Goal: Task Accomplishment & Management: Use online tool/utility

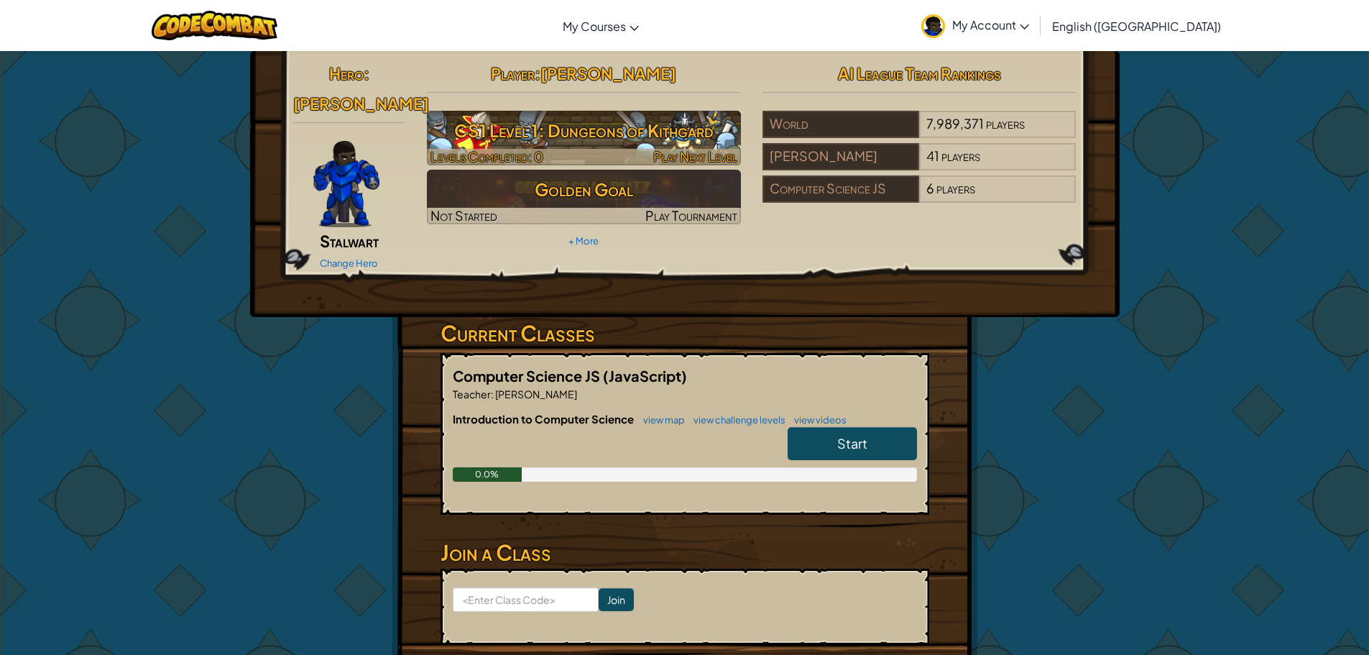
click at [679, 135] on h3 "CS1 Level 1: Dungeons of Kithgard" at bounding box center [584, 130] width 314 height 32
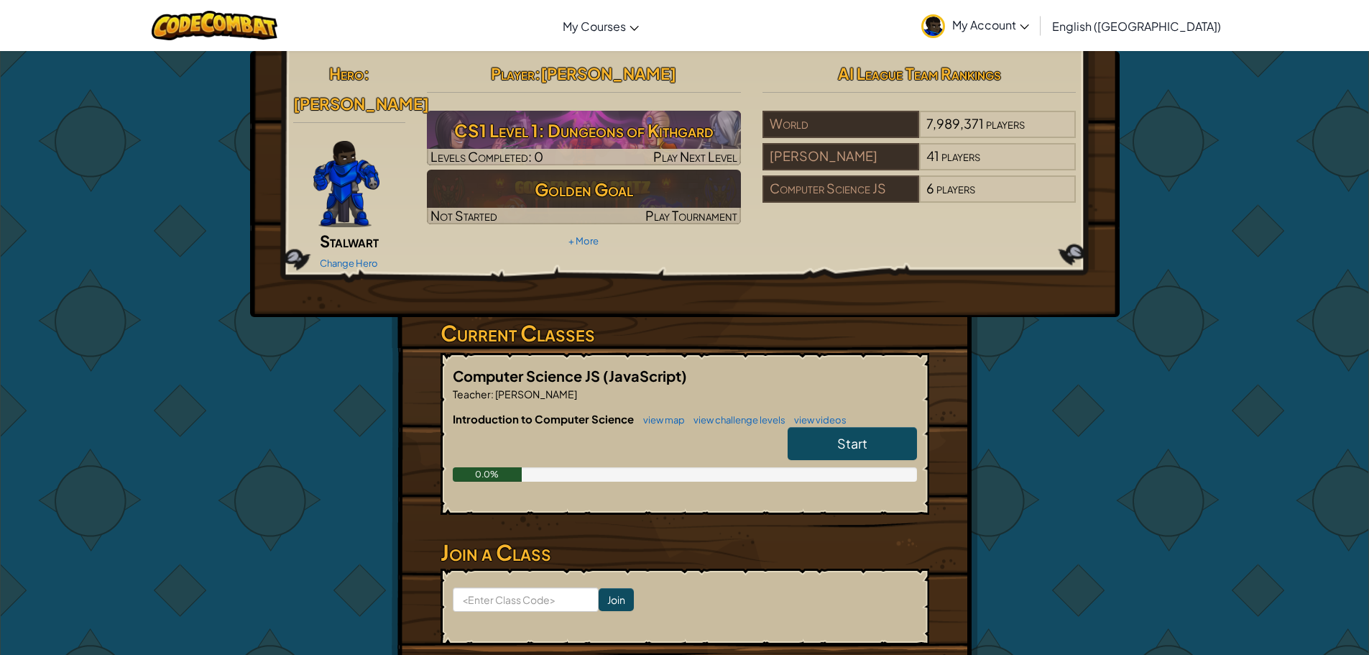
click at [865, 429] on link "Start" at bounding box center [851, 443] width 129 height 33
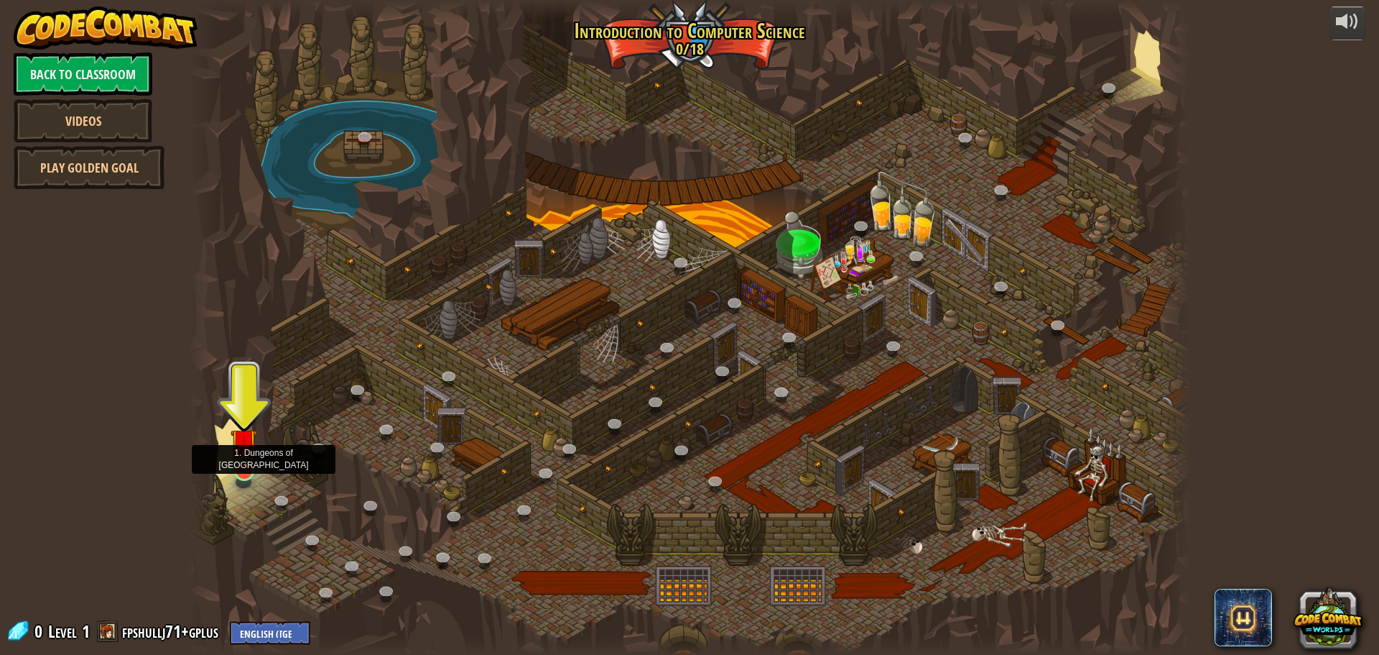
click at [242, 459] on img at bounding box center [244, 441] width 27 height 61
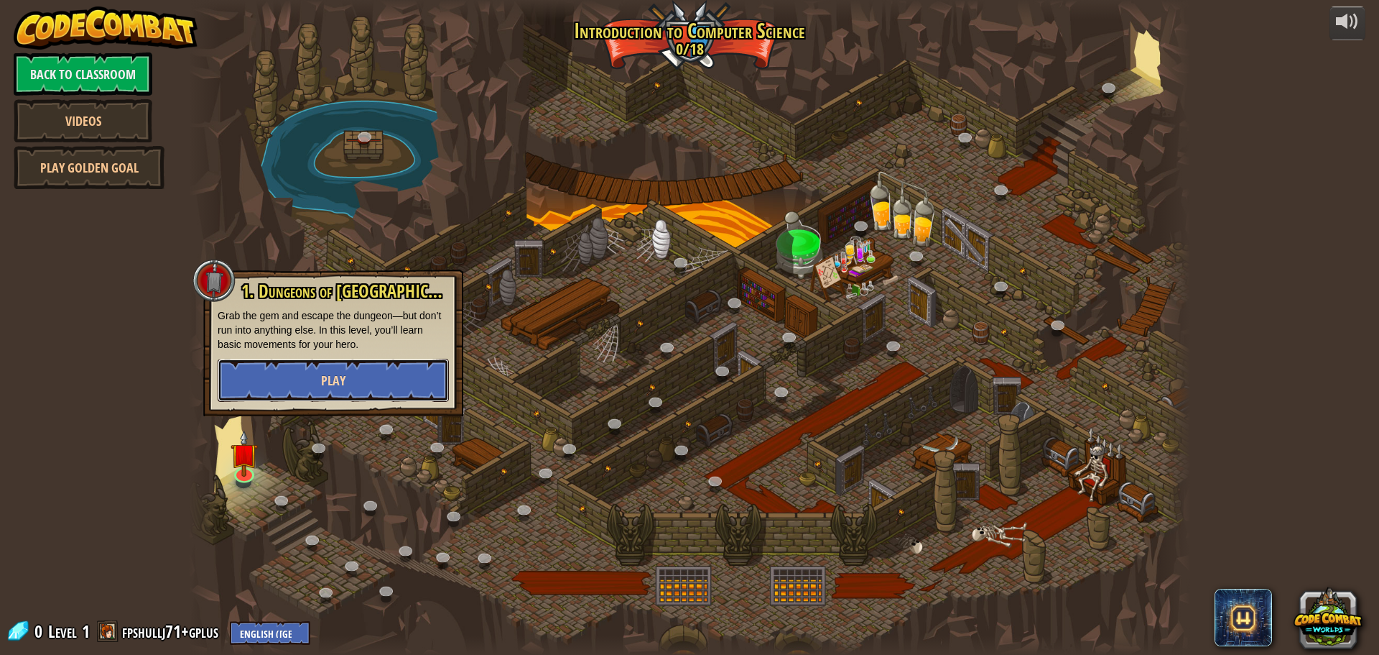
click at [315, 379] on button "Play" at bounding box center [333, 380] width 231 height 43
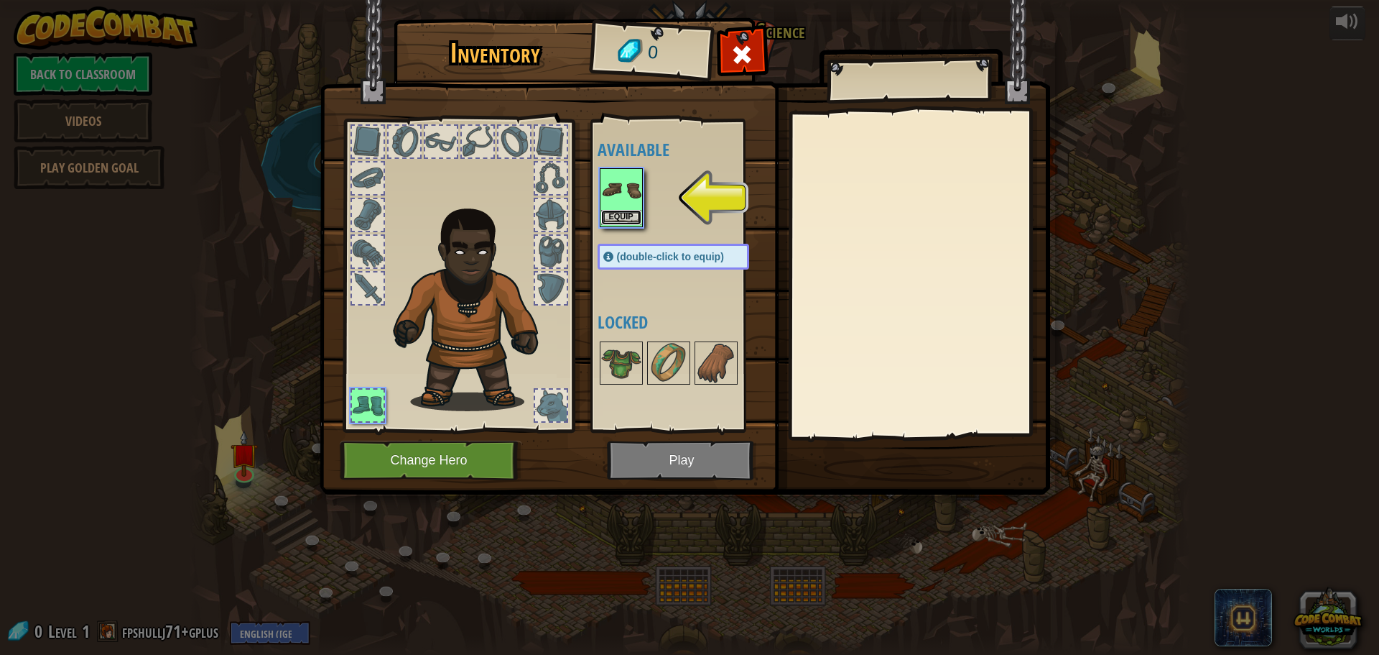
click at [634, 213] on button "Equip" at bounding box center [621, 217] width 40 height 15
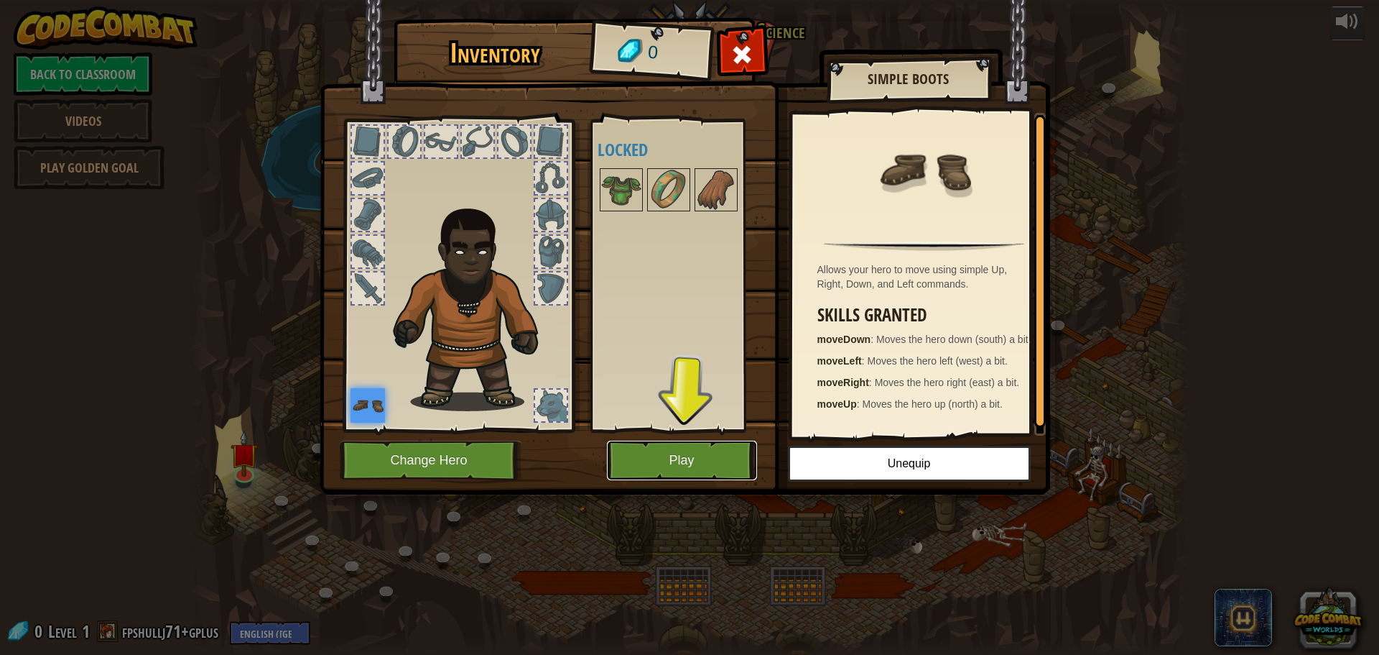
click at [678, 469] on button "Play" at bounding box center [682, 460] width 150 height 40
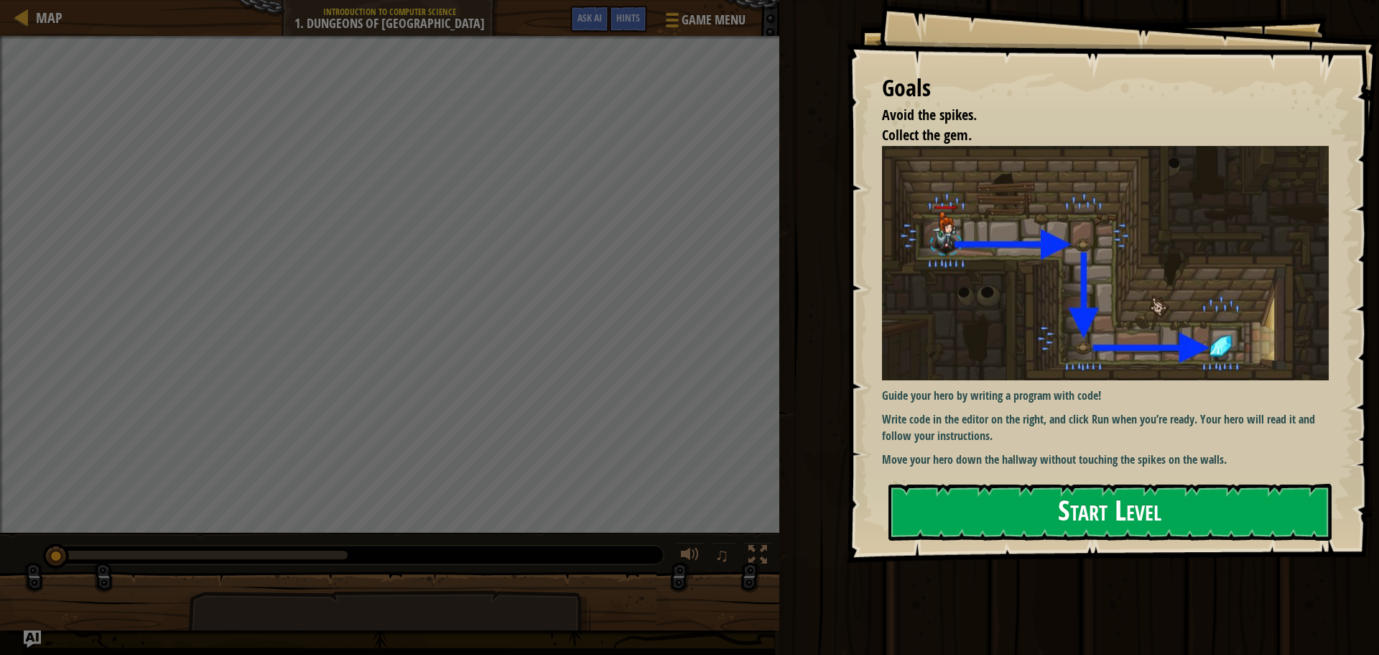
click at [982, 501] on button "Start Level" at bounding box center [1110, 512] width 443 height 57
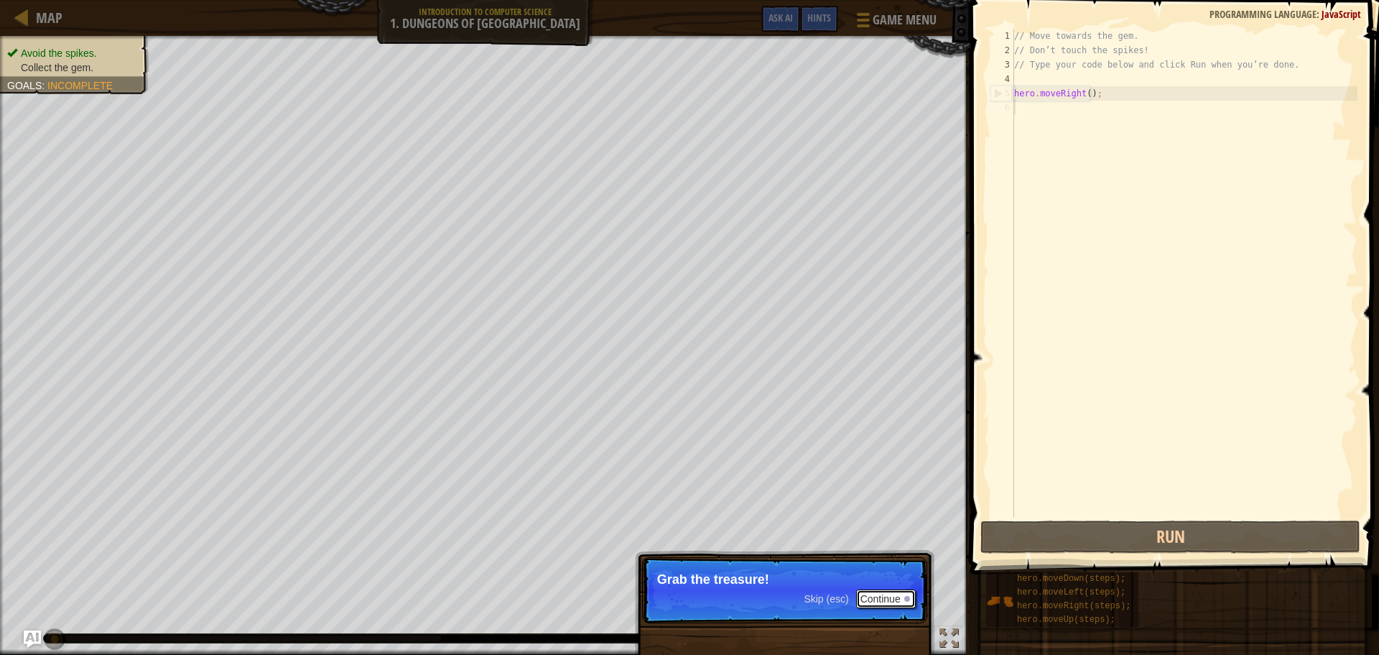
click at [886, 596] on button "Continue" at bounding box center [886, 598] width 60 height 19
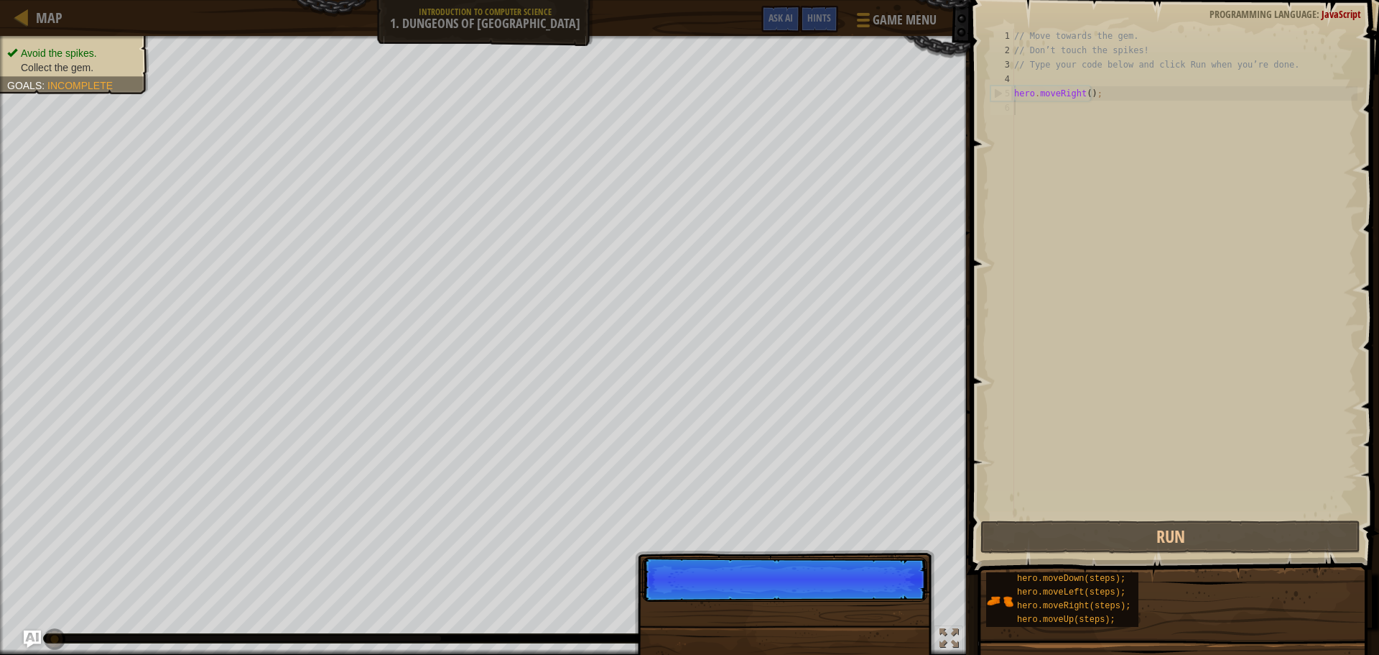
scroll to position [6, 0]
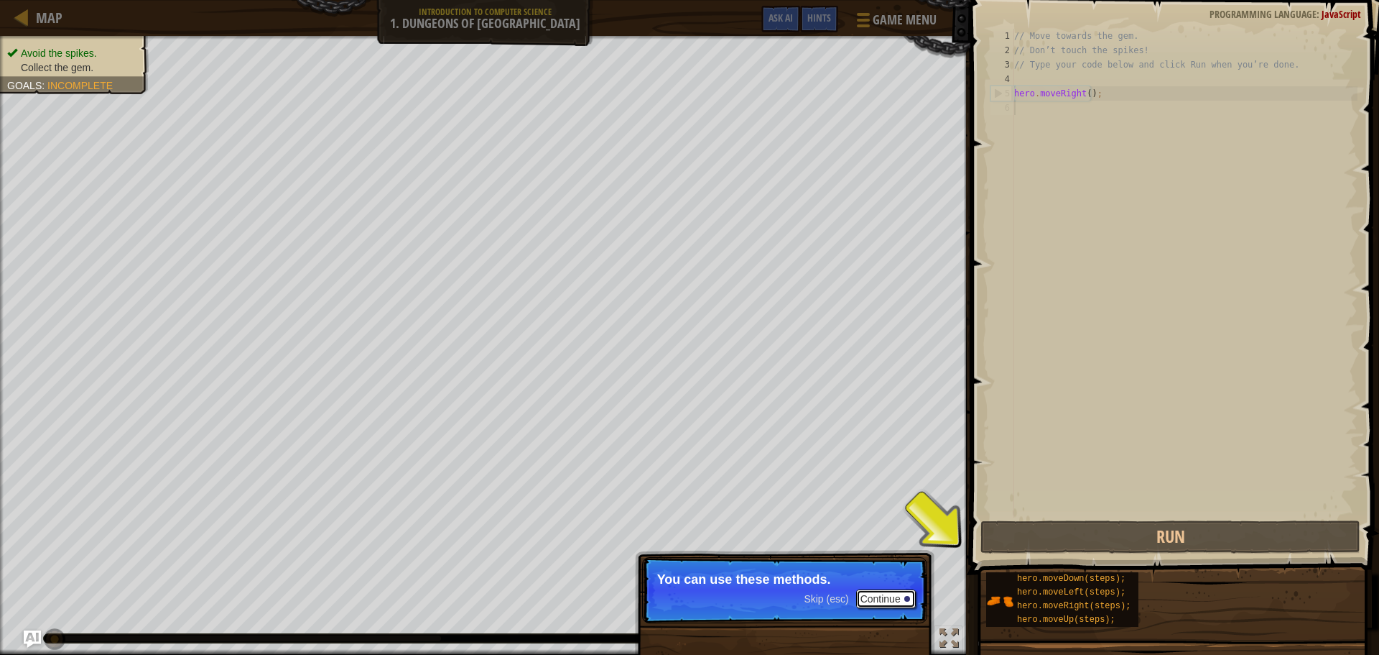
click at [893, 595] on button "Continue" at bounding box center [886, 598] width 60 height 19
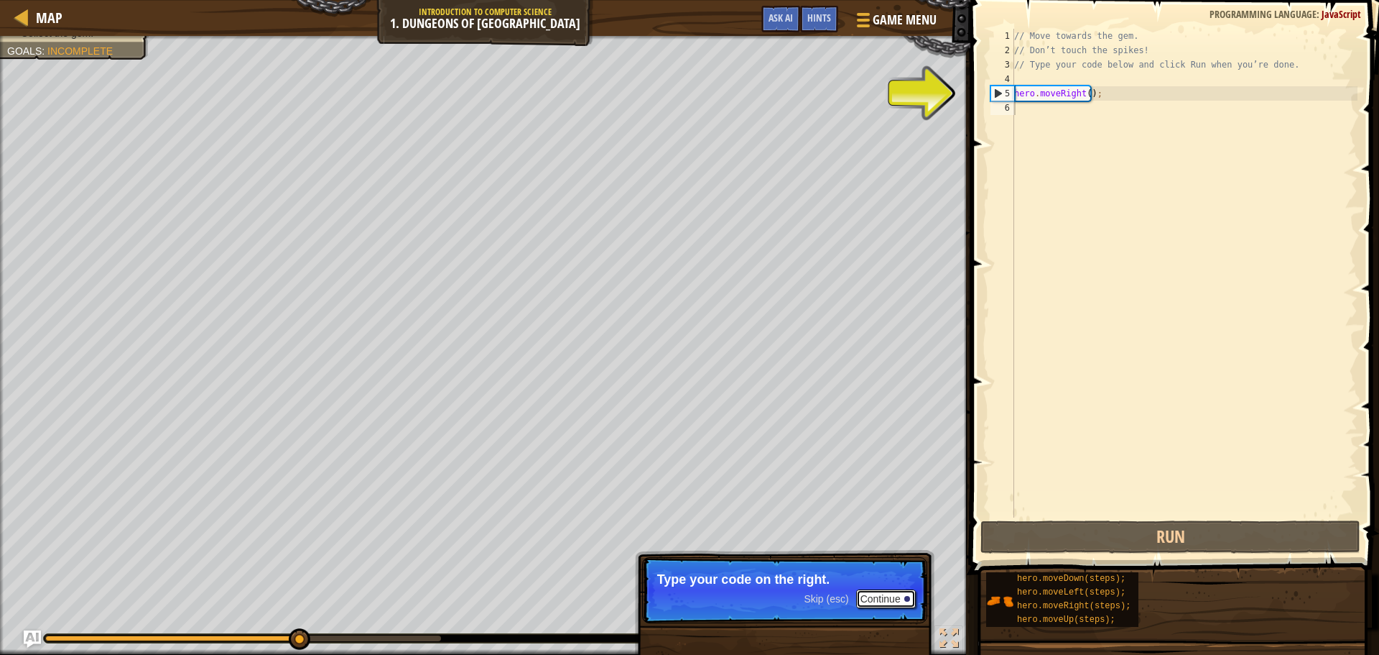
click at [894, 596] on button "Continue" at bounding box center [886, 598] width 60 height 19
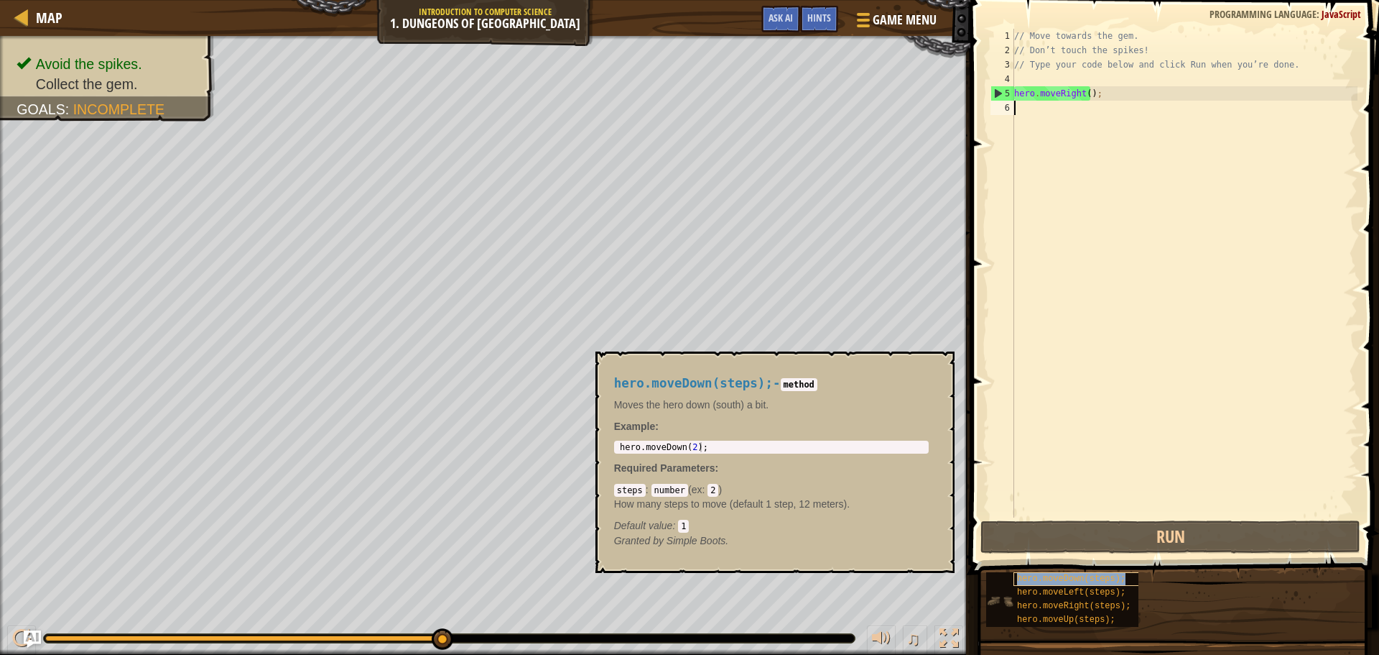
click at [1066, 583] on span "hero.moveDown(steps);" at bounding box center [1071, 578] width 108 height 10
type textarea "hero.moveDown(steps);"
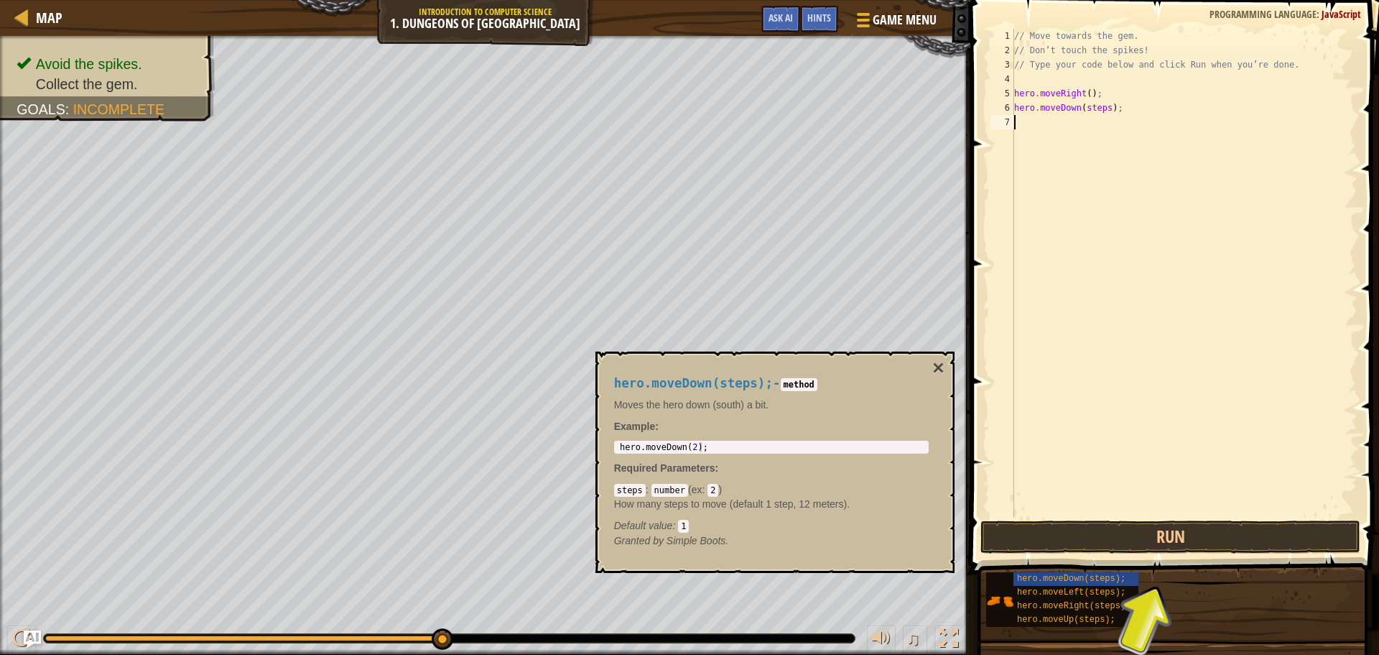
click at [1064, 132] on div "// Move towards the gem. // Don’t touch the spikes! // Type your code below and…" at bounding box center [1185, 287] width 346 height 517
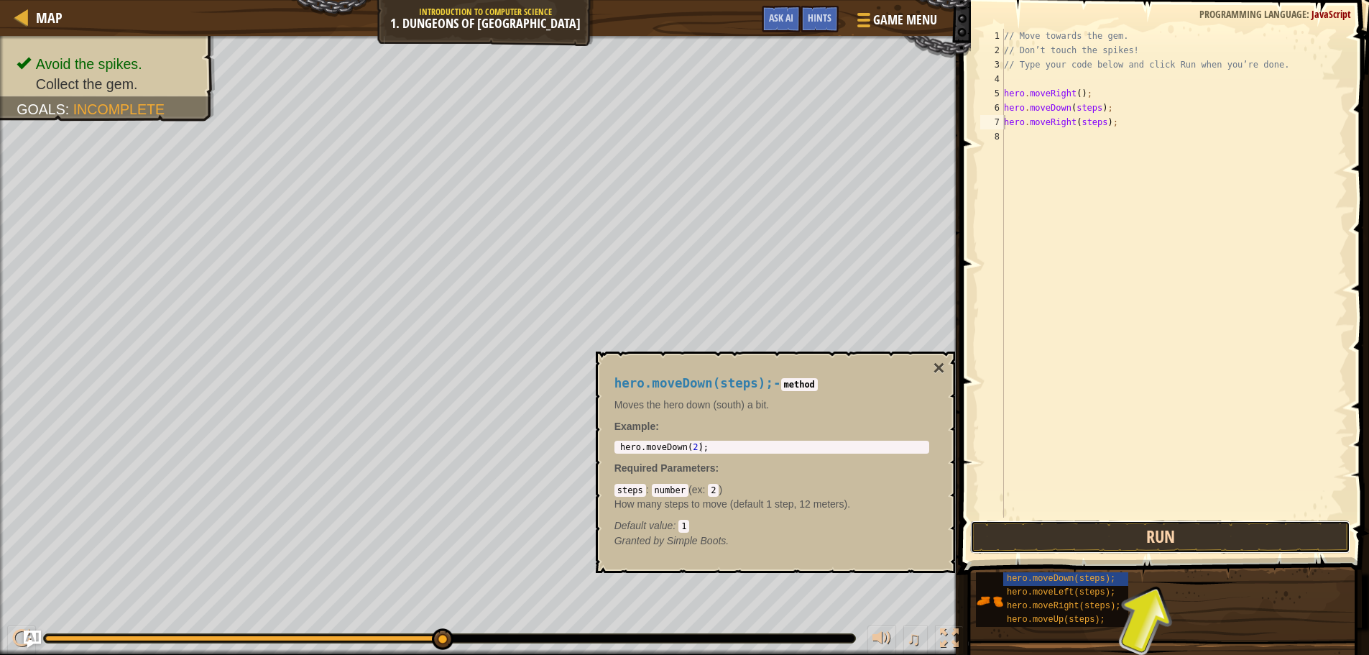
click at [1063, 541] on button "Run" at bounding box center [1160, 536] width 380 height 33
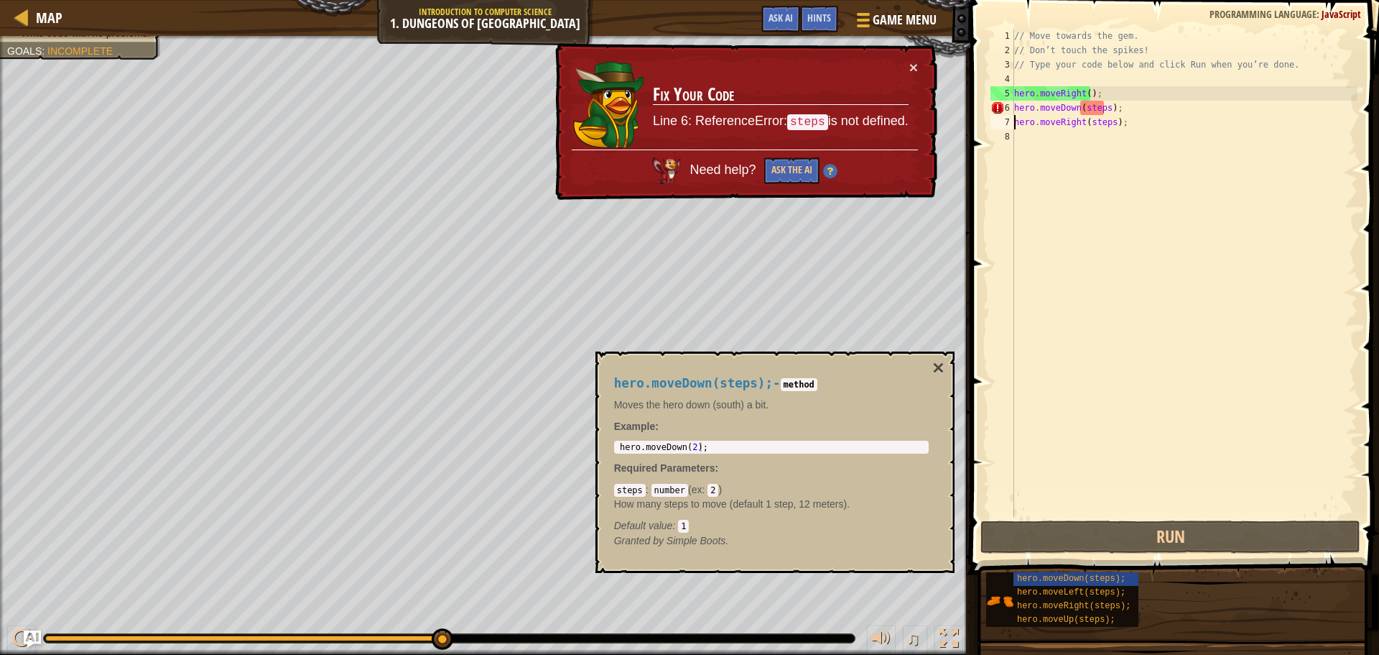
click at [1117, 111] on div "// Move towards the gem. // Don’t touch the spikes! // Type your code below and…" at bounding box center [1185, 287] width 346 height 517
click at [1103, 108] on div "// Move towards the gem. // Don’t touch the spikes! // Type your code below and…" at bounding box center [1185, 287] width 346 height 517
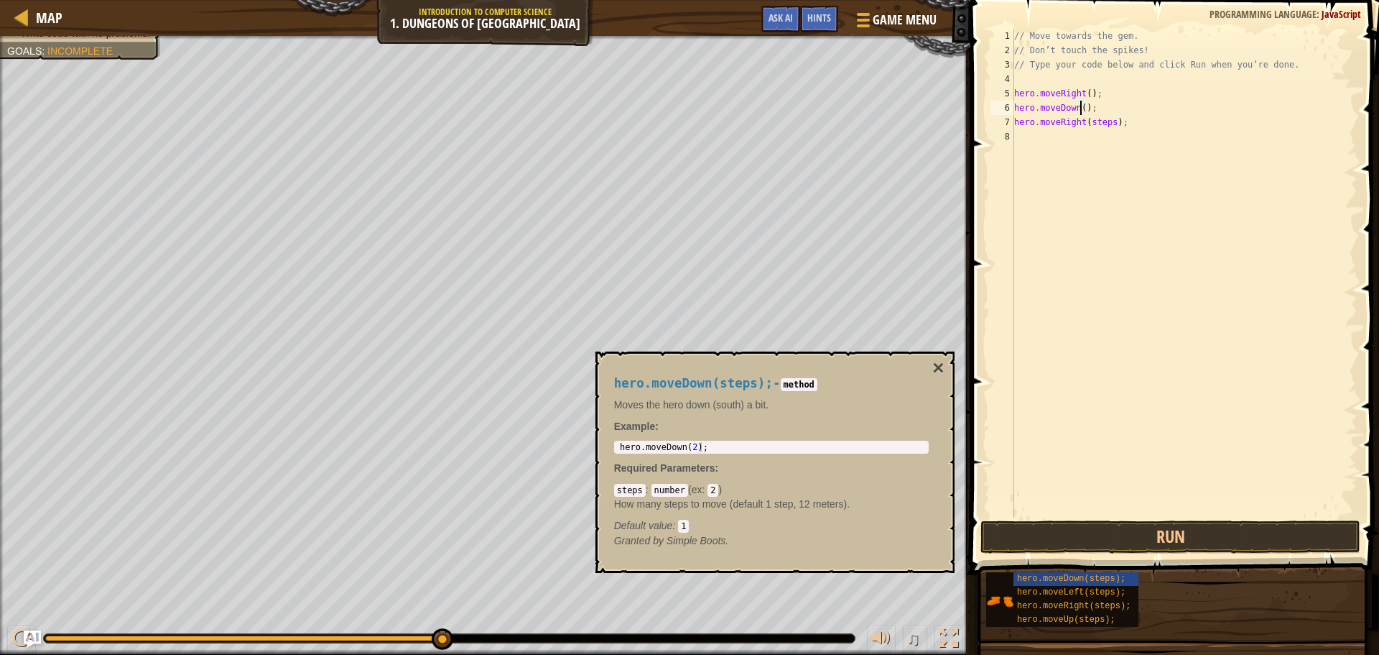
scroll to position [6, 6]
click at [1107, 123] on div "// Move towards the gem. // Don’t touch the spikes! // Type your code below and…" at bounding box center [1185, 287] width 346 height 517
click at [1061, 537] on button "Run" at bounding box center [1171, 536] width 380 height 33
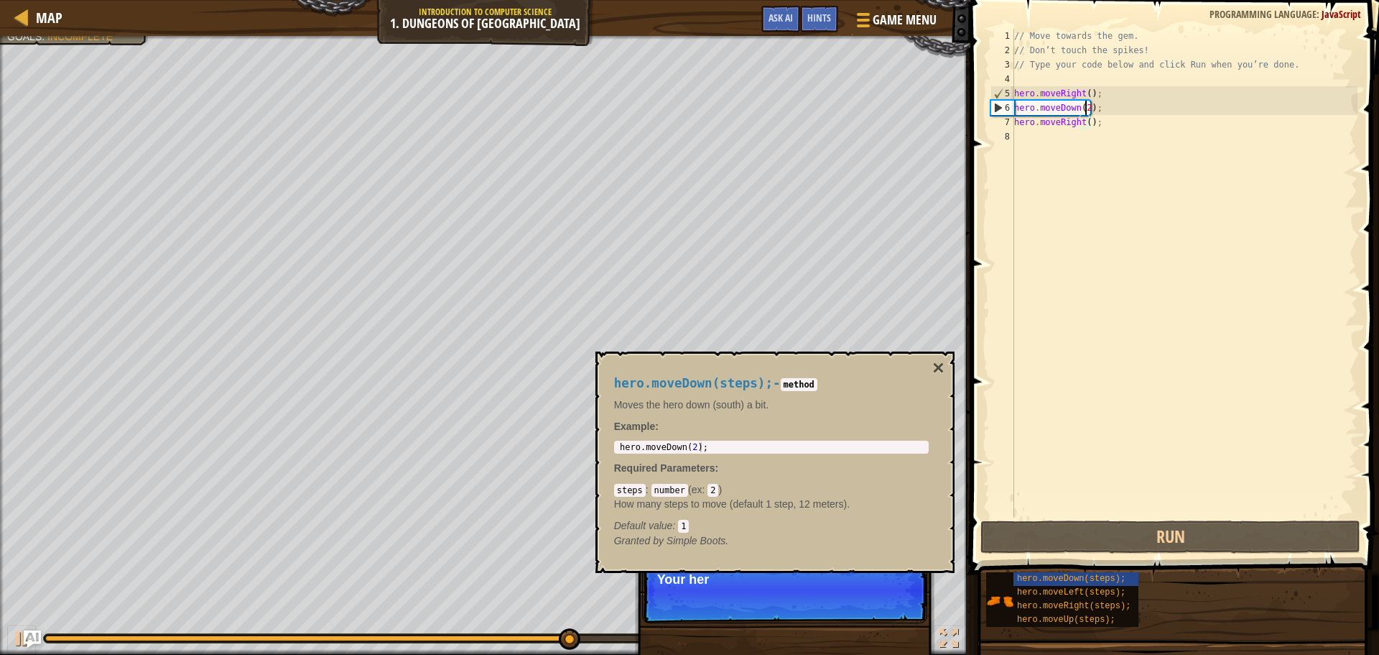
click at [1085, 103] on div "// Move towards the gem. // Don’t touch the spikes! // Type your code below and…" at bounding box center [1185, 287] width 346 height 517
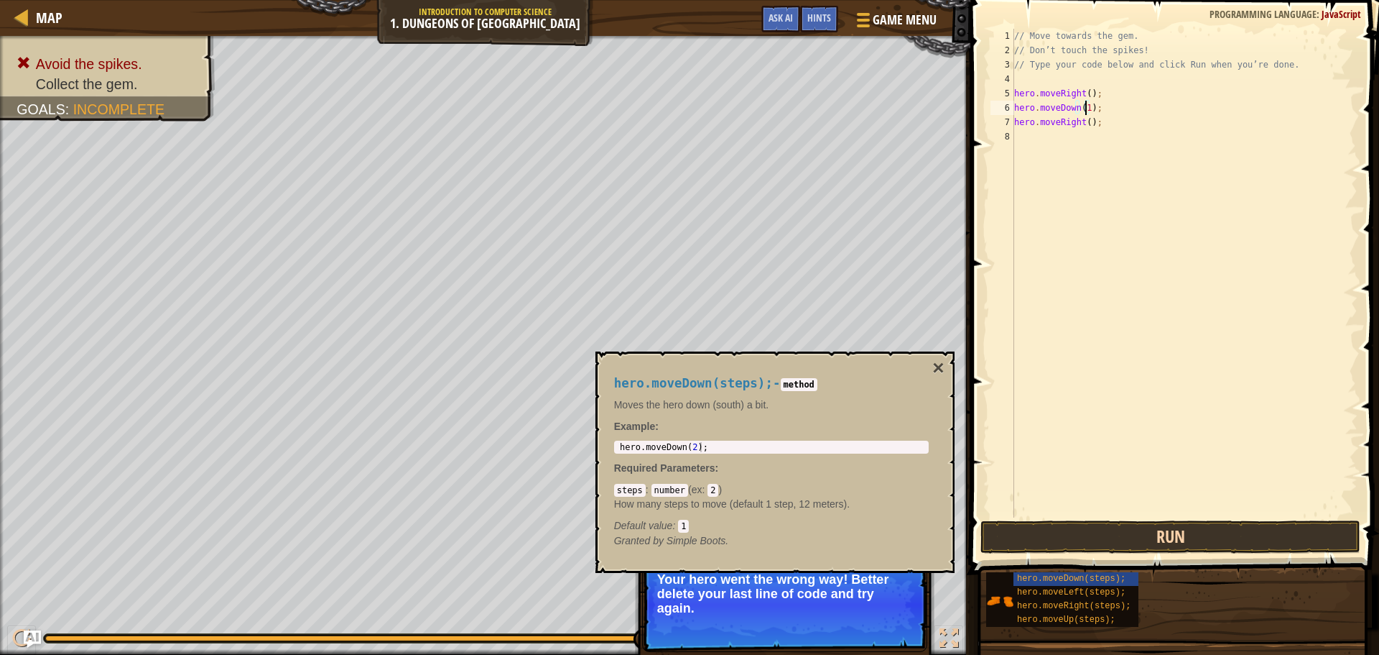
type textarea "hero.moveDown(1);"
click at [1142, 532] on button "Run" at bounding box center [1171, 536] width 380 height 33
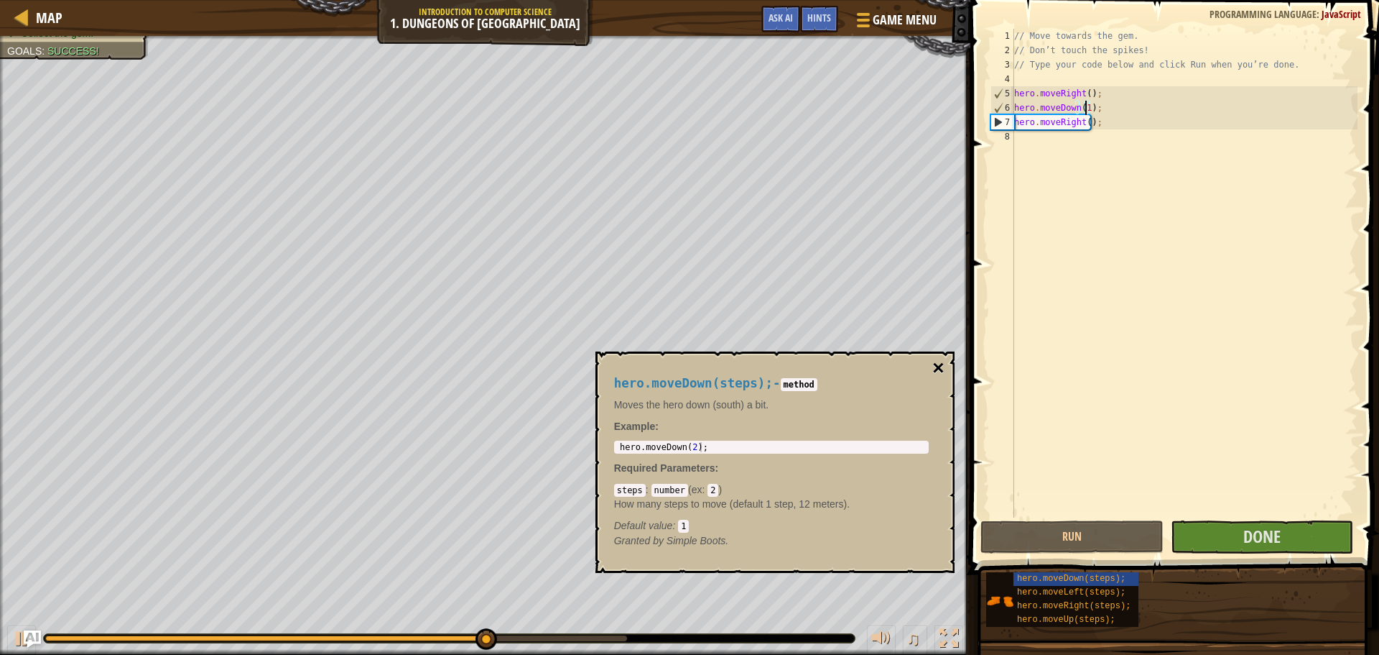
click at [940, 366] on button "×" at bounding box center [938, 368] width 11 height 20
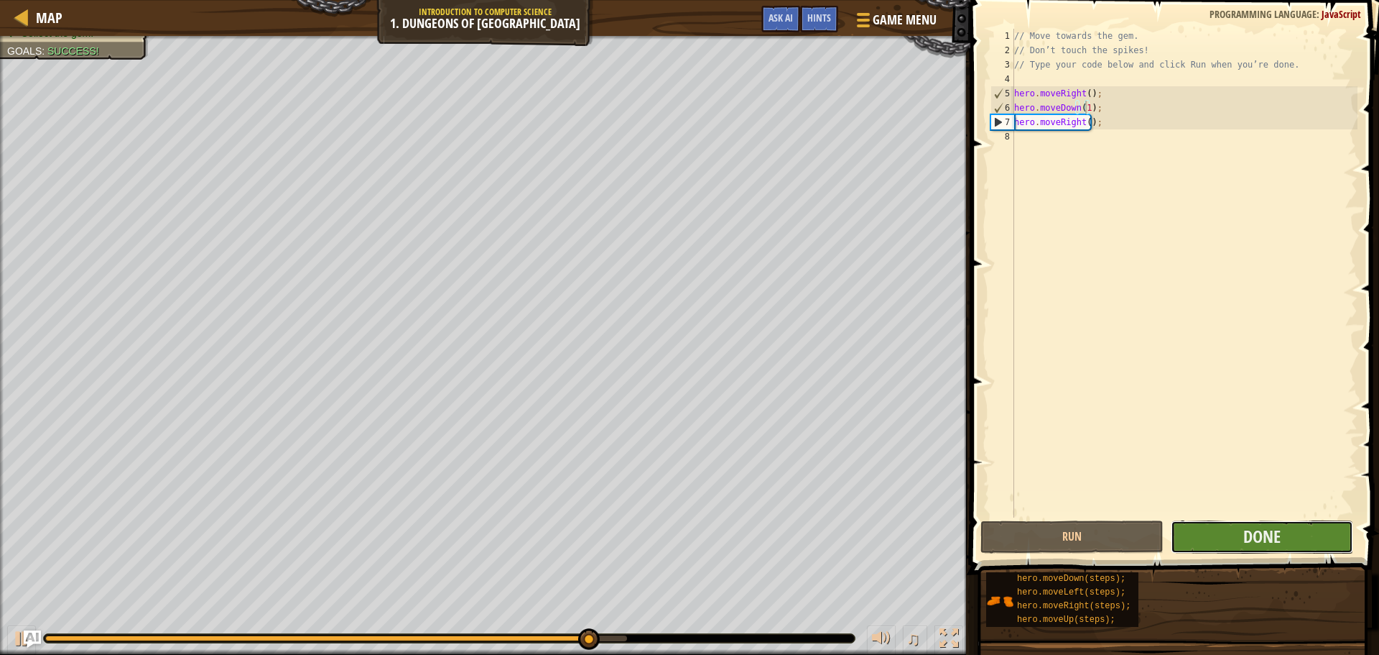
click at [1226, 535] on button "Done" at bounding box center [1262, 536] width 182 height 33
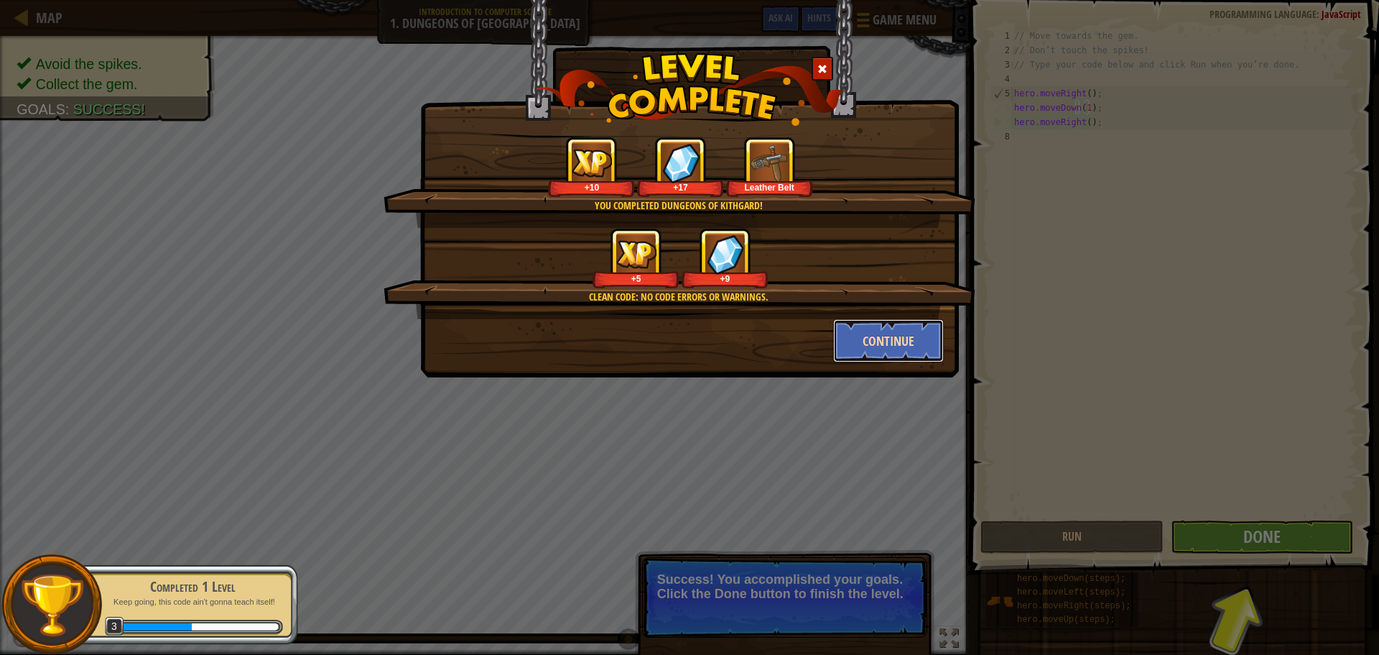
click at [854, 337] on button "Continue" at bounding box center [888, 340] width 111 height 43
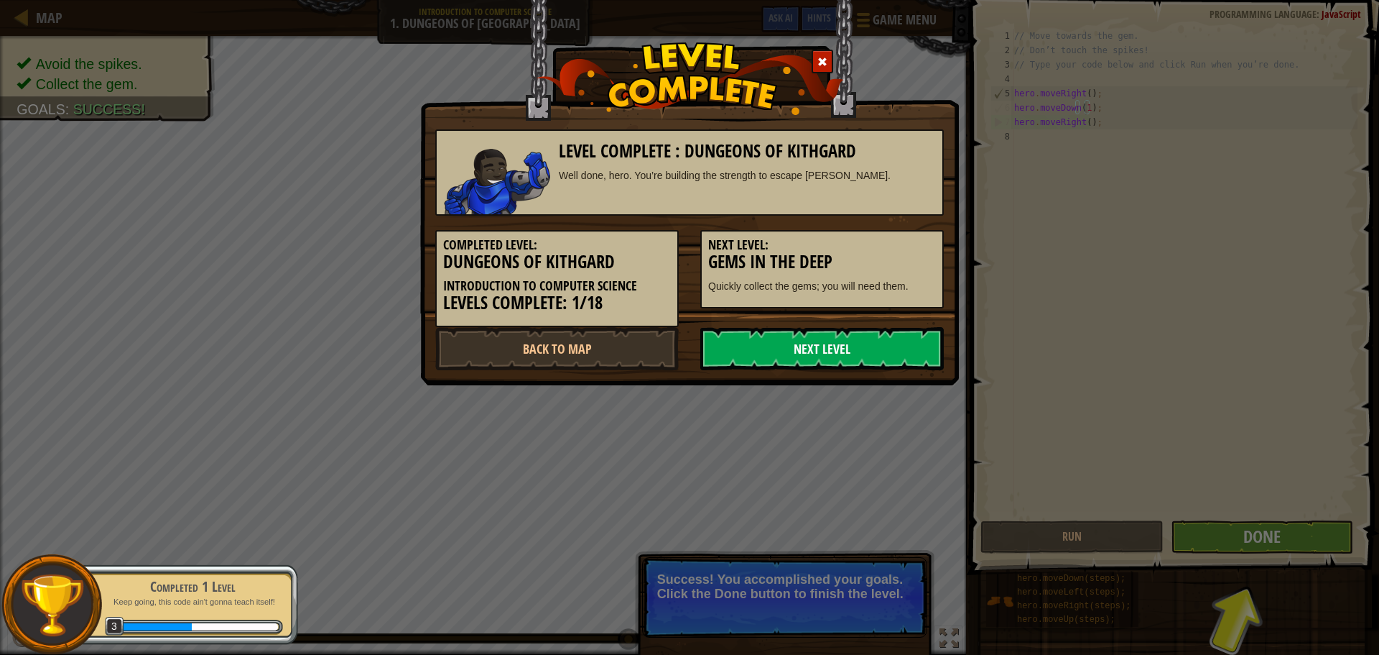
click at [849, 345] on link "Next Level" at bounding box center [822, 348] width 244 height 43
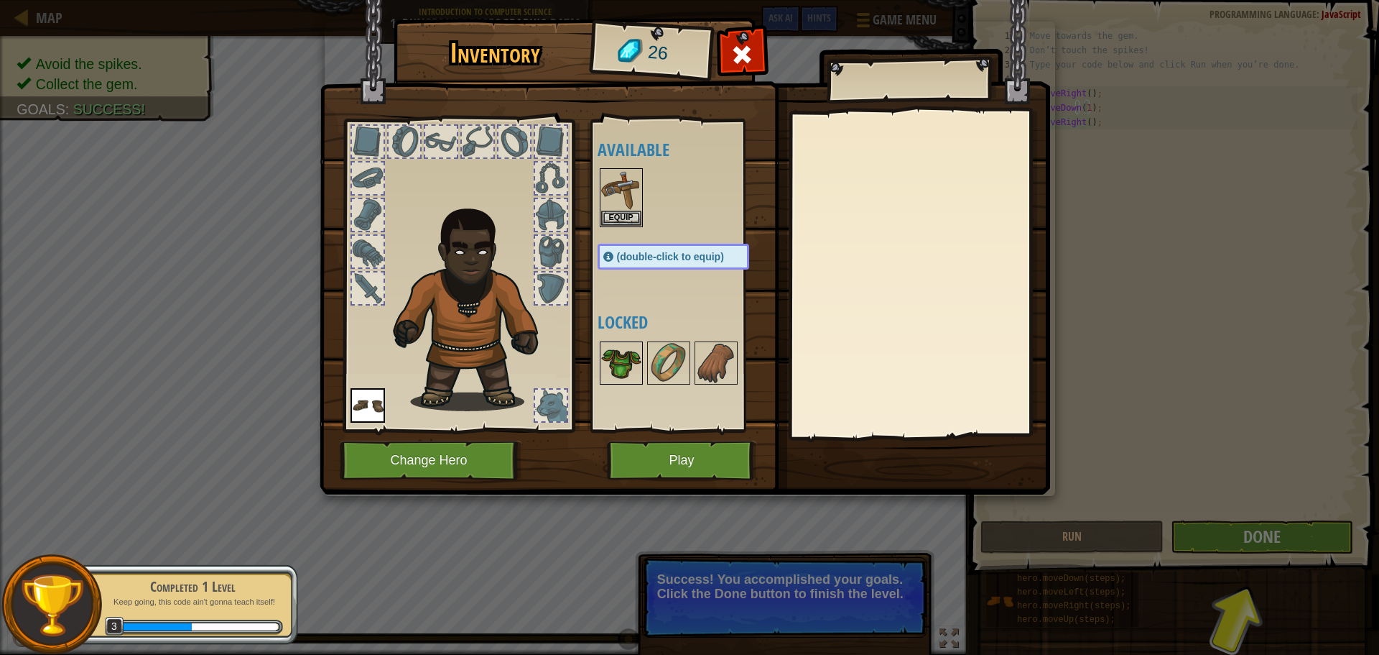
click at [626, 365] on img at bounding box center [621, 363] width 40 height 40
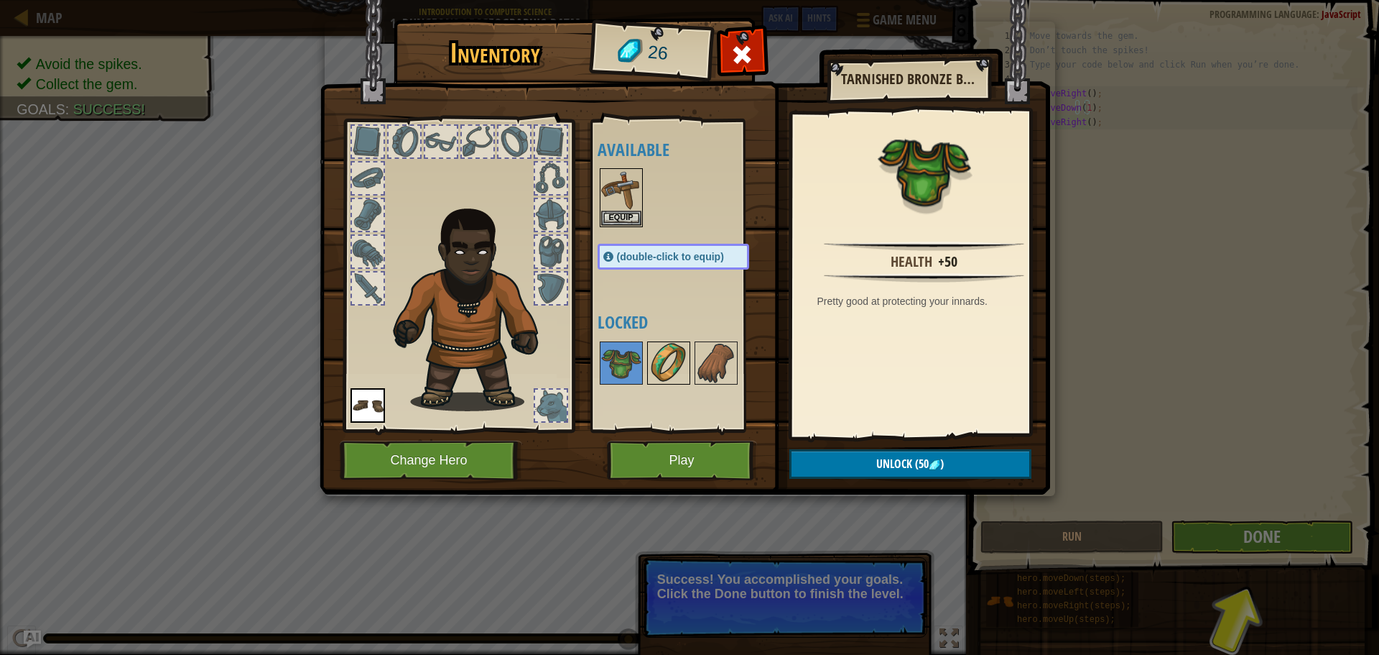
click at [657, 372] on img at bounding box center [669, 363] width 40 height 40
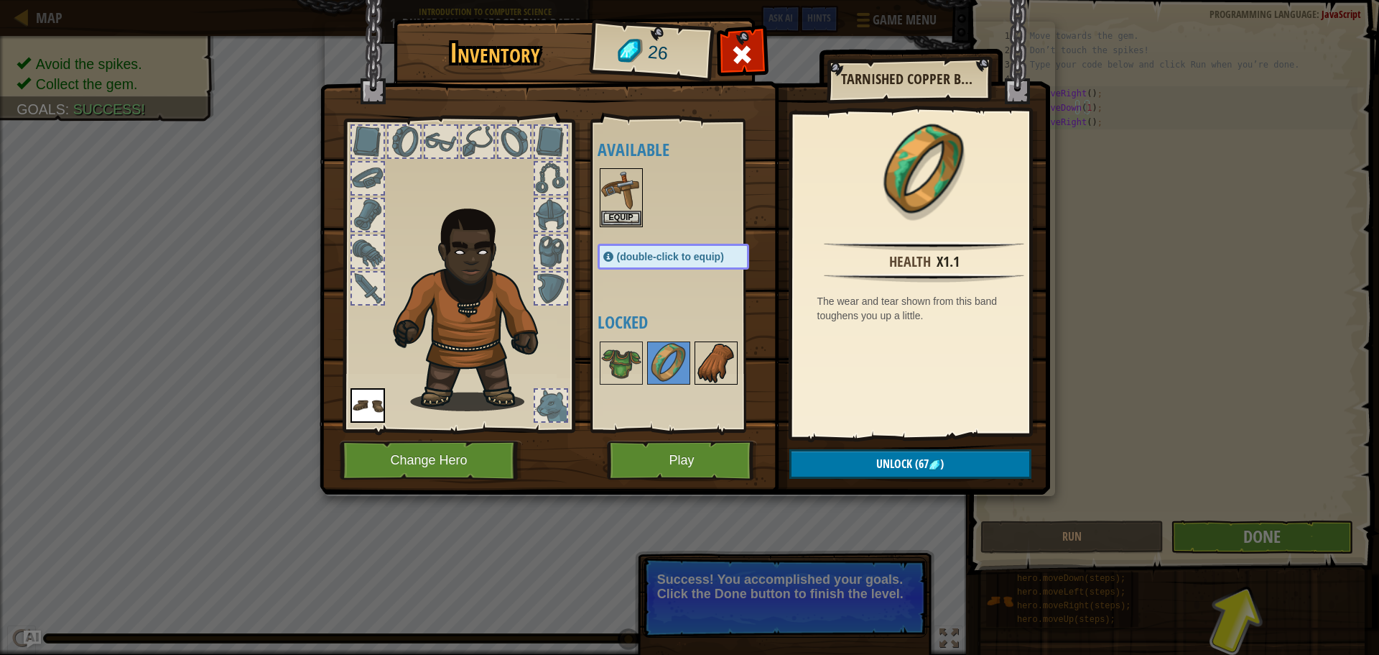
click at [713, 369] on img at bounding box center [716, 363] width 40 height 40
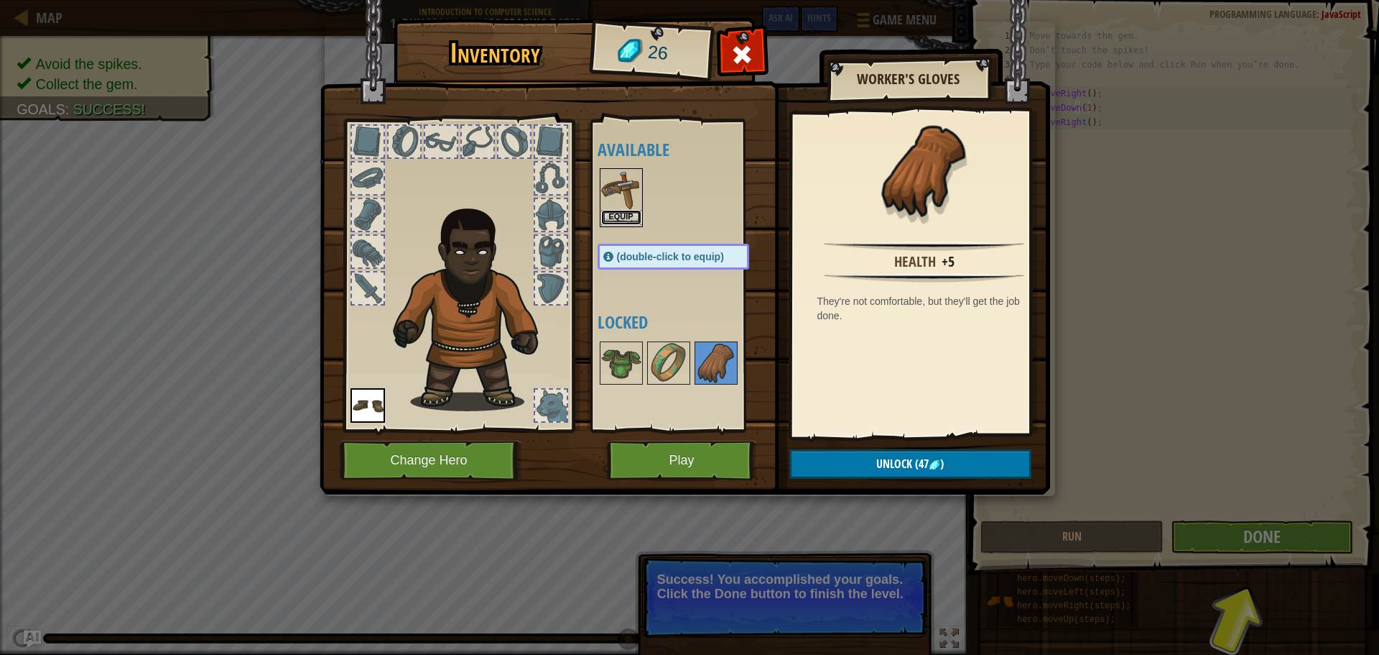
click at [630, 211] on button "Equip" at bounding box center [621, 217] width 40 height 15
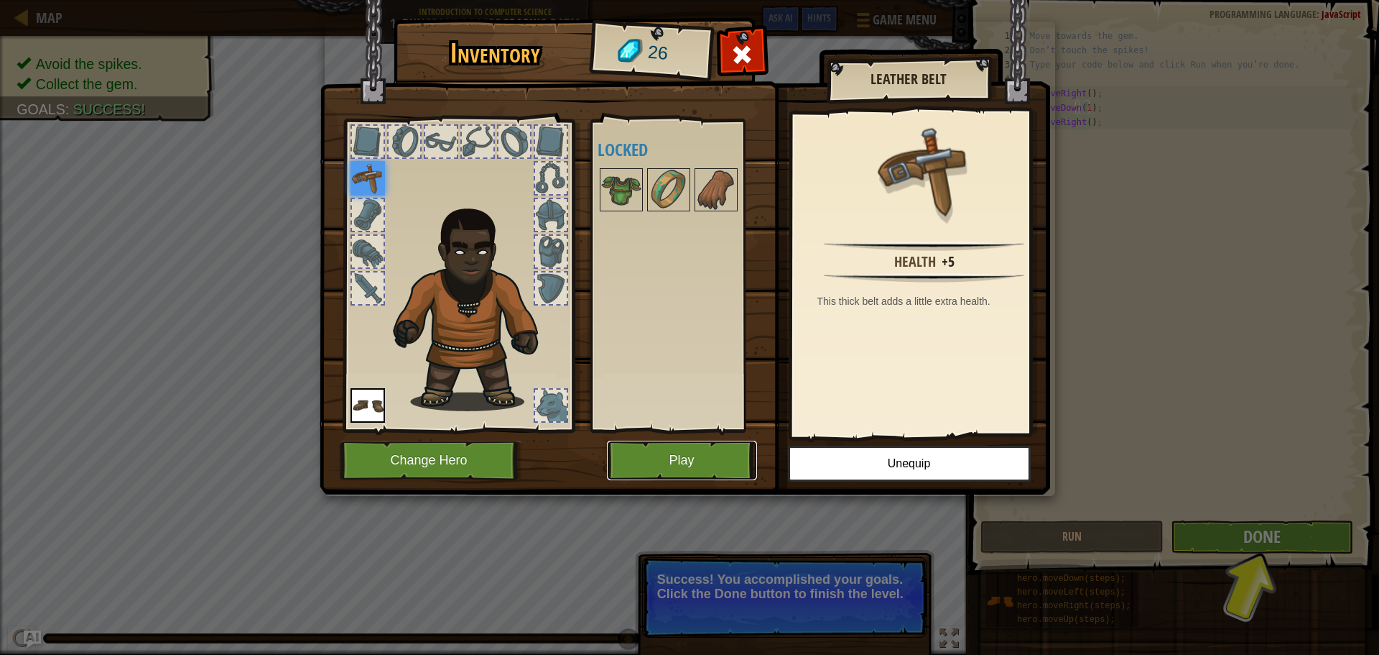
click at [724, 462] on button "Play" at bounding box center [682, 460] width 150 height 40
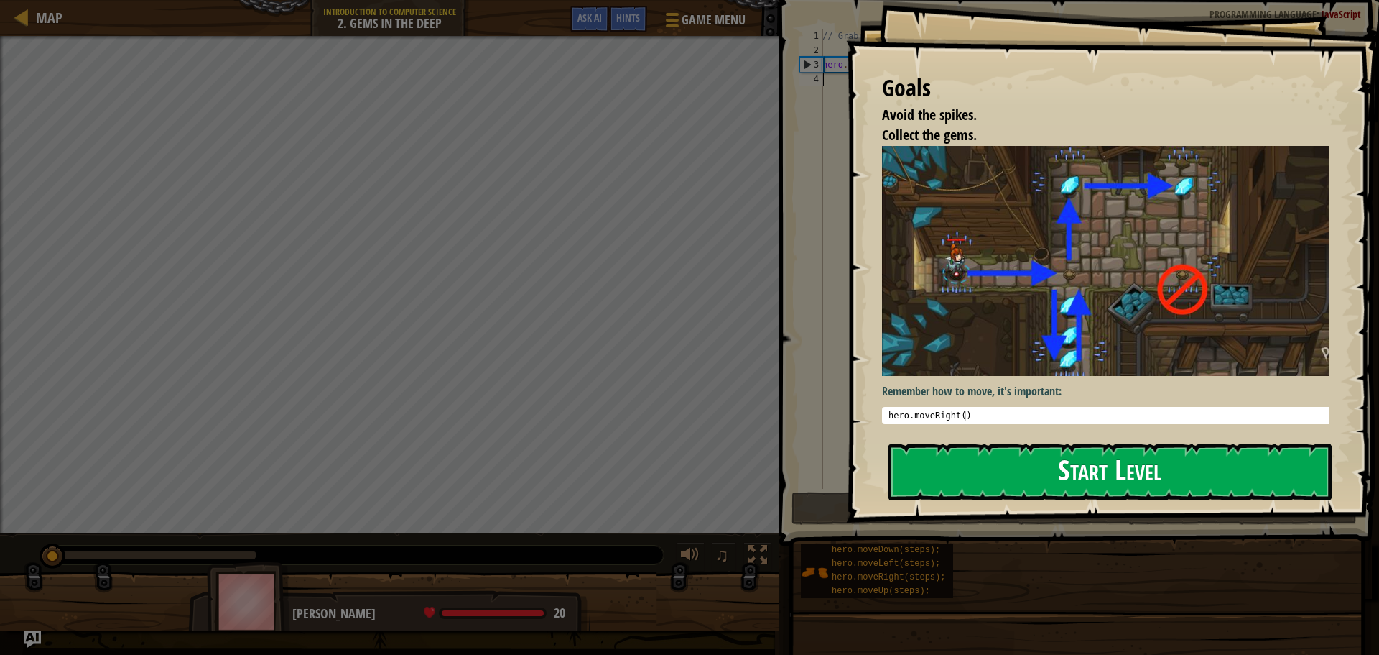
click at [958, 471] on button "Start Level" at bounding box center [1110, 471] width 443 height 57
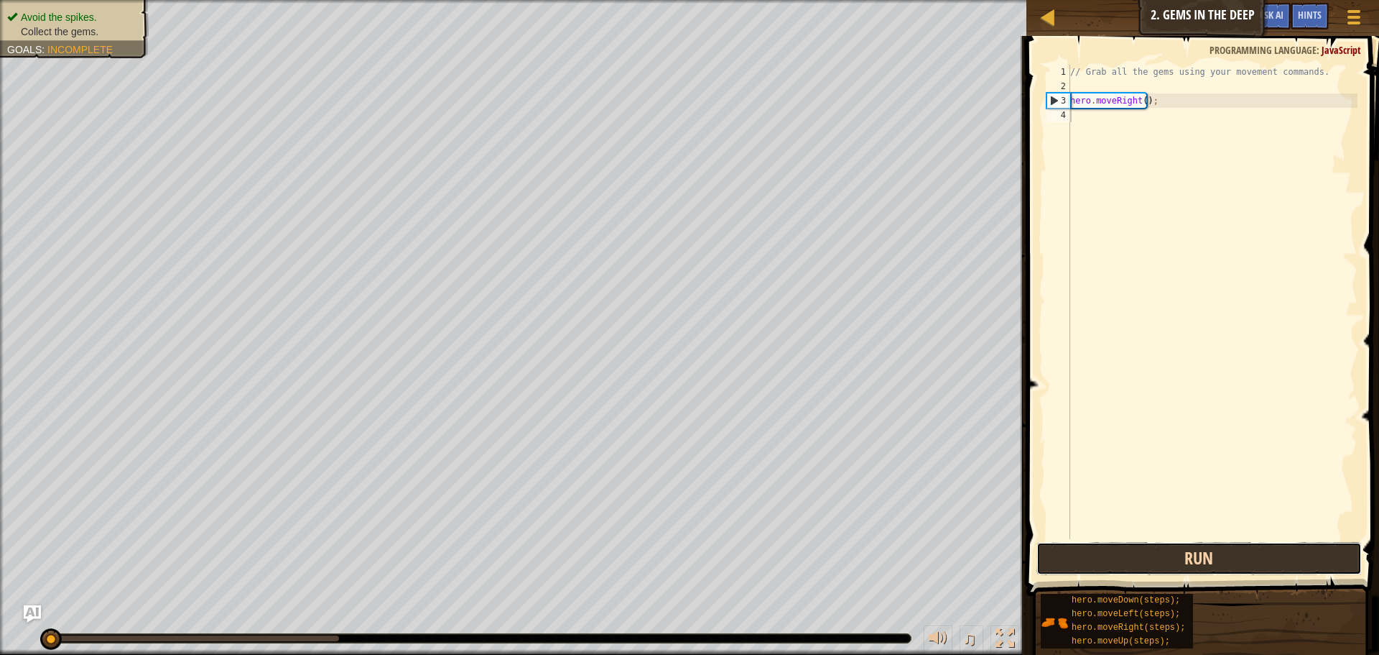
click at [1086, 554] on button "Run" at bounding box center [1199, 558] width 325 height 33
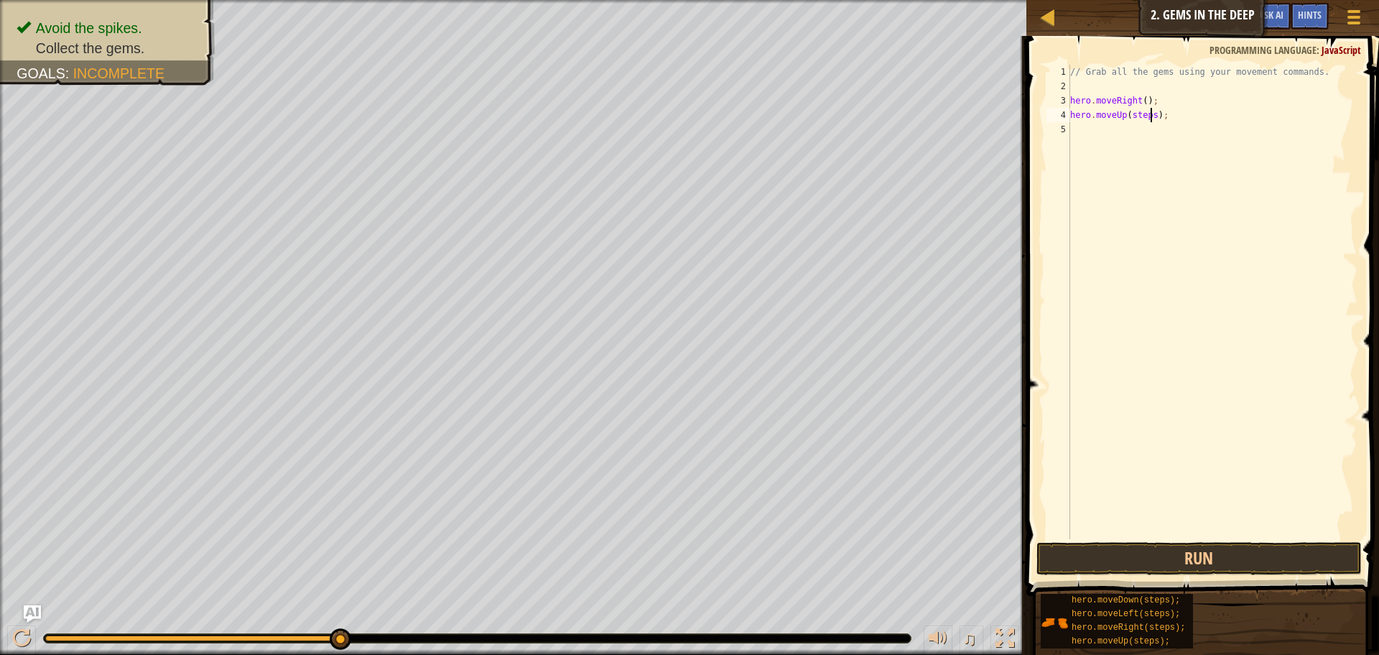
click at [1152, 112] on div "// Grab all the gems using your movement commands. hero . moveRight ( ) ; hero …" at bounding box center [1213, 316] width 290 height 503
click at [1194, 557] on button "Run" at bounding box center [1199, 558] width 325 height 33
click at [1162, 130] on div "// Grab all the gems using your movement commands. hero . moveRight ( ) ; hero …" at bounding box center [1213, 316] width 290 height 503
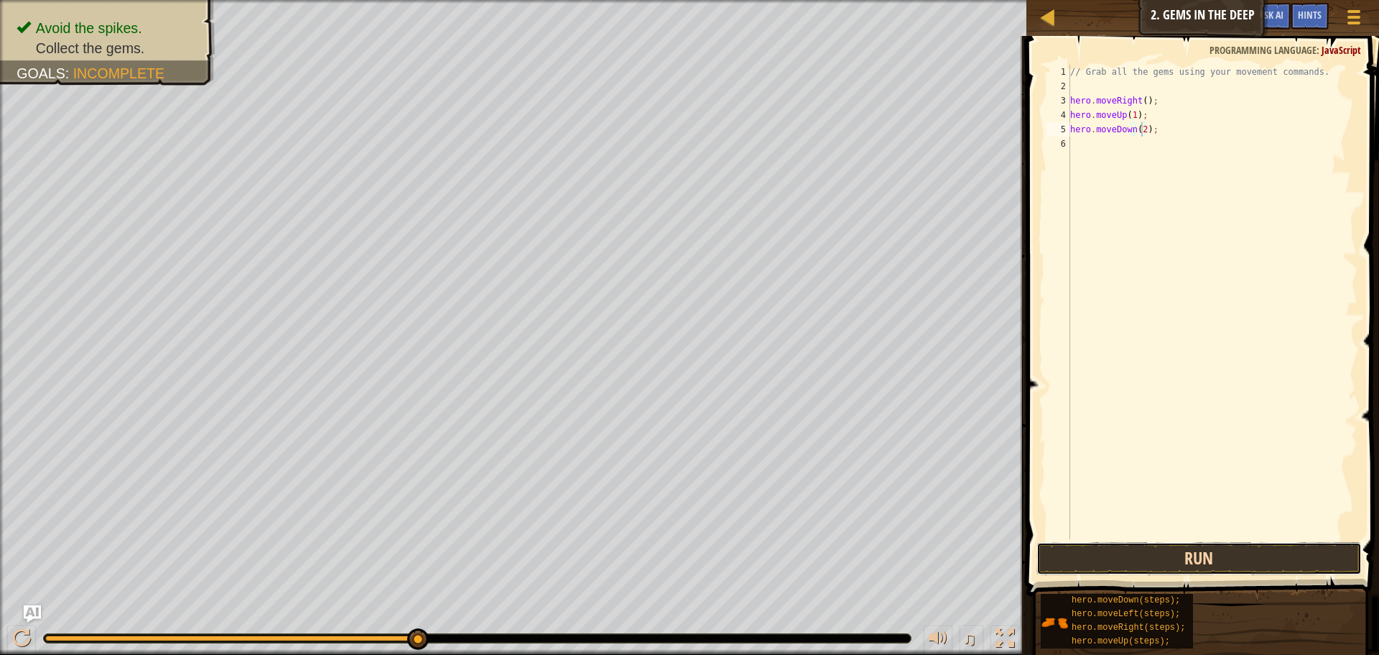
click at [1221, 557] on button "Run" at bounding box center [1199, 558] width 325 height 33
click at [1150, 144] on div "// Grab all the gems using your movement commands. hero . moveRight ( ) ; hero …" at bounding box center [1213, 316] width 290 height 503
click at [1162, 155] on div "// Grab all the gems using your movement commands. hero . moveRight ( ) ; hero …" at bounding box center [1213, 316] width 290 height 503
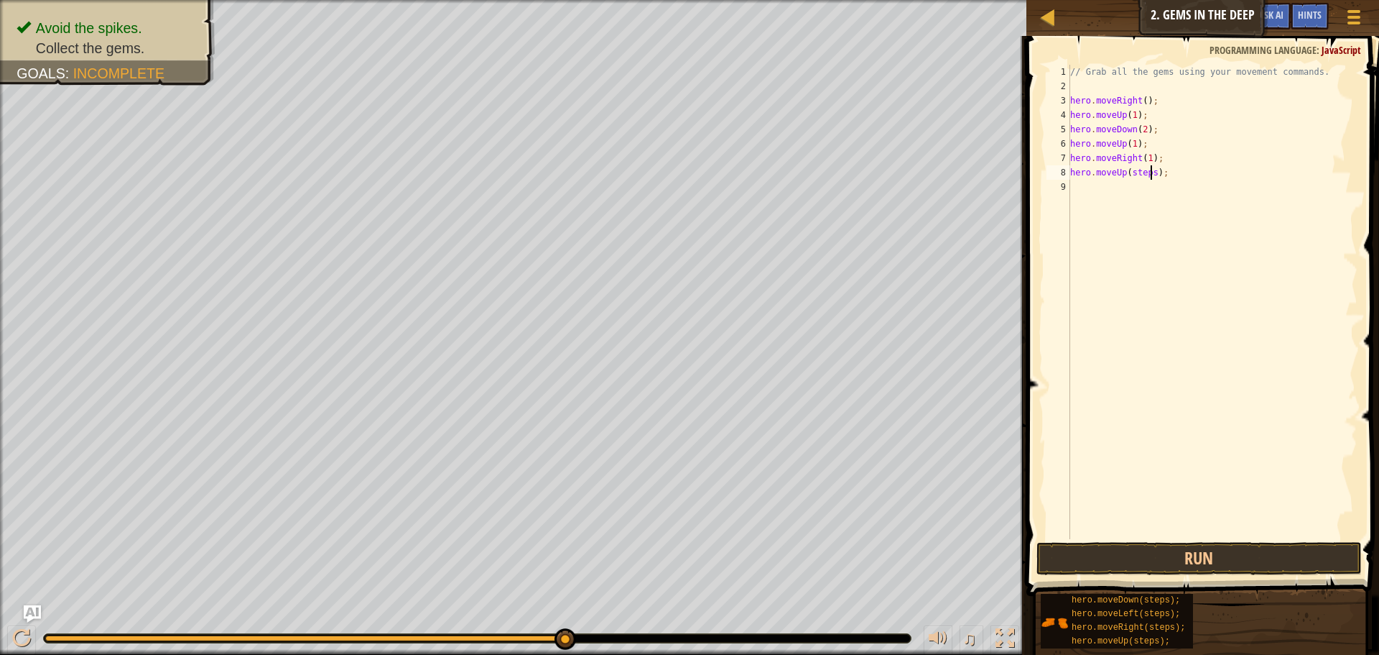
click at [1150, 168] on div "// Grab all the gems using your movement commands. hero . moveRight ( ) ; hero …" at bounding box center [1213, 316] width 290 height 503
click at [1168, 184] on div "// Grab all the gems using your movement commands. hero . moveRight ( ) ; hero …" at bounding box center [1215, 316] width 286 height 503
type textarea "hero.moveRight();"
click at [1112, 565] on button "Run" at bounding box center [1199, 558] width 325 height 33
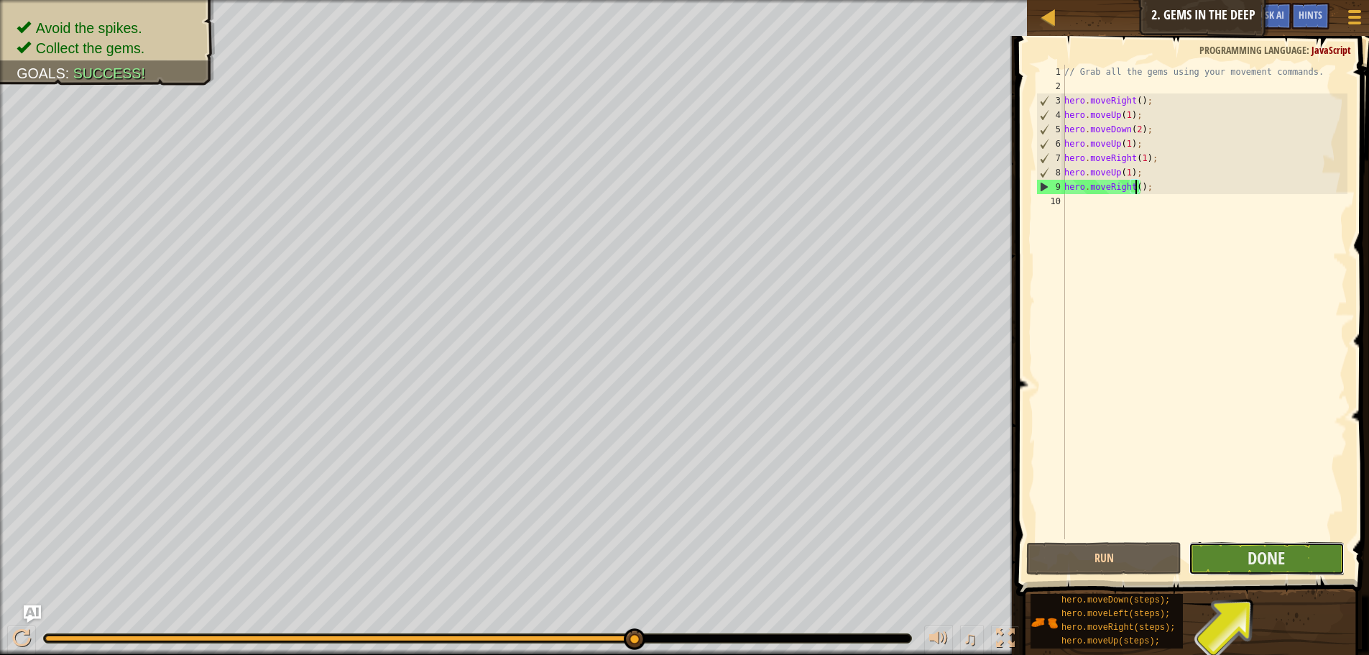
click at [1289, 548] on button "Done" at bounding box center [1265, 558] width 155 height 33
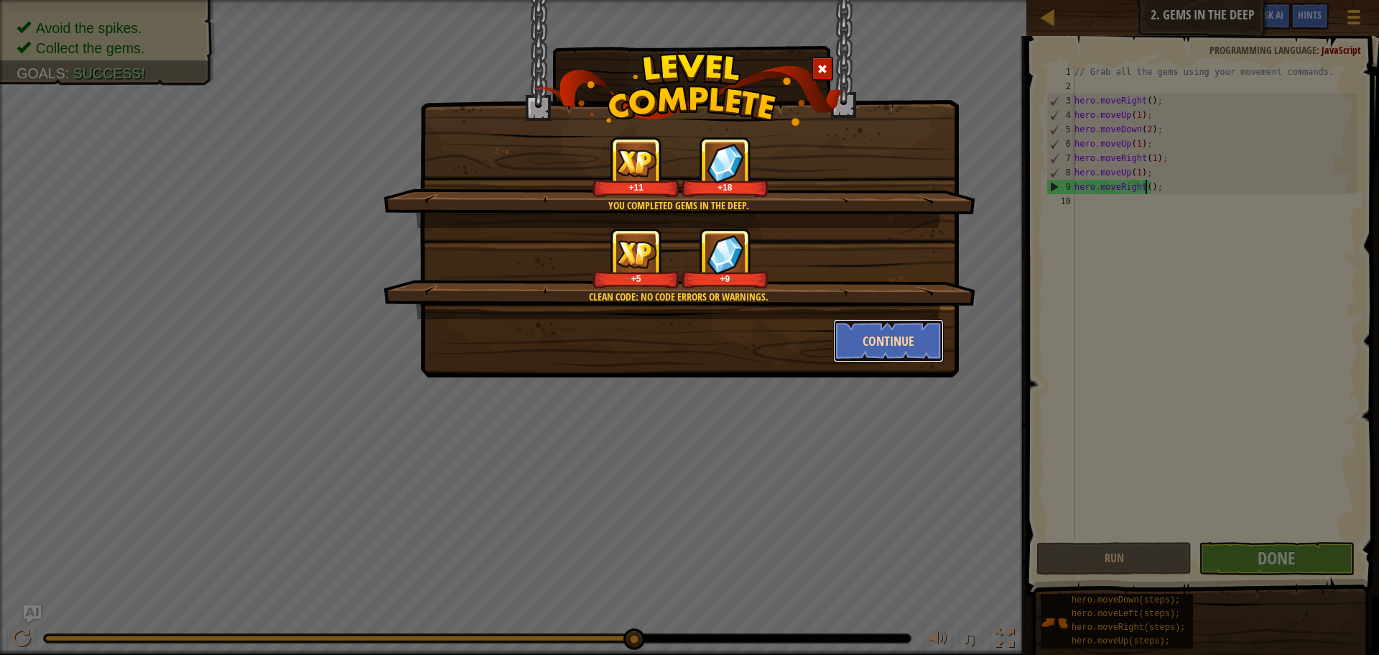
click at [871, 343] on button "Continue" at bounding box center [888, 340] width 111 height 43
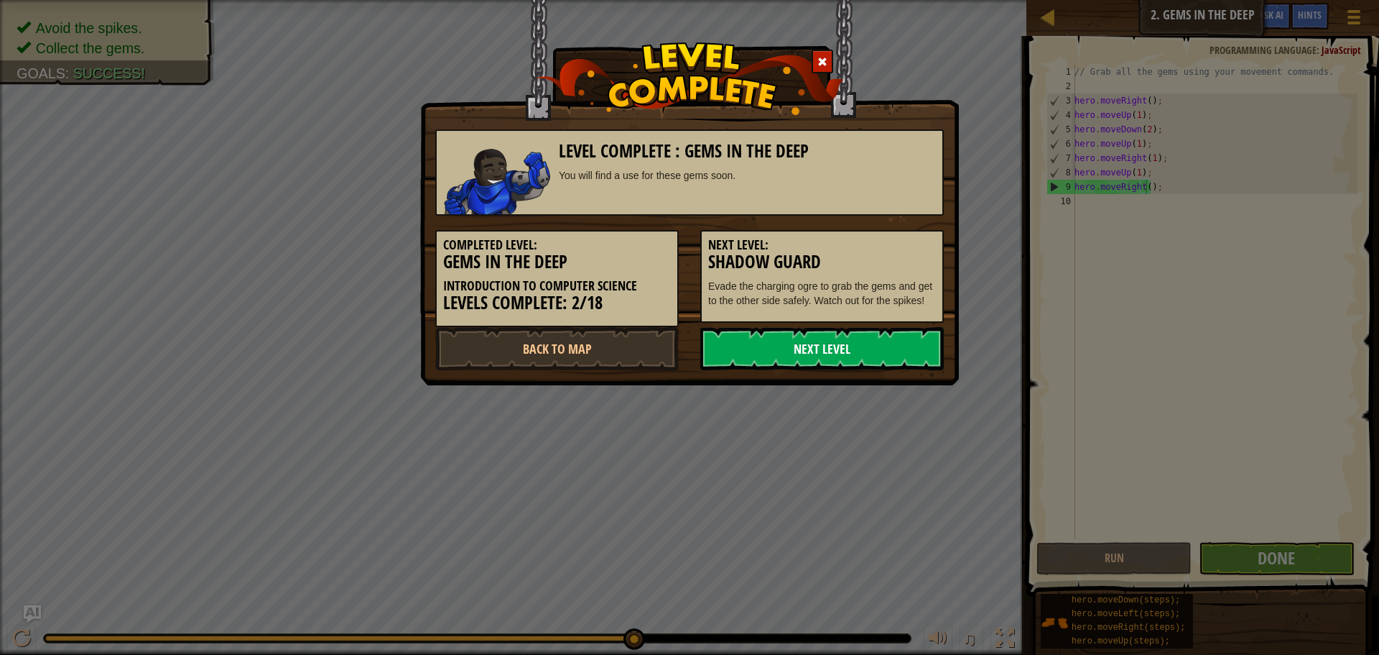
click at [797, 351] on link "Next Level" at bounding box center [822, 348] width 244 height 43
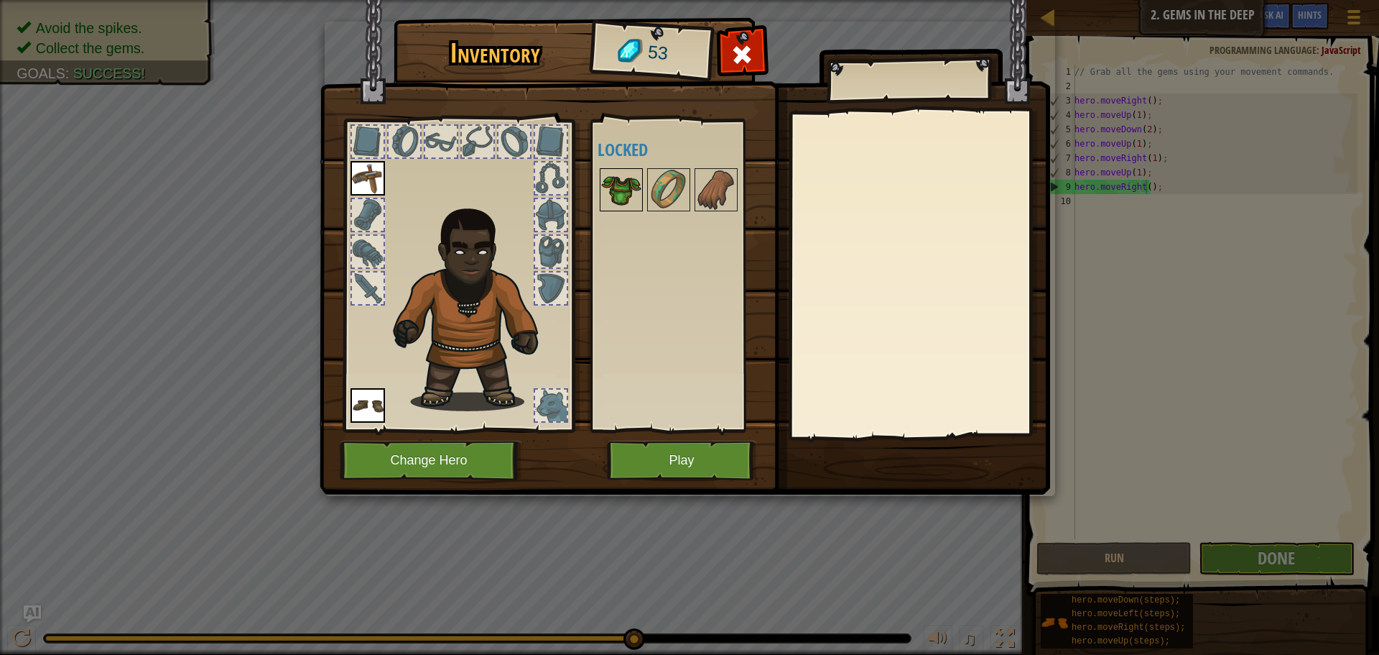
click at [624, 190] on img at bounding box center [621, 190] width 40 height 40
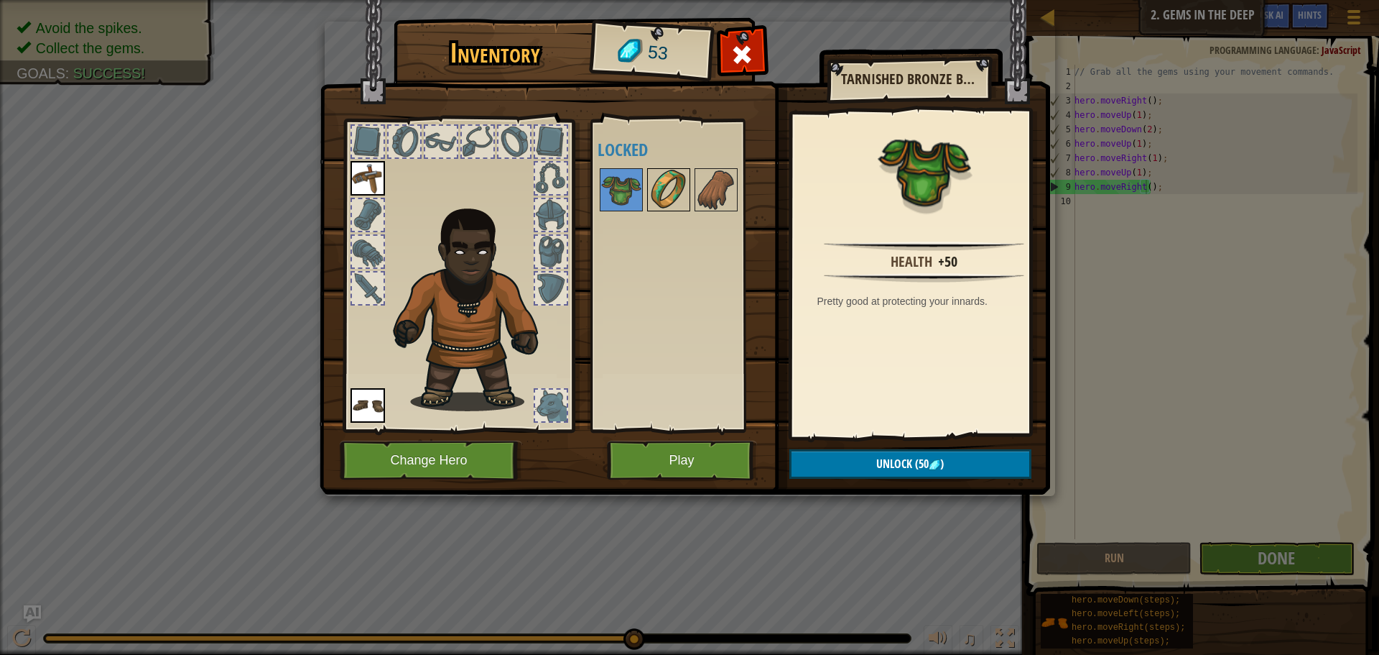
click at [647, 187] on div at bounding box center [668, 189] width 43 height 43
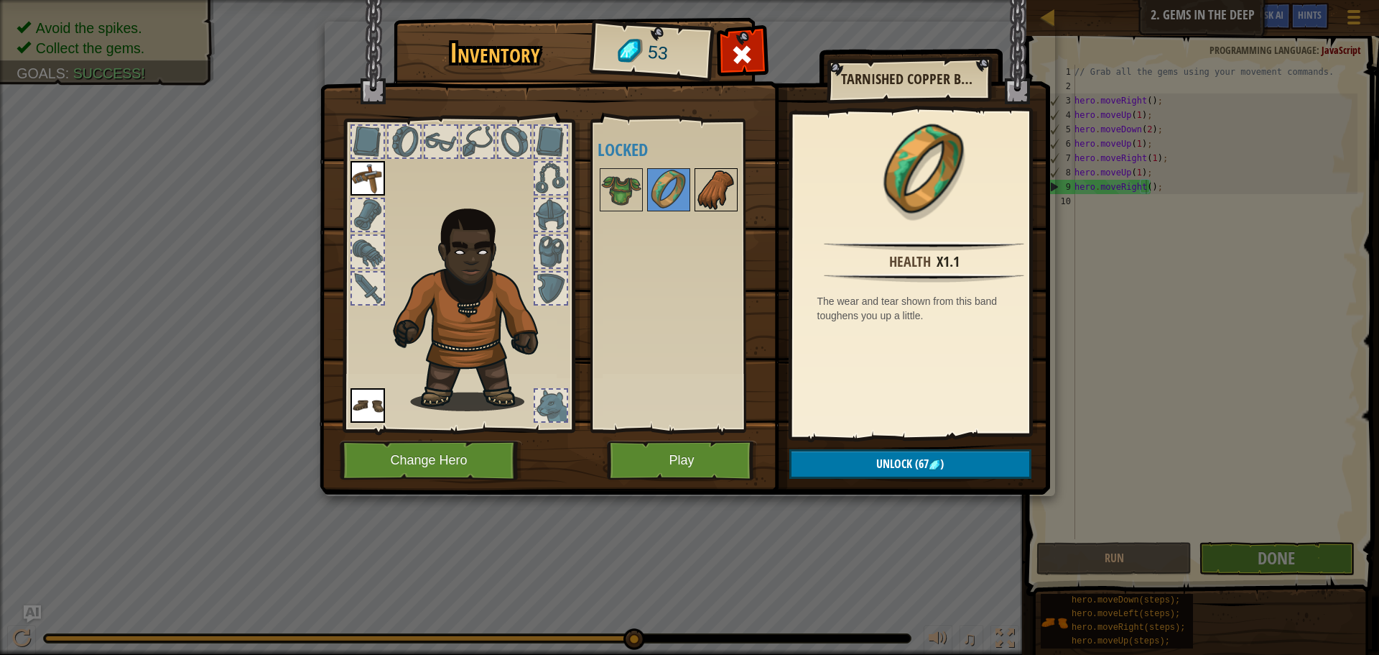
click at [710, 180] on img at bounding box center [716, 190] width 40 height 40
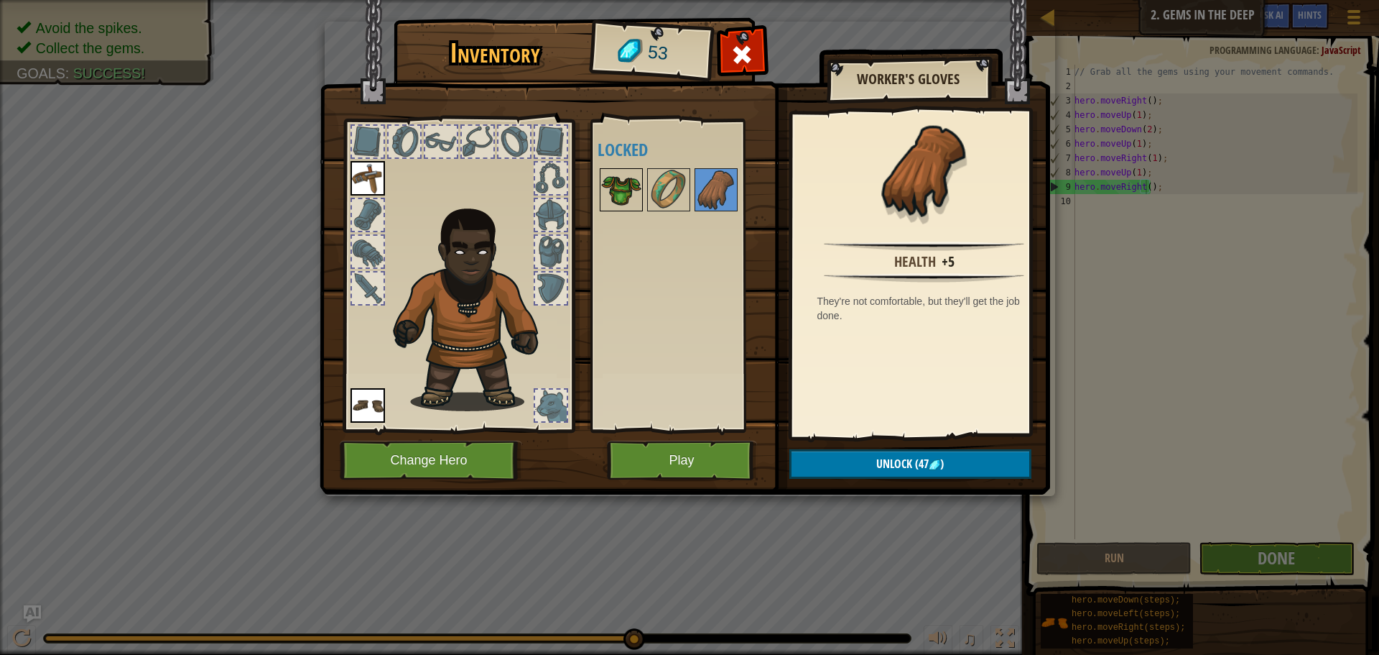
click at [624, 185] on img at bounding box center [621, 190] width 40 height 40
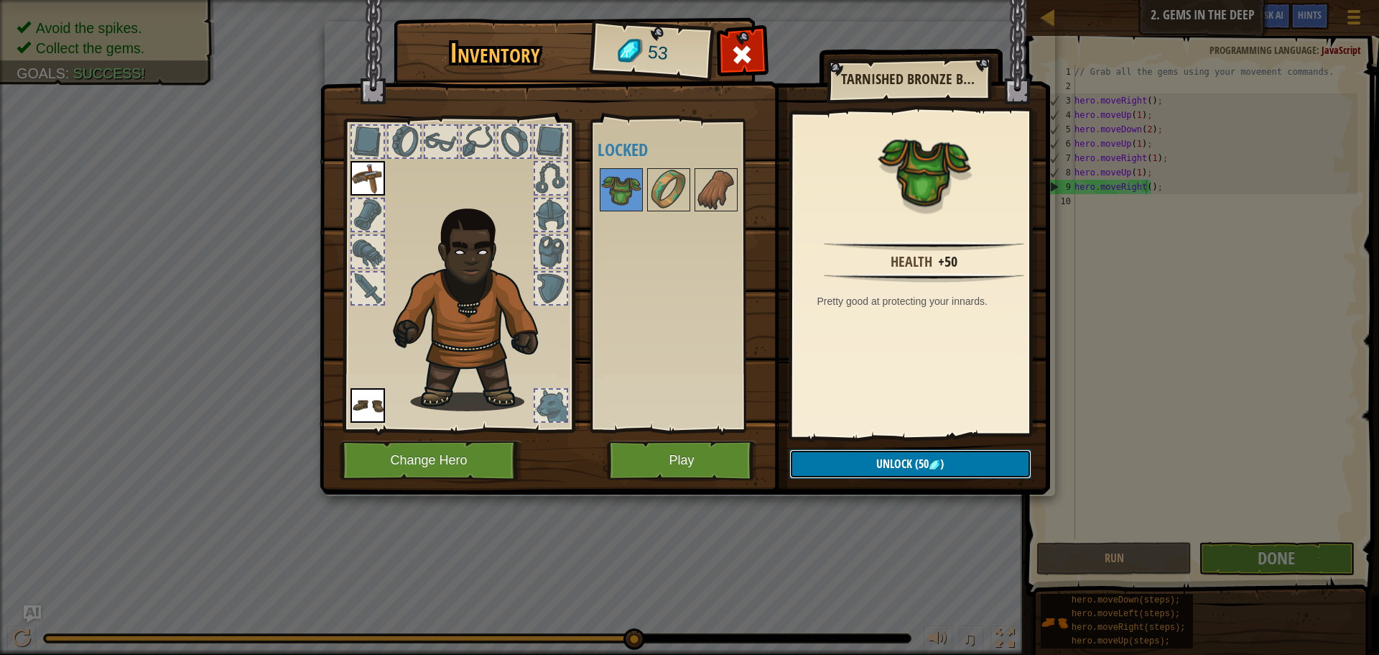
click at [947, 461] on button "Unlock (50 )" at bounding box center [911, 463] width 242 height 29
click at [923, 463] on button "Confirm" at bounding box center [911, 463] width 242 height 29
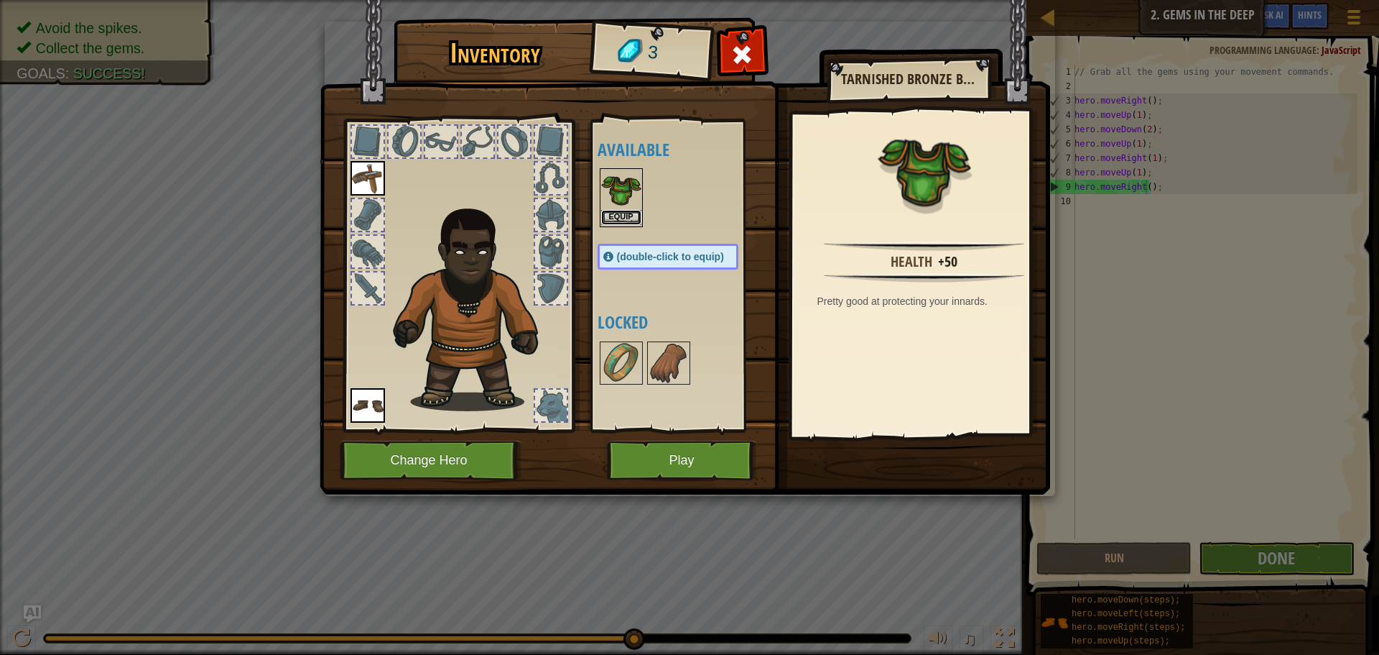
click at [625, 216] on button "Equip" at bounding box center [621, 217] width 40 height 15
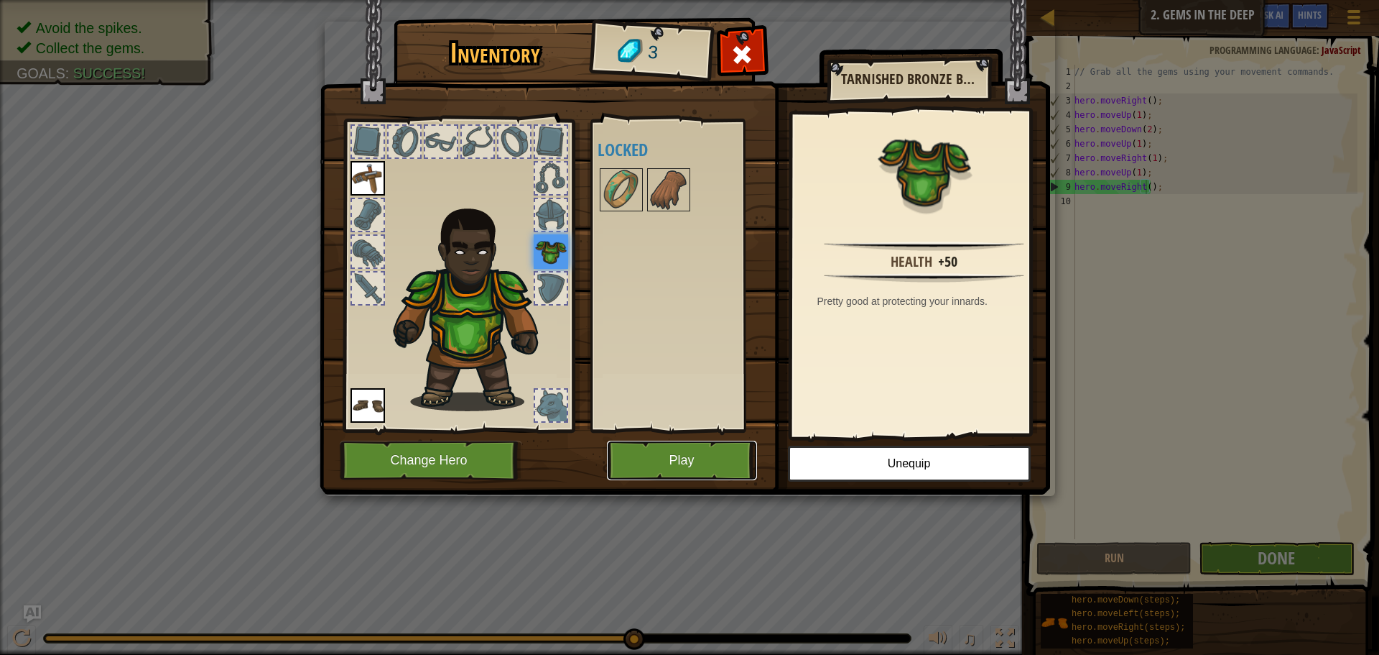
click at [721, 468] on button "Play" at bounding box center [682, 460] width 150 height 40
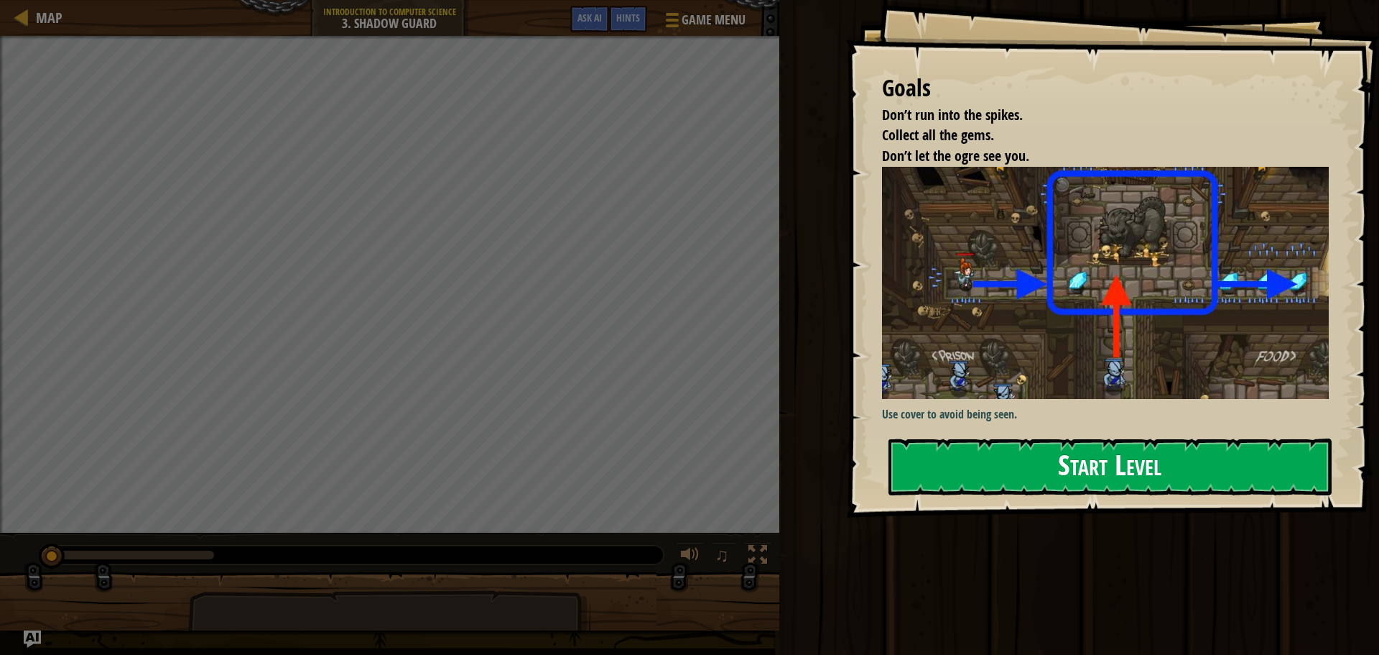
click at [989, 465] on button "Start Level" at bounding box center [1110, 466] width 443 height 57
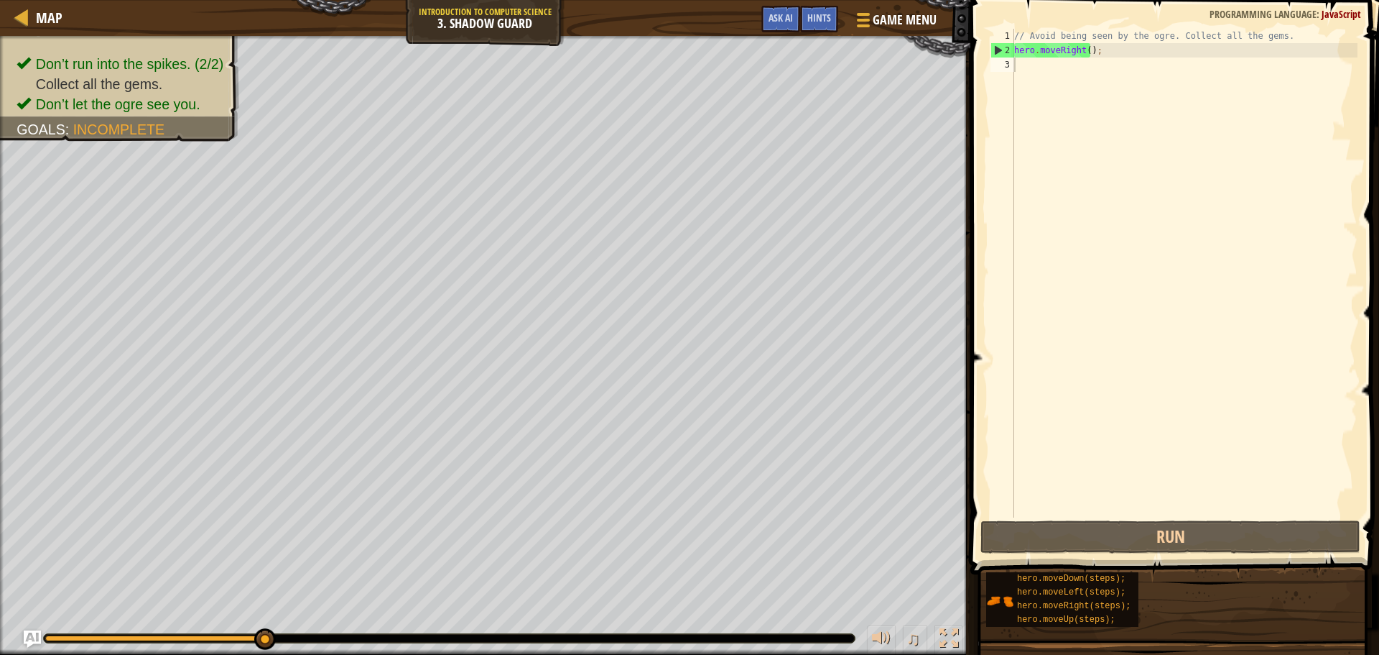
click at [1263, 621] on div "hero.moveDown(steps); hero.moveLeft(steps); hero.moveRight(steps); hero.moveUp(…" at bounding box center [1178, 599] width 384 height 56
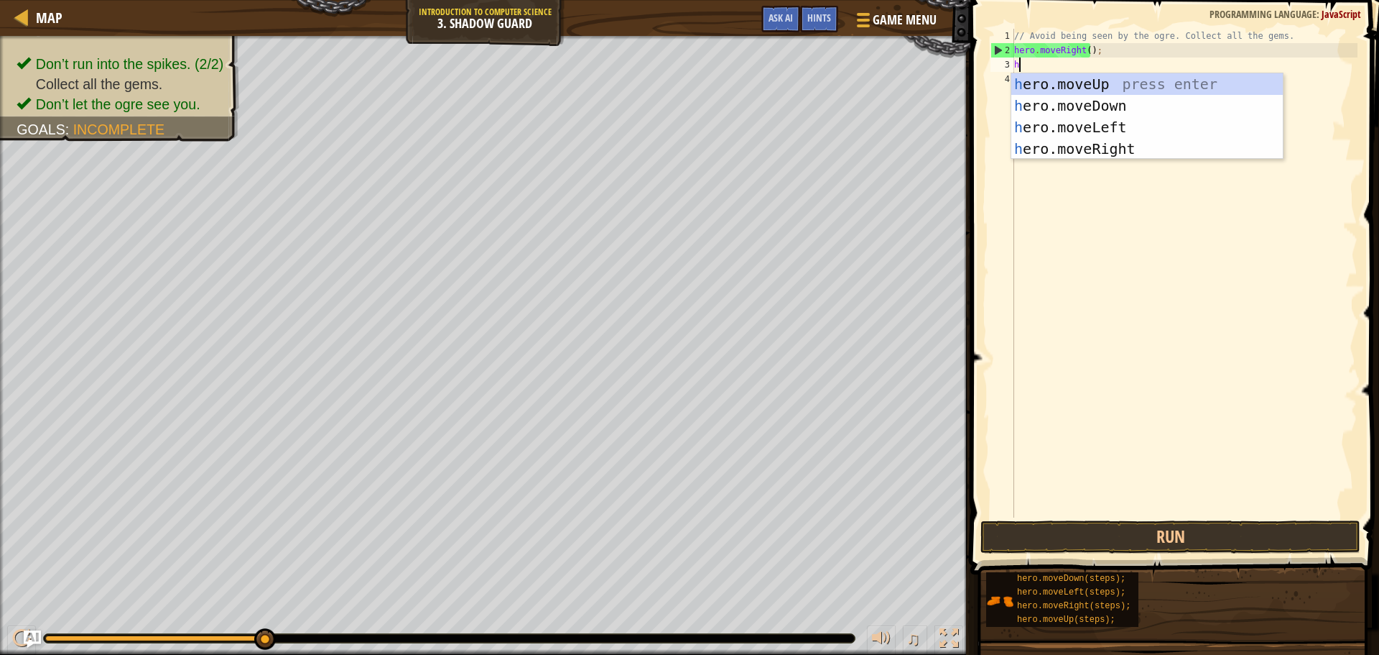
scroll to position [6, 0]
type textarea "hero"
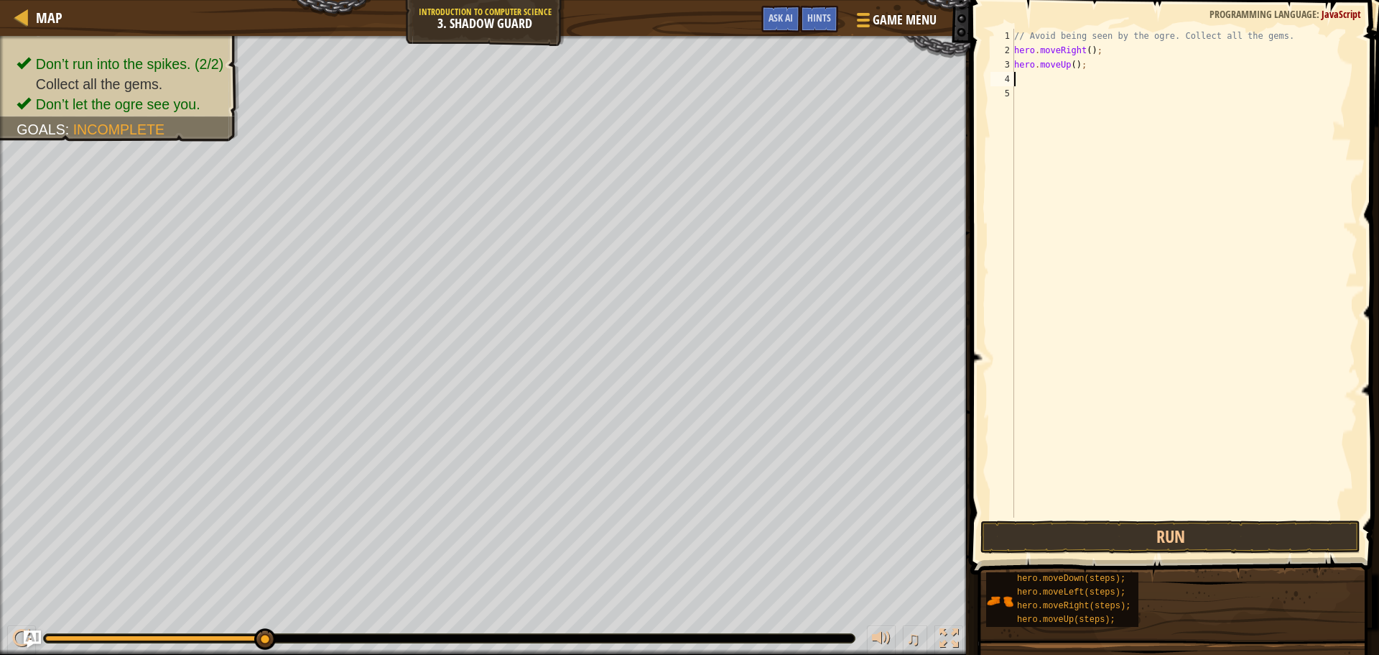
click at [1073, 70] on div "// Avoid being seen by the ogre. Collect all the gems. hero . moveRight ( ) ; h…" at bounding box center [1185, 287] width 346 height 517
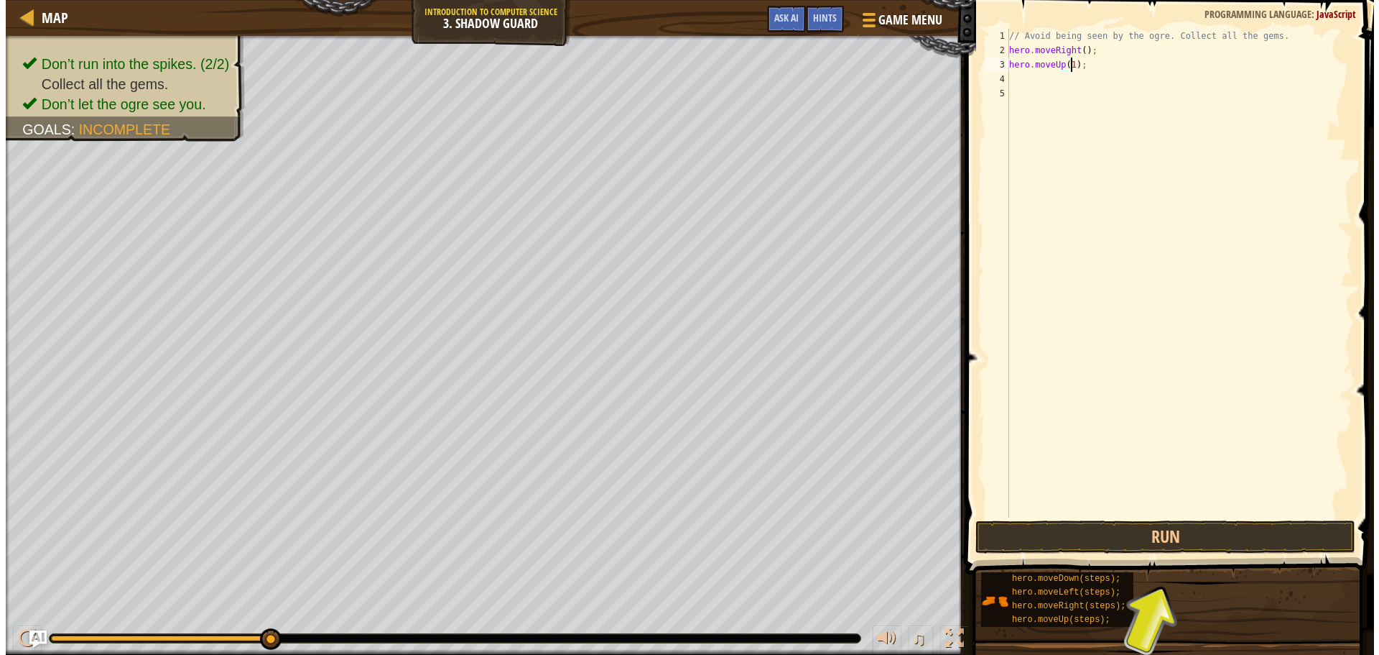
scroll to position [6, 5]
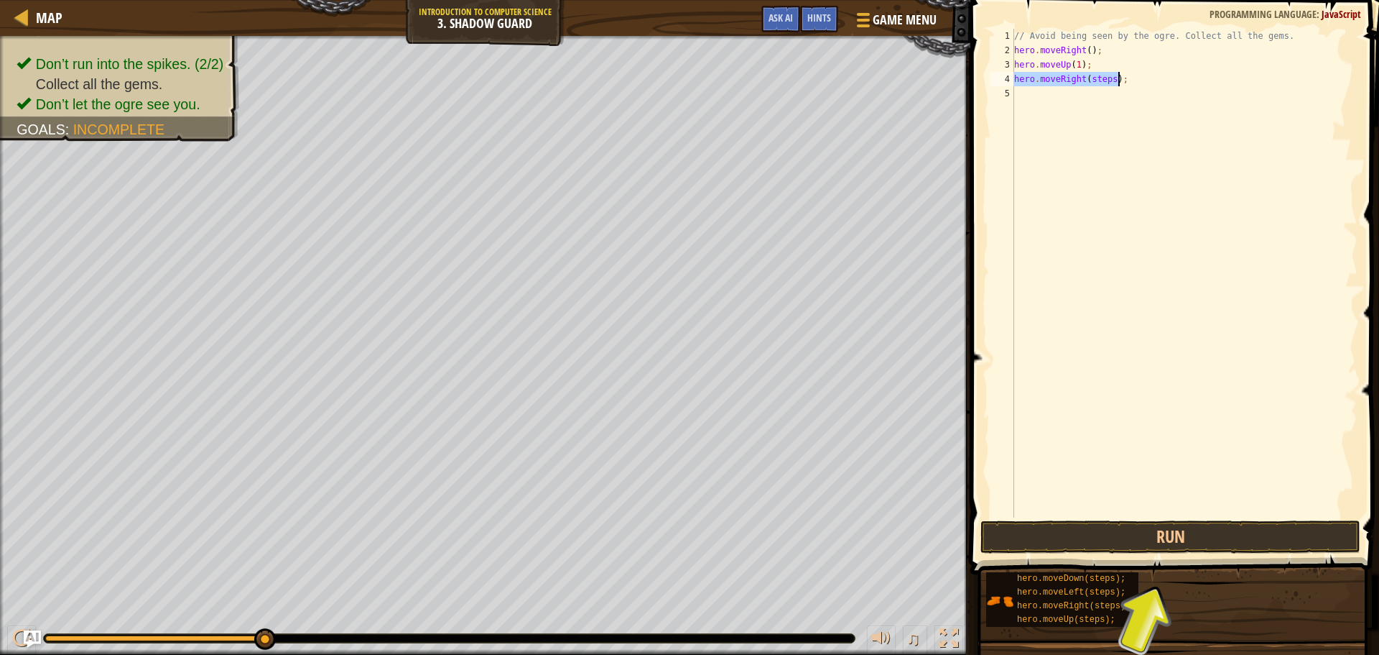
click at [1096, 79] on div "// Avoid being seen by the ogre. Collect all the gems. hero . moveRight ( ) ; h…" at bounding box center [1185, 273] width 346 height 489
click at [1101, 79] on div "// Avoid being seen by the ogre. Collect all the gems. hero . moveRight ( ) ; h…" at bounding box center [1185, 287] width 346 height 517
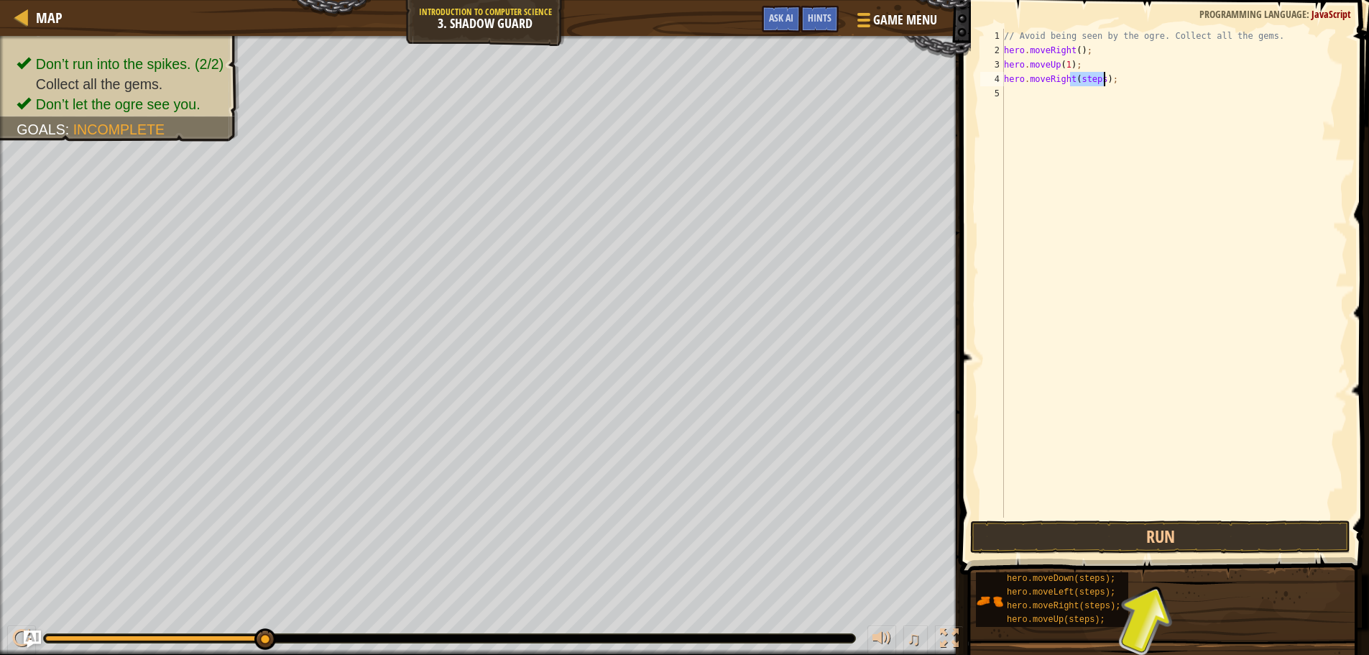
click at [1101, 79] on div "// Avoid being seen by the ogre. Collect all the gems. hero . moveRight ( ) ; h…" at bounding box center [1174, 287] width 346 height 517
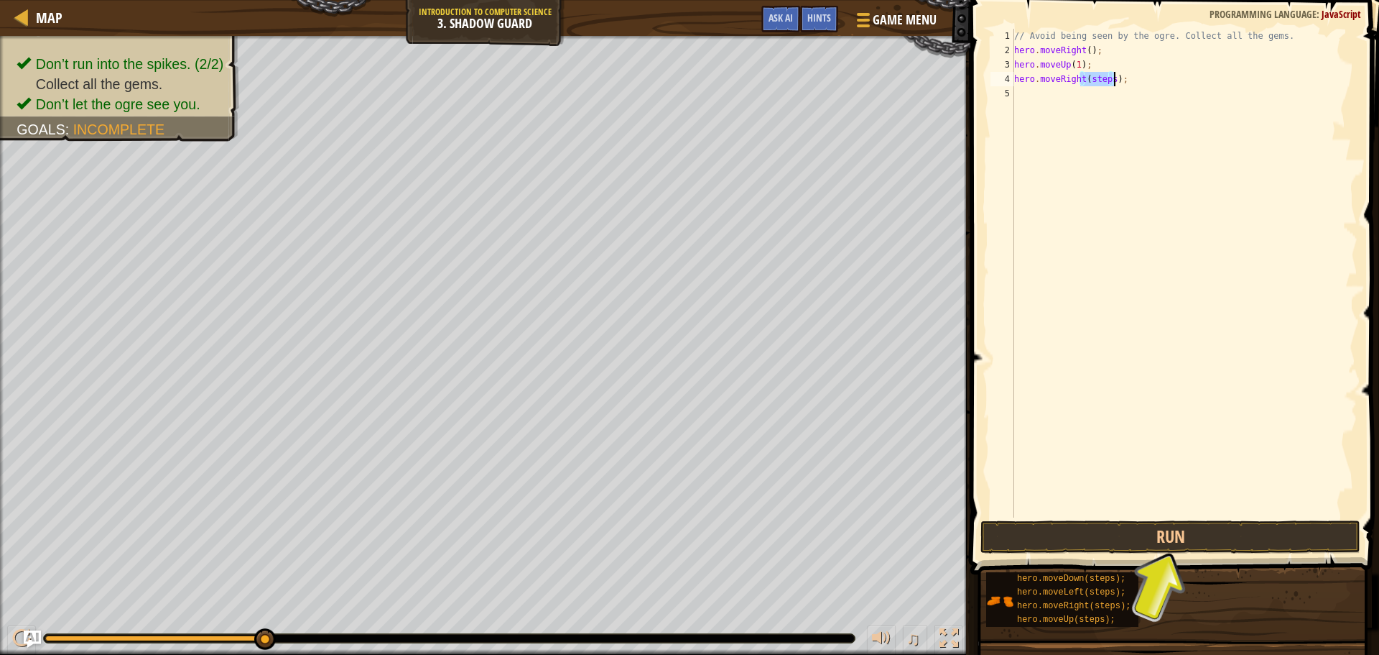
click at [1094, 79] on div "// Avoid being seen by the ogre. Collect all the gems. hero . moveRight ( ) ; h…" at bounding box center [1185, 273] width 346 height 489
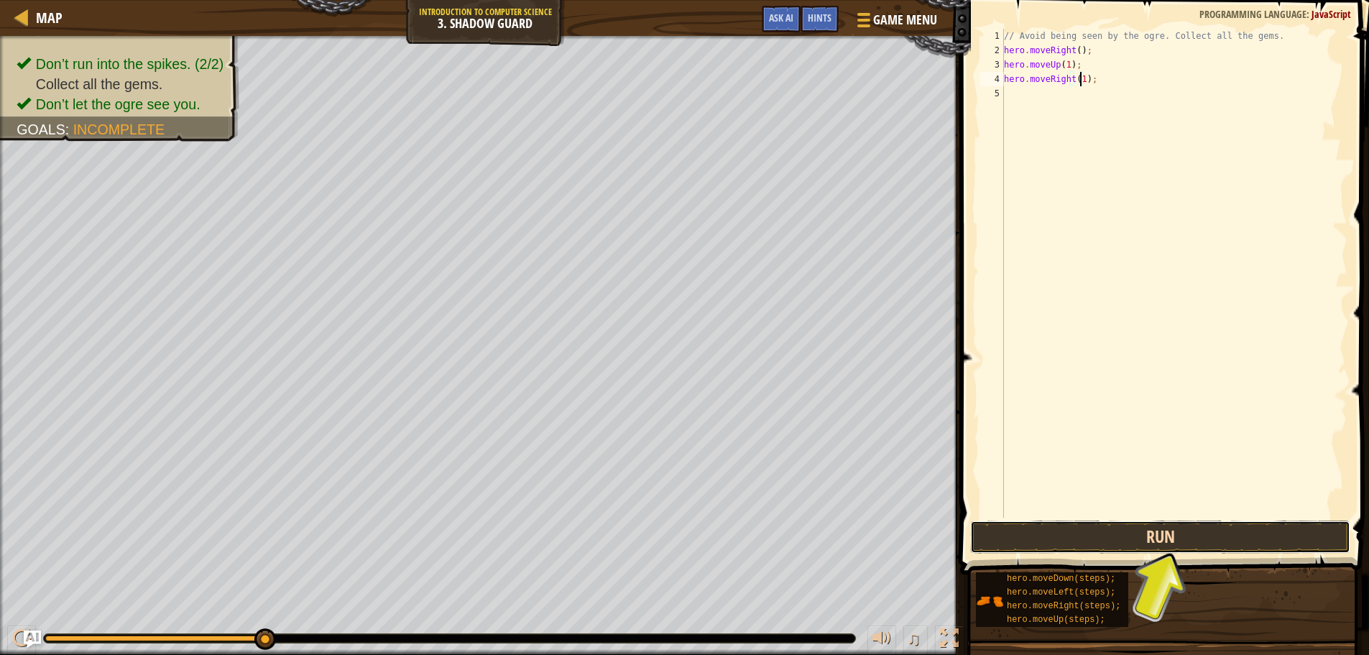
click at [1096, 540] on button "Run" at bounding box center [1160, 536] width 380 height 33
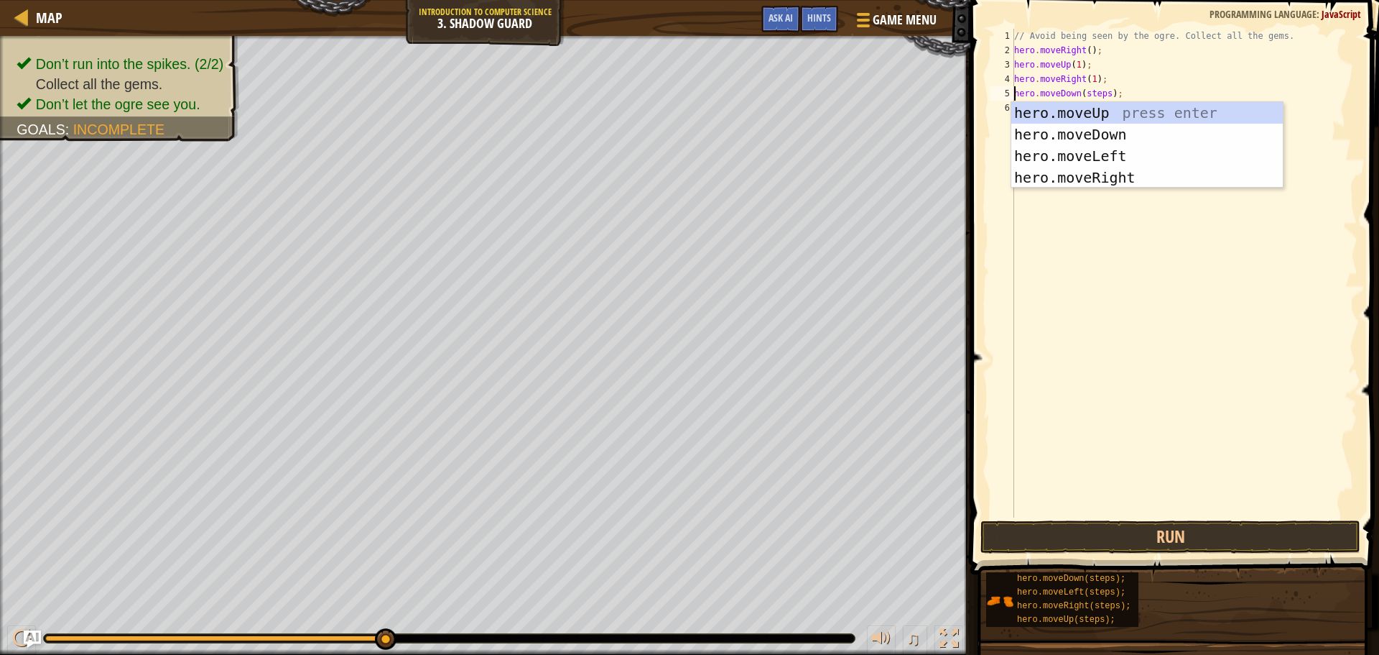
click at [1102, 90] on div "// Avoid being seen by the ogre. Collect all the gems. hero . moveRight ( ) ; h…" at bounding box center [1185, 287] width 346 height 517
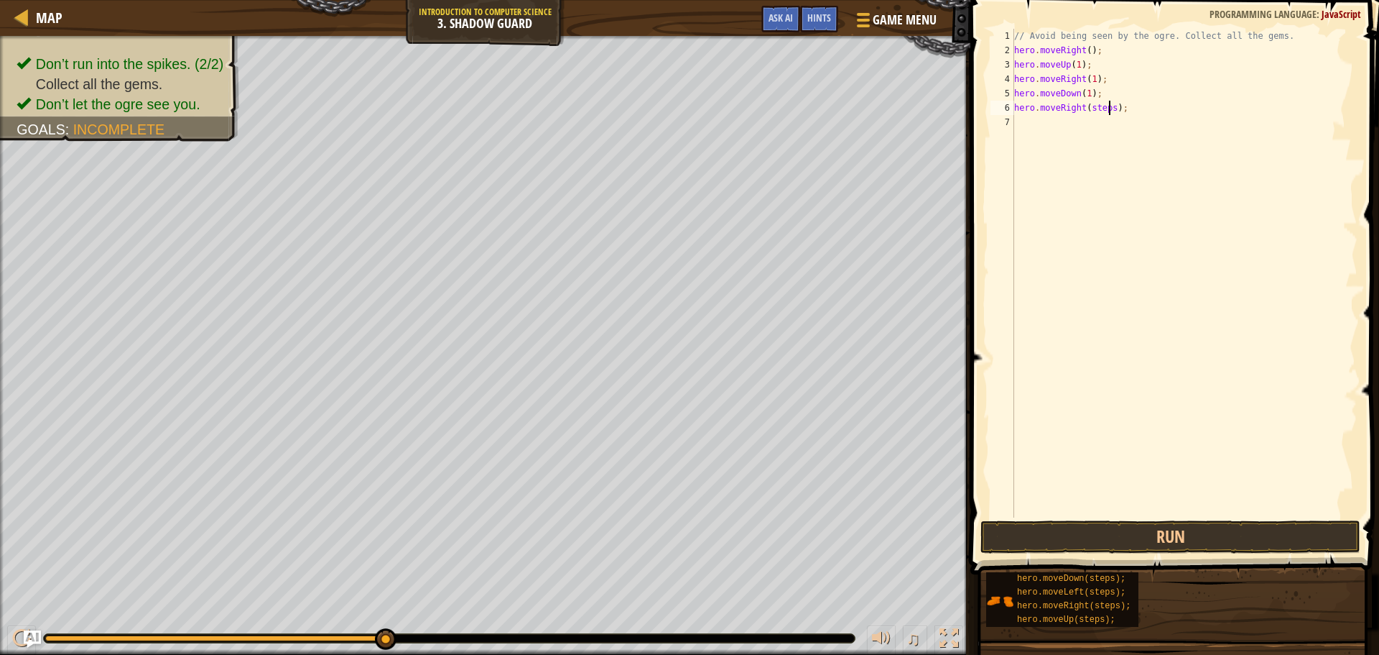
click at [1110, 104] on div "// Avoid being seen by the ogre. Collect all the gems. hero . moveRight ( ) ; h…" at bounding box center [1185, 287] width 346 height 517
type textarea "hero.moveRight();"
click at [1141, 524] on button "Run" at bounding box center [1171, 536] width 380 height 33
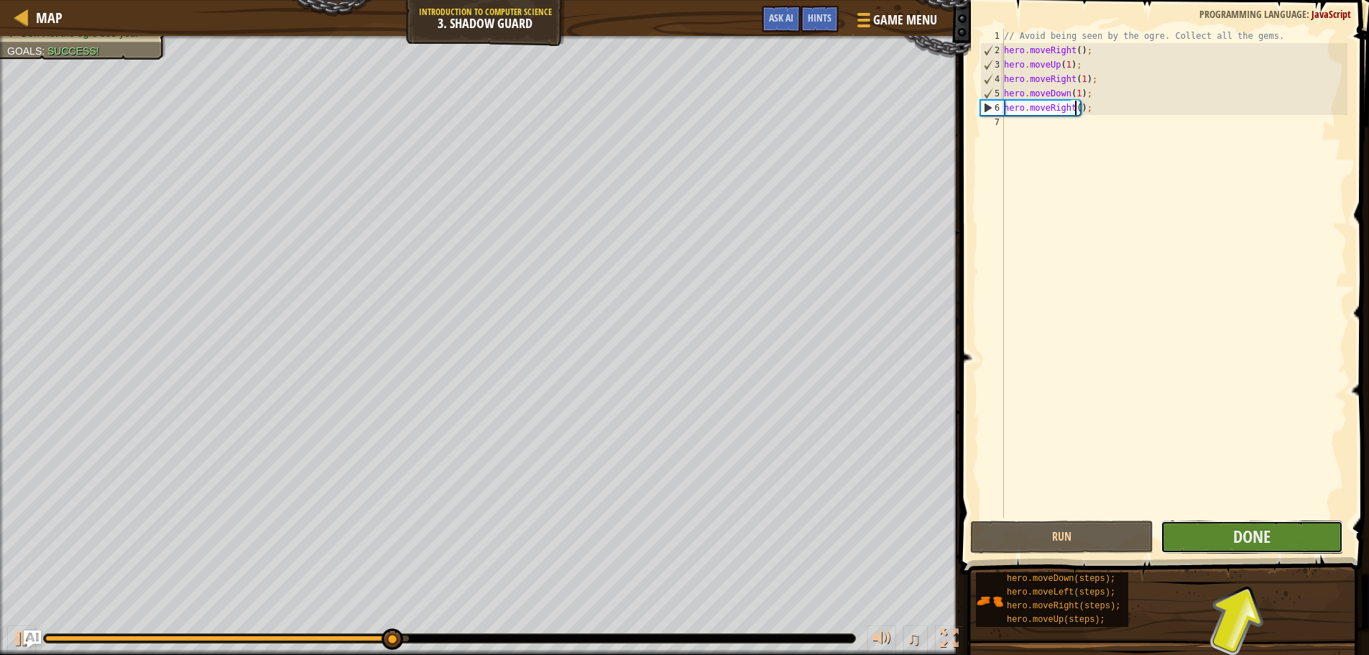
click at [1196, 534] on button "Done" at bounding box center [1251, 536] width 182 height 33
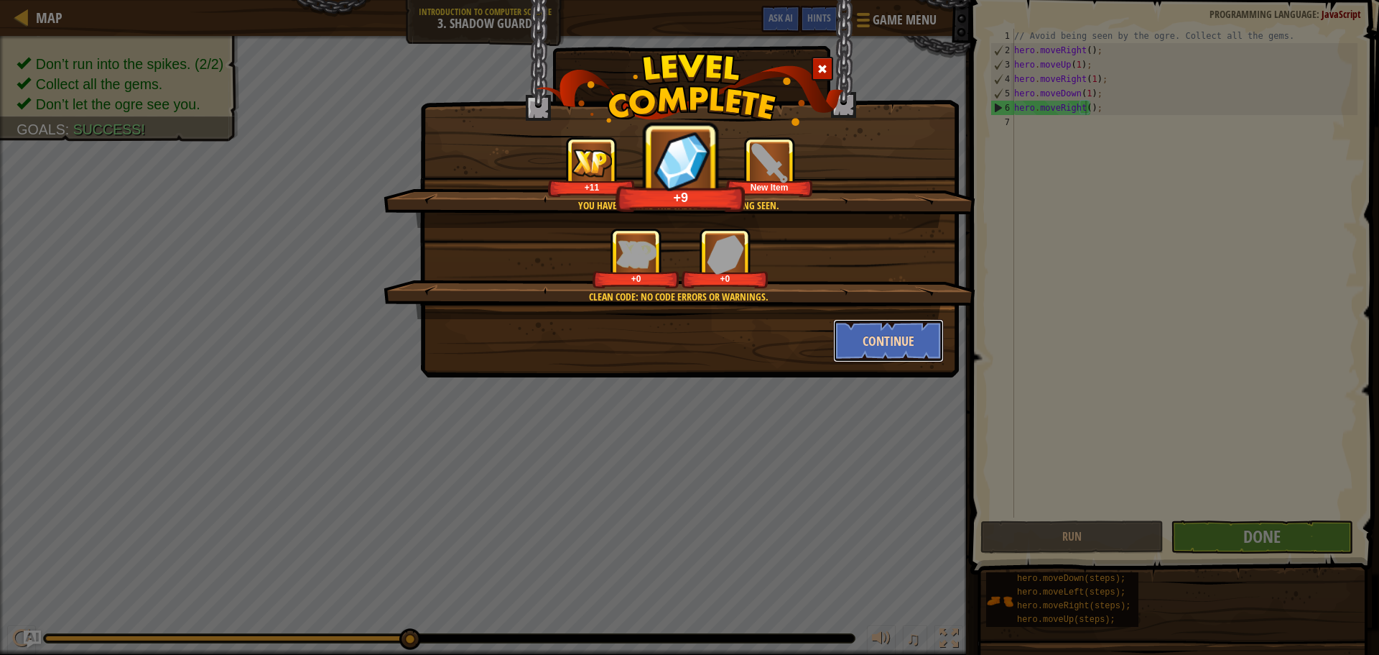
click at [868, 345] on button "Continue" at bounding box center [888, 340] width 111 height 43
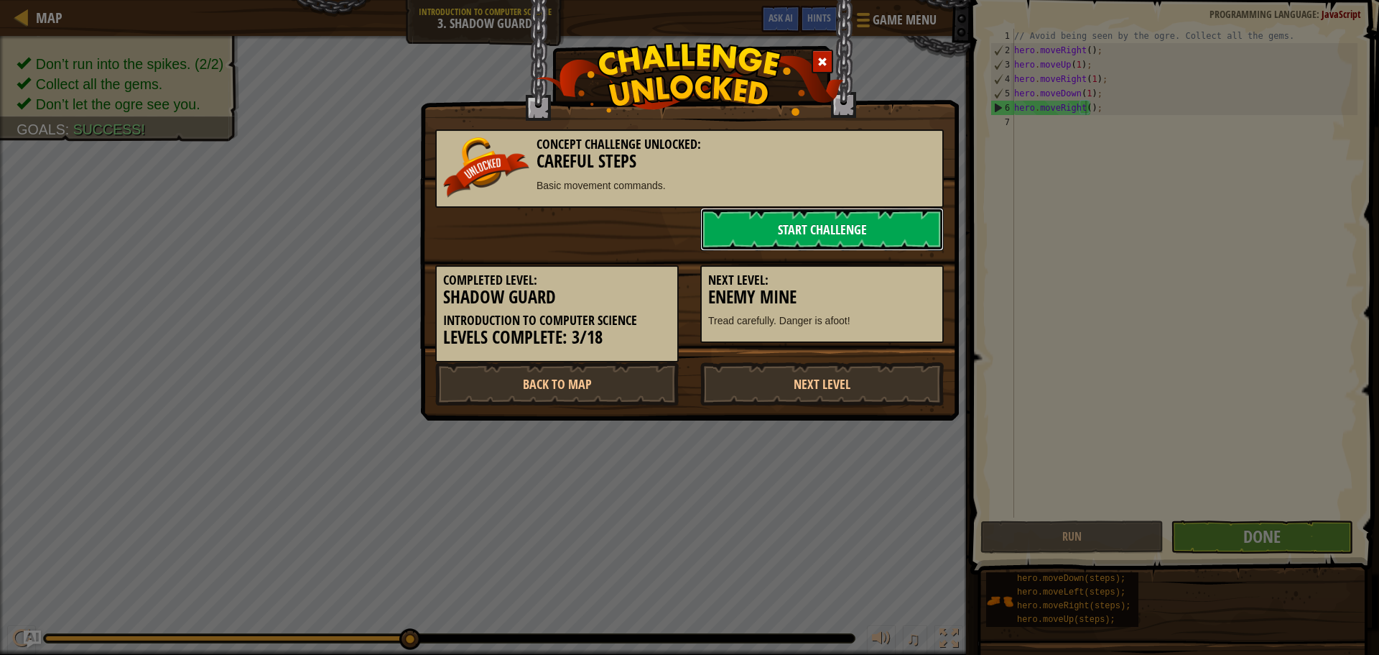
click at [834, 236] on link "Start Challenge" at bounding box center [822, 229] width 244 height 43
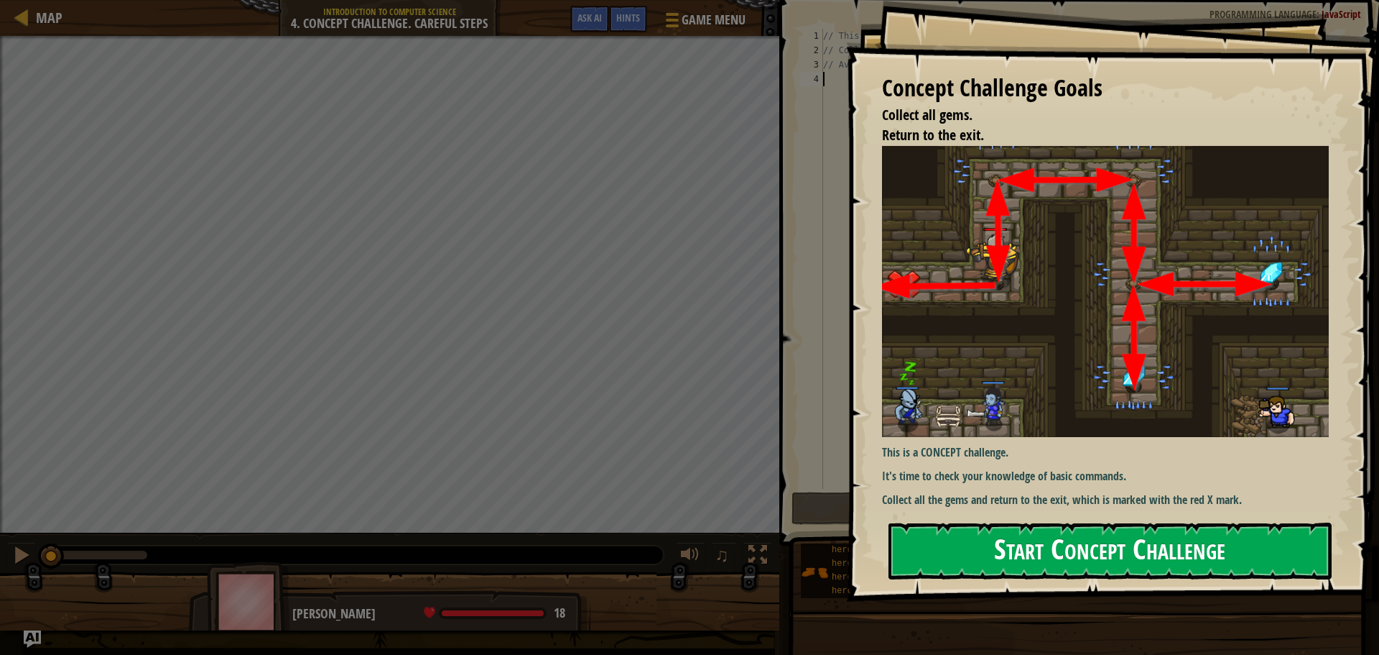
click at [957, 534] on button "Start Concept Challenge" at bounding box center [1110, 550] width 443 height 57
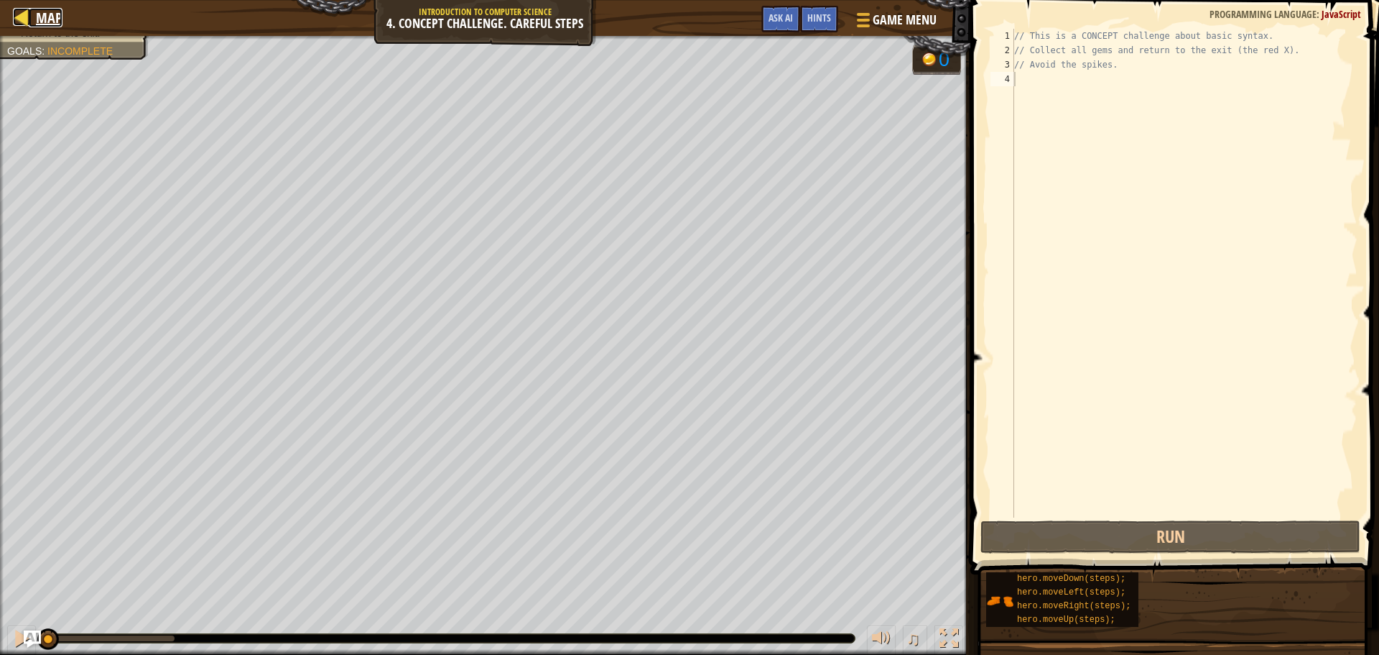
click at [48, 17] on span "Map" at bounding box center [49, 17] width 27 height 19
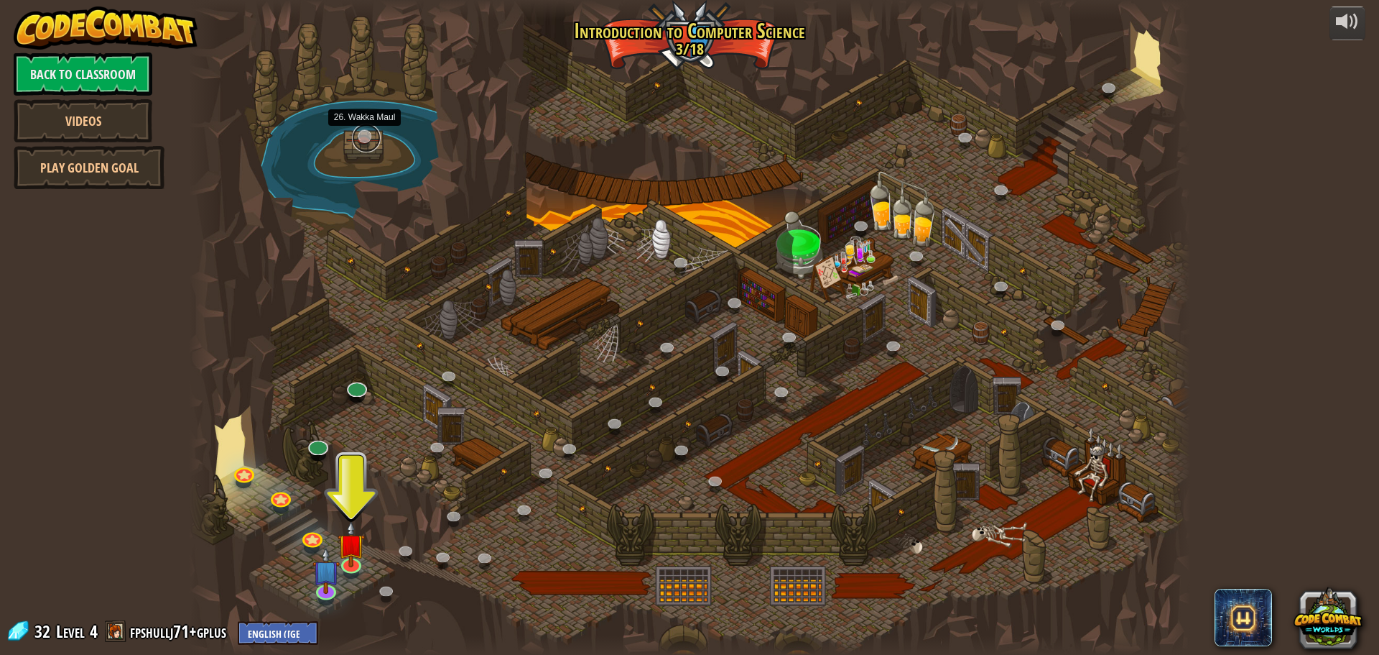
click at [361, 136] on link at bounding box center [366, 138] width 29 height 29
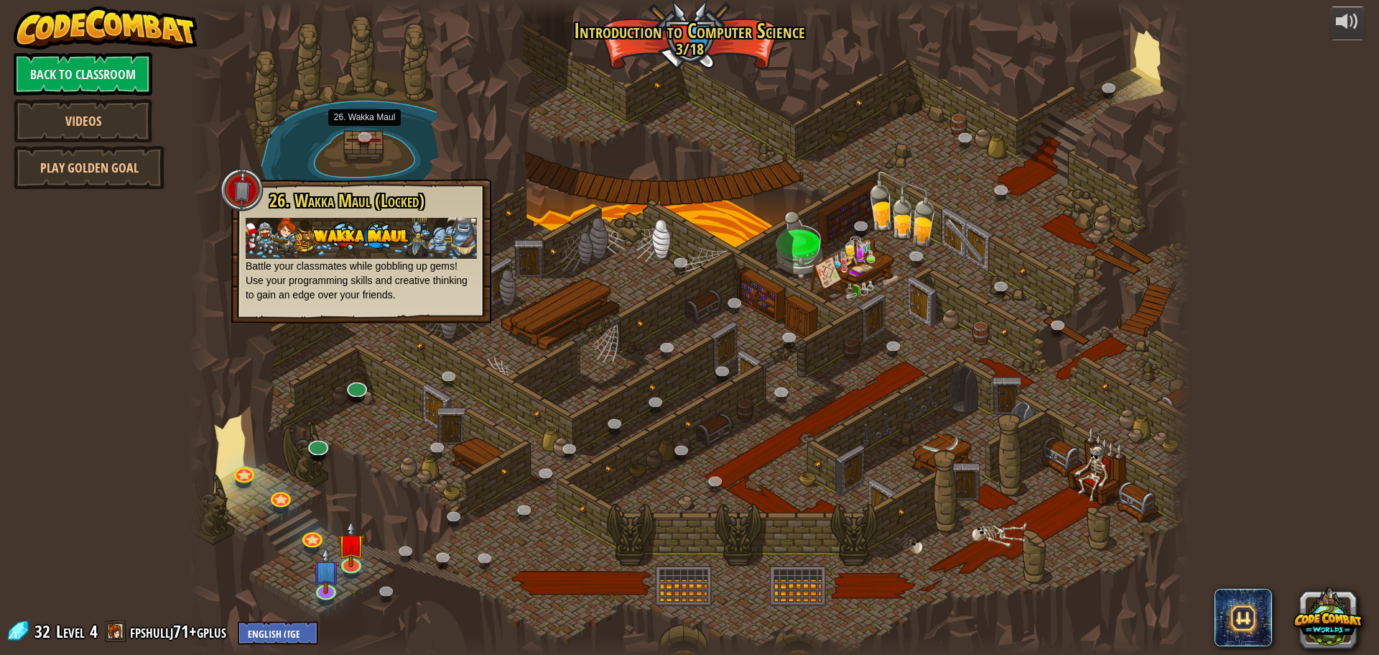
click at [614, 385] on div at bounding box center [690, 327] width 1002 height 655
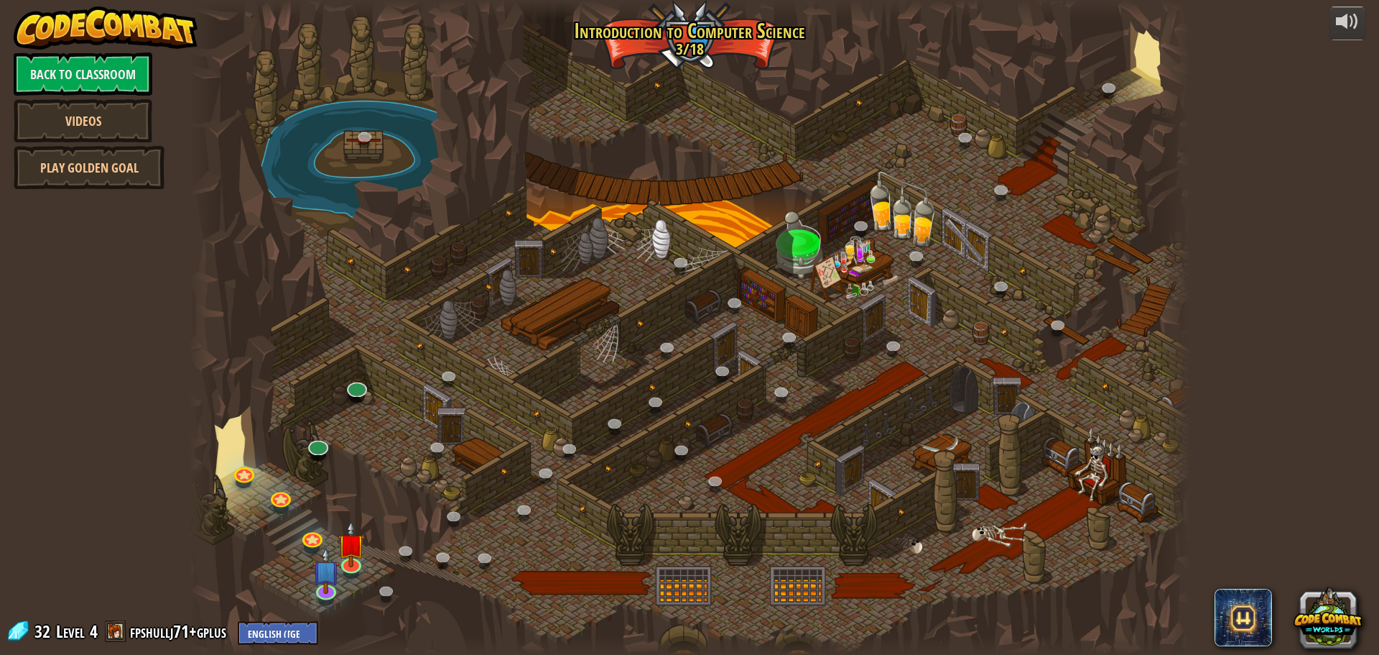
click at [1102, 477] on div at bounding box center [690, 327] width 1002 height 655
click at [1140, 487] on div at bounding box center [690, 327] width 1002 height 655
click at [348, 555] on img at bounding box center [351, 532] width 27 height 61
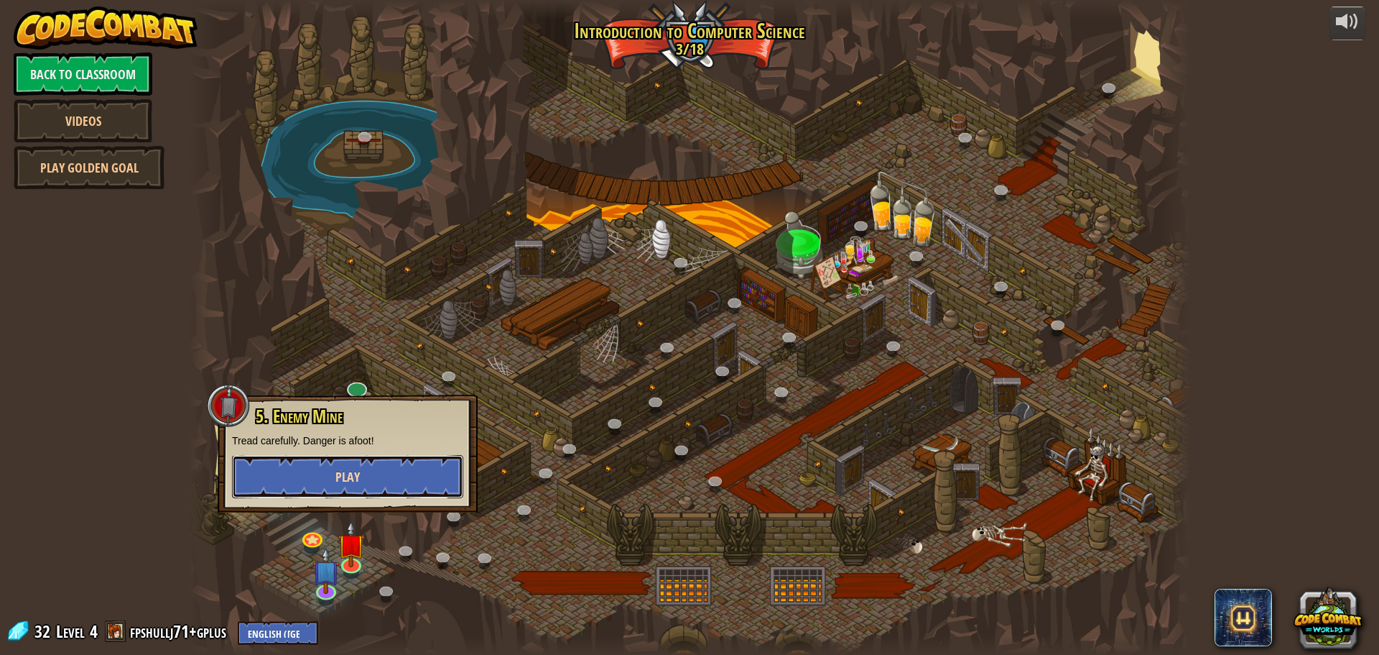
click at [355, 476] on span "Play" at bounding box center [348, 477] width 24 height 18
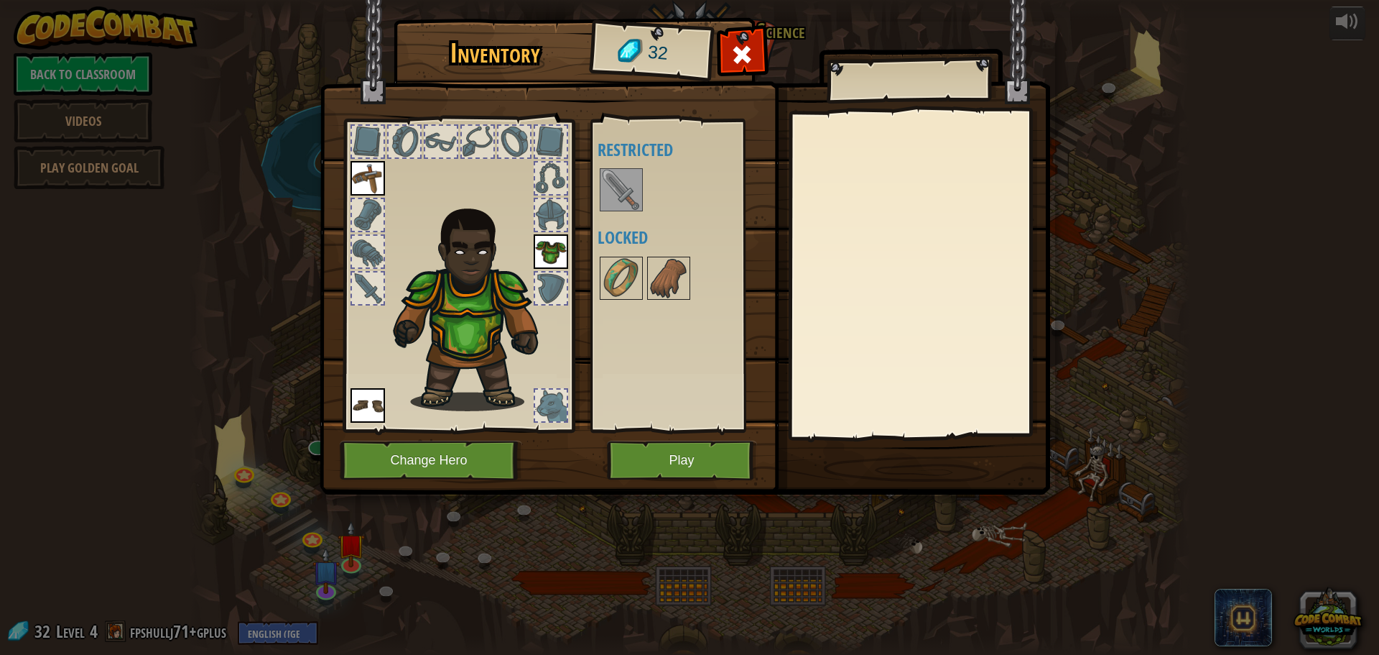
click at [614, 172] on img at bounding box center [621, 190] width 40 height 40
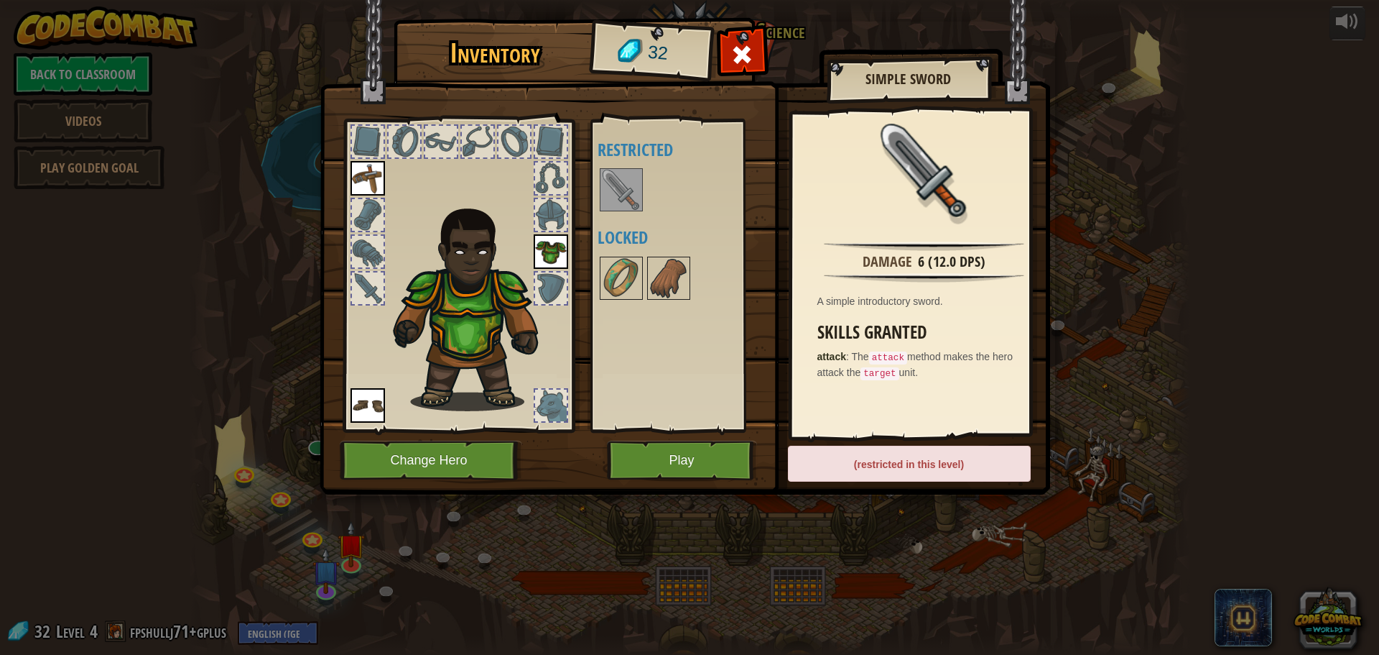
click at [1204, 144] on div "Inventory 32 Available Equip Equip Equip (double-click to equip) Restricted Loc…" at bounding box center [689, 327] width 1379 height 655
click at [651, 461] on button "Play" at bounding box center [682, 460] width 150 height 40
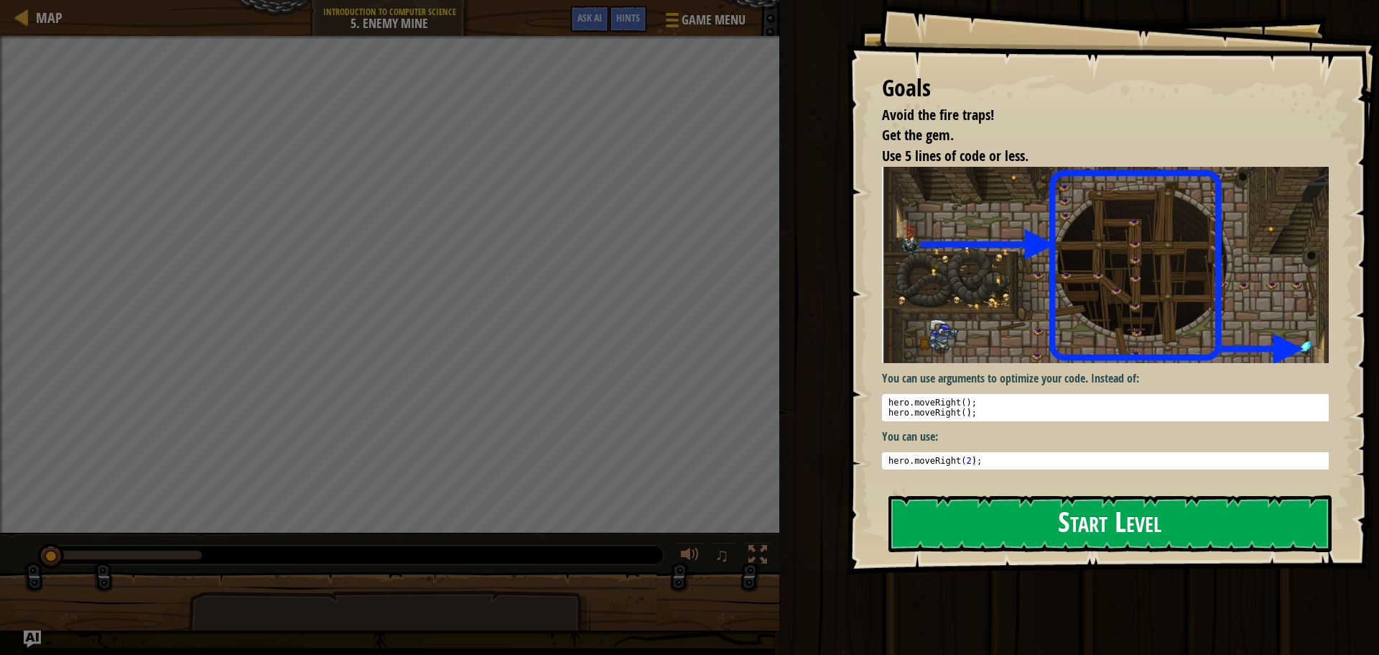
click at [1090, 512] on button "Start Level" at bounding box center [1110, 523] width 443 height 57
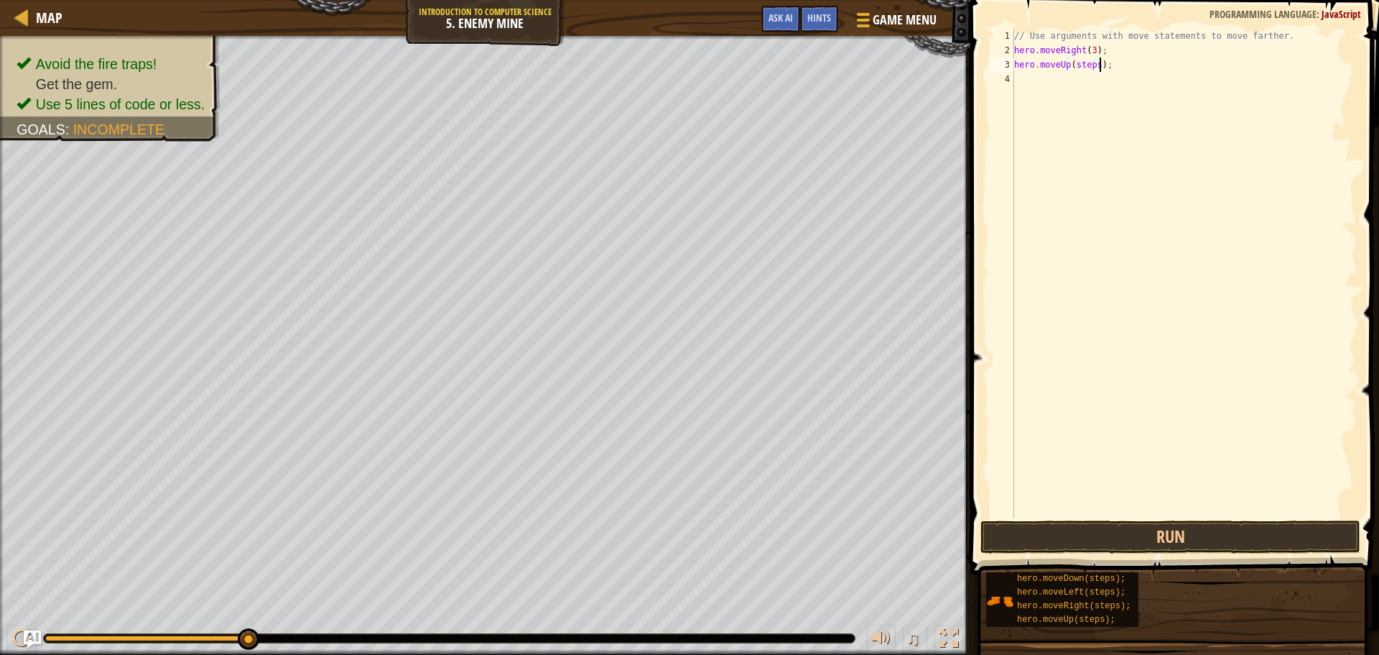
click at [1098, 68] on div "// Use arguments with move statements to move farther. hero . moveRight ( 3 ) ;…" at bounding box center [1185, 287] width 346 height 517
click at [1106, 75] on div "// Use arguments with move statements to move farther. hero . moveRight ( 3 ) ;…" at bounding box center [1185, 287] width 346 height 517
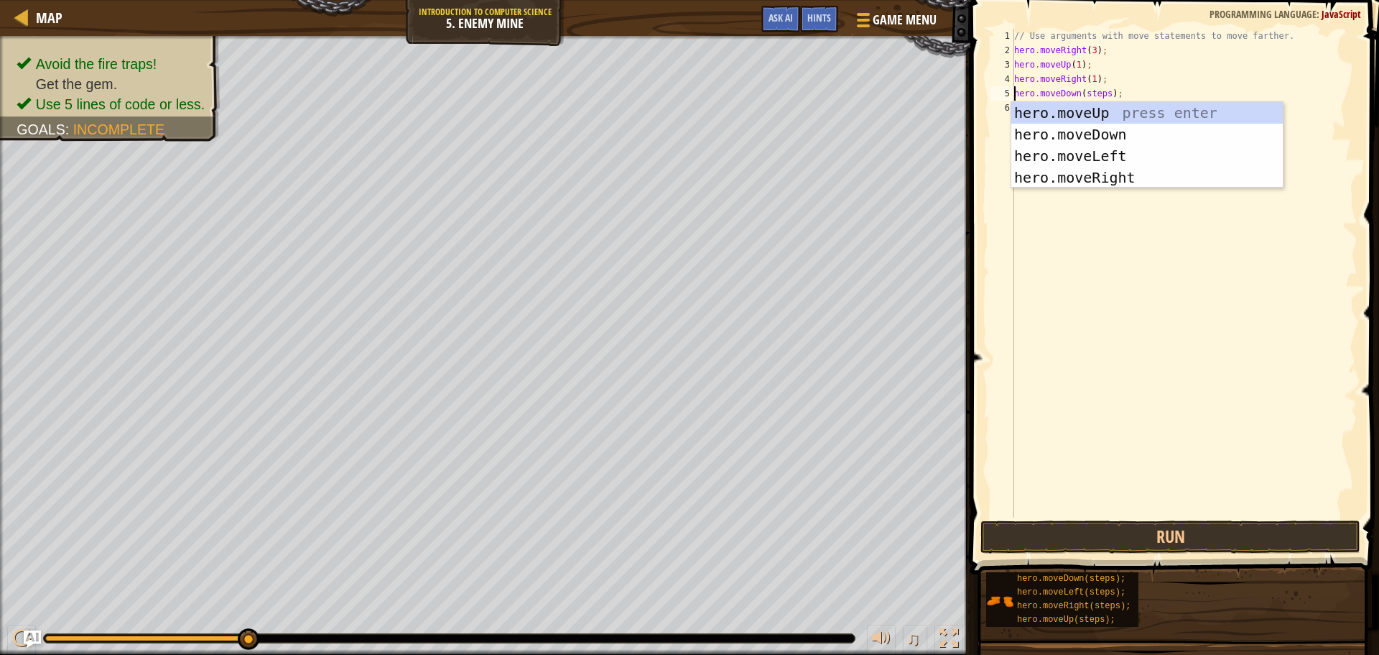
click at [1106, 92] on div "// Use arguments with move statements to move farther. hero . moveRight ( 3 ) ;…" at bounding box center [1185, 287] width 346 height 517
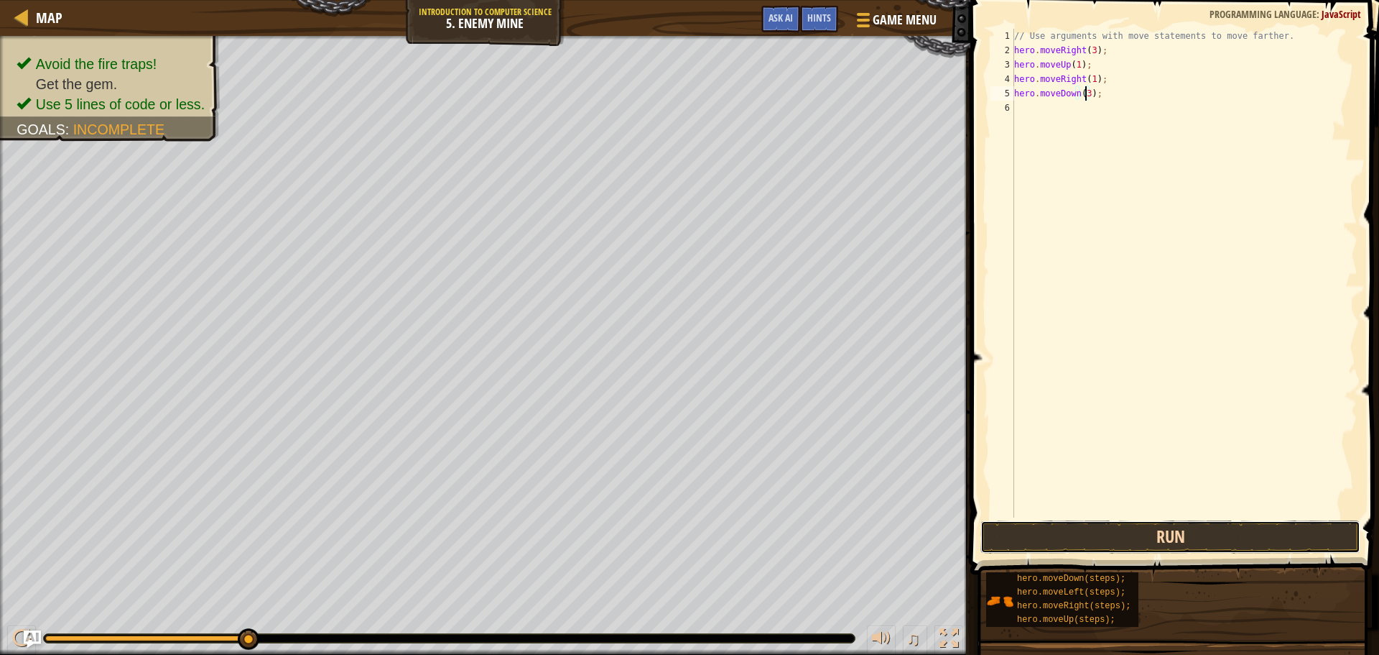
click at [1213, 537] on button "Run" at bounding box center [1171, 536] width 380 height 33
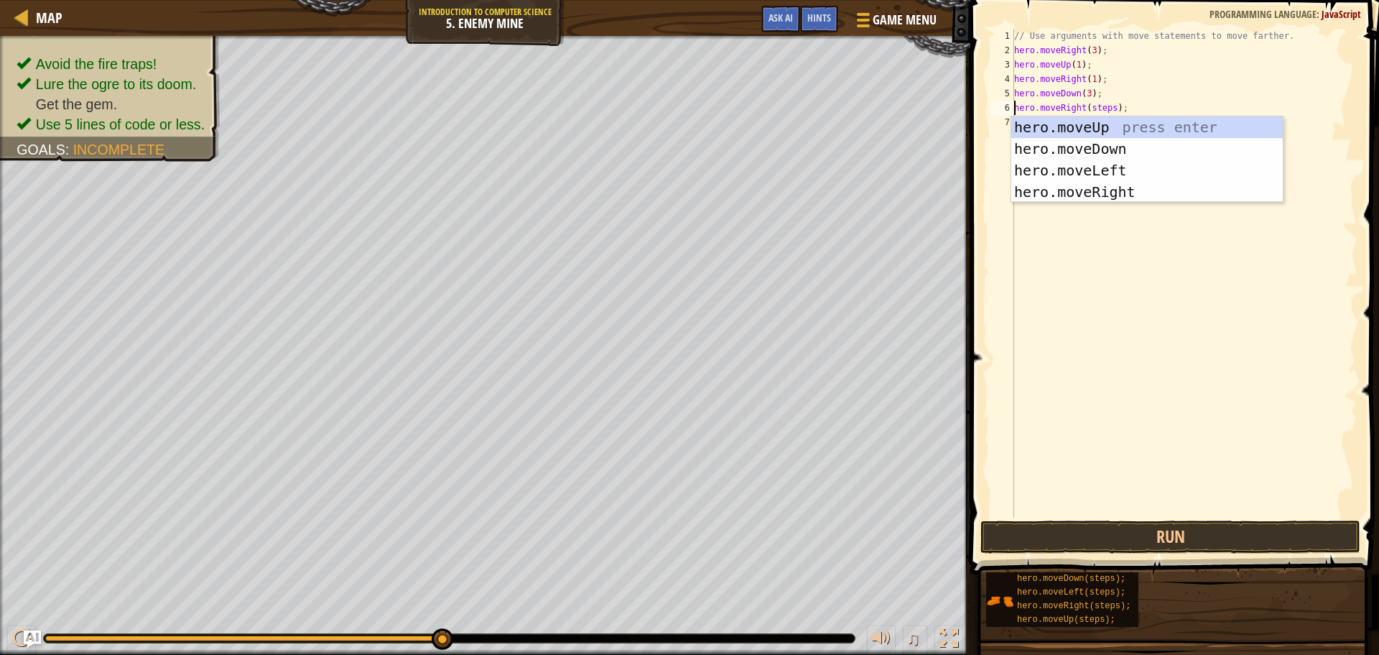
click at [1110, 108] on div "// Use arguments with move statements to move farther. hero . moveRight ( 3 ) ;…" at bounding box center [1185, 287] width 346 height 517
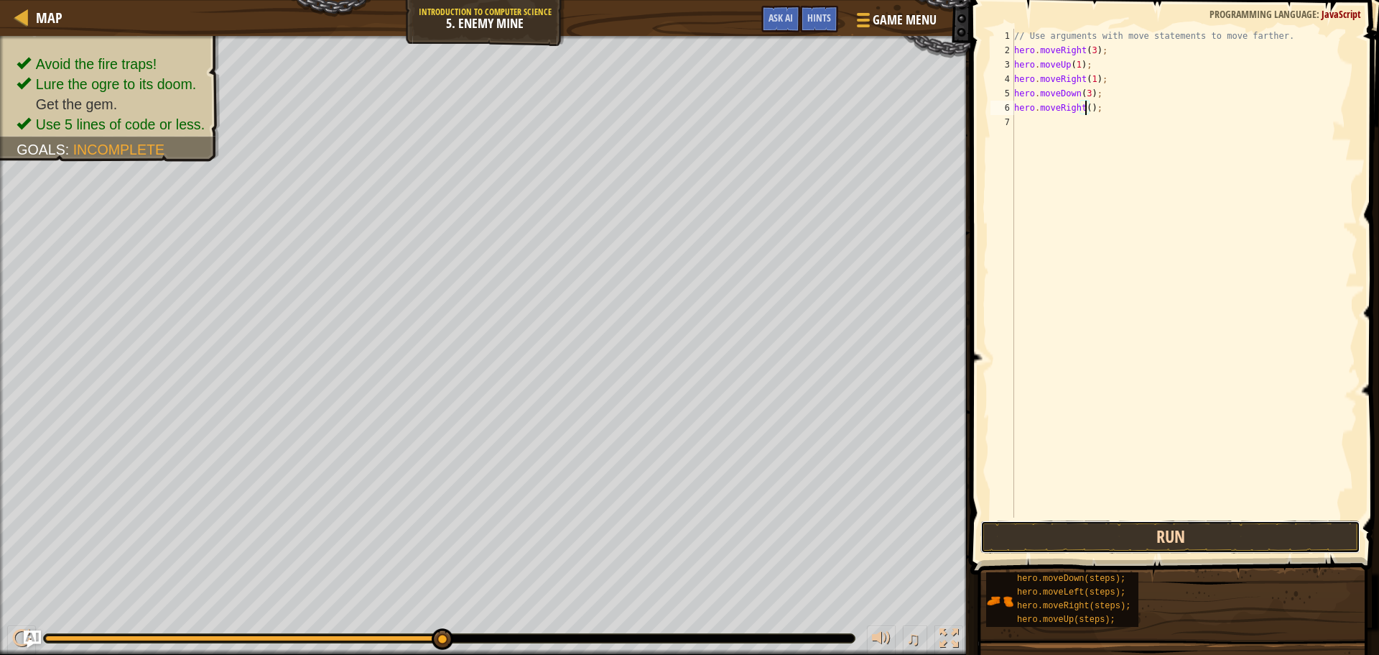
click at [1167, 545] on button "Run" at bounding box center [1171, 536] width 380 height 33
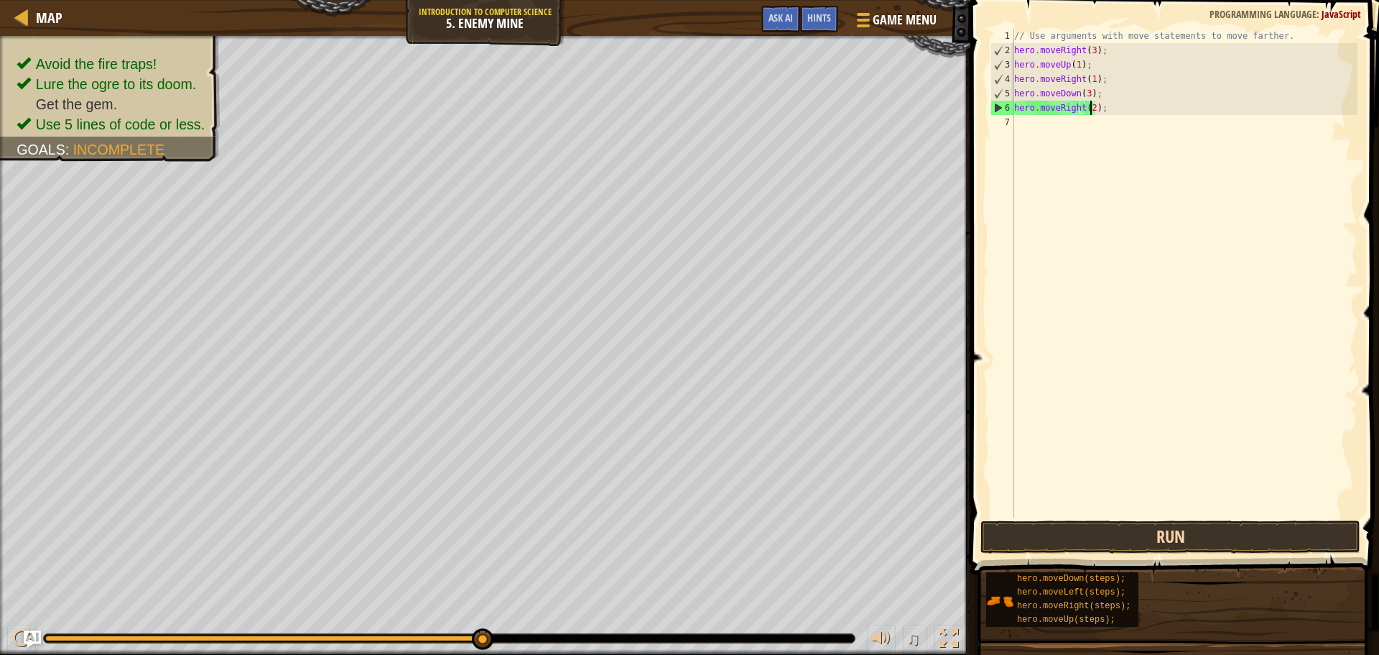
type textarea "hero.moveRight(2);"
click at [1104, 536] on button "Run" at bounding box center [1171, 536] width 380 height 33
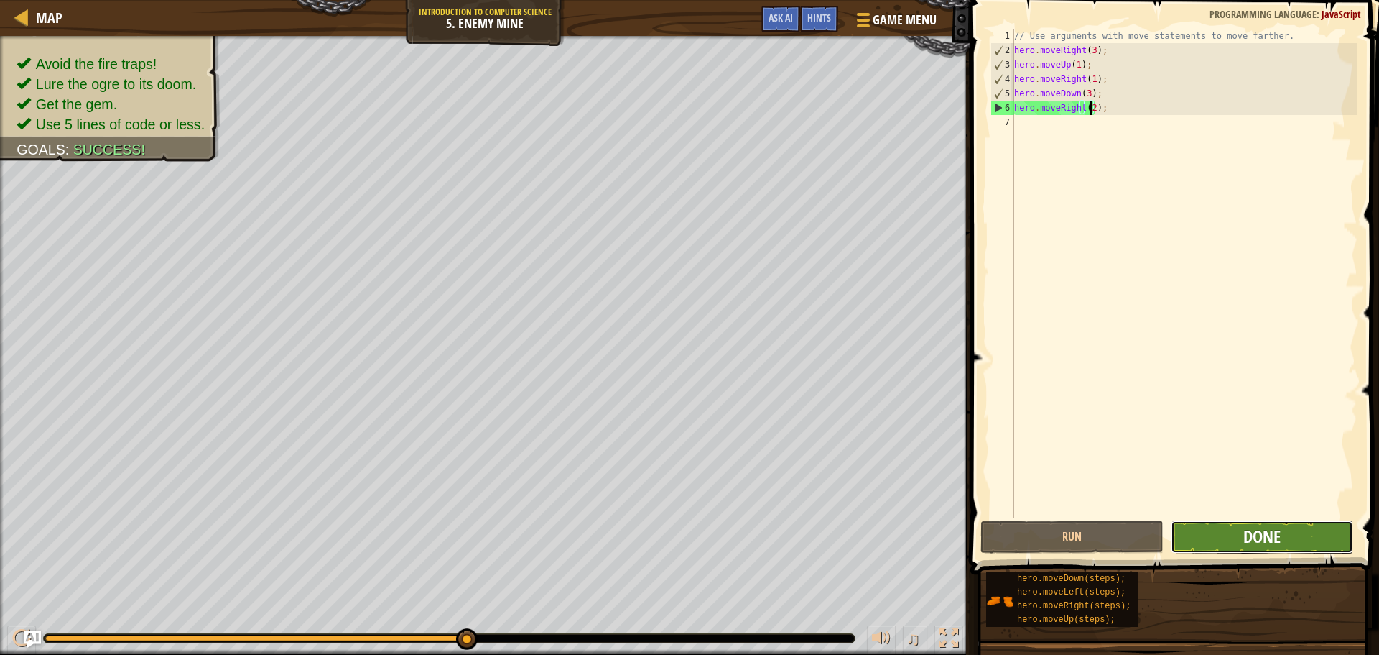
click at [1254, 533] on span "Done" at bounding box center [1262, 535] width 37 height 23
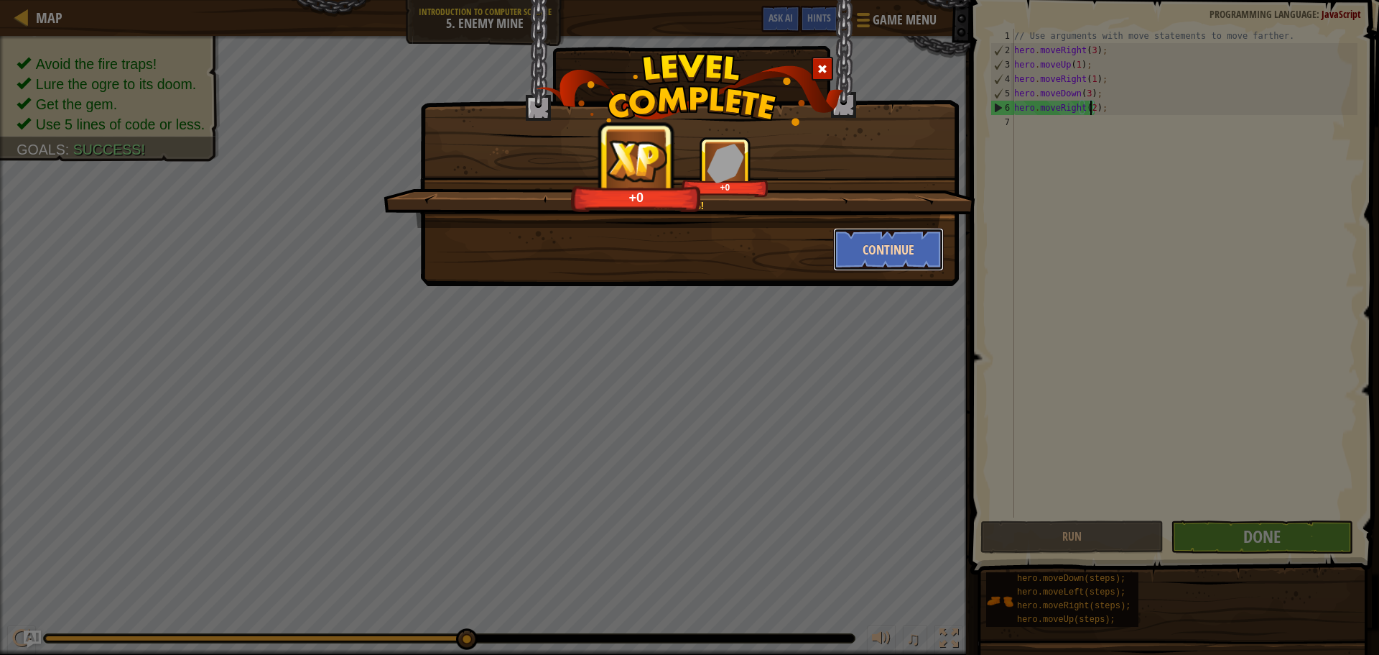
click at [910, 259] on button "Continue" at bounding box center [888, 249] width 111 height 43
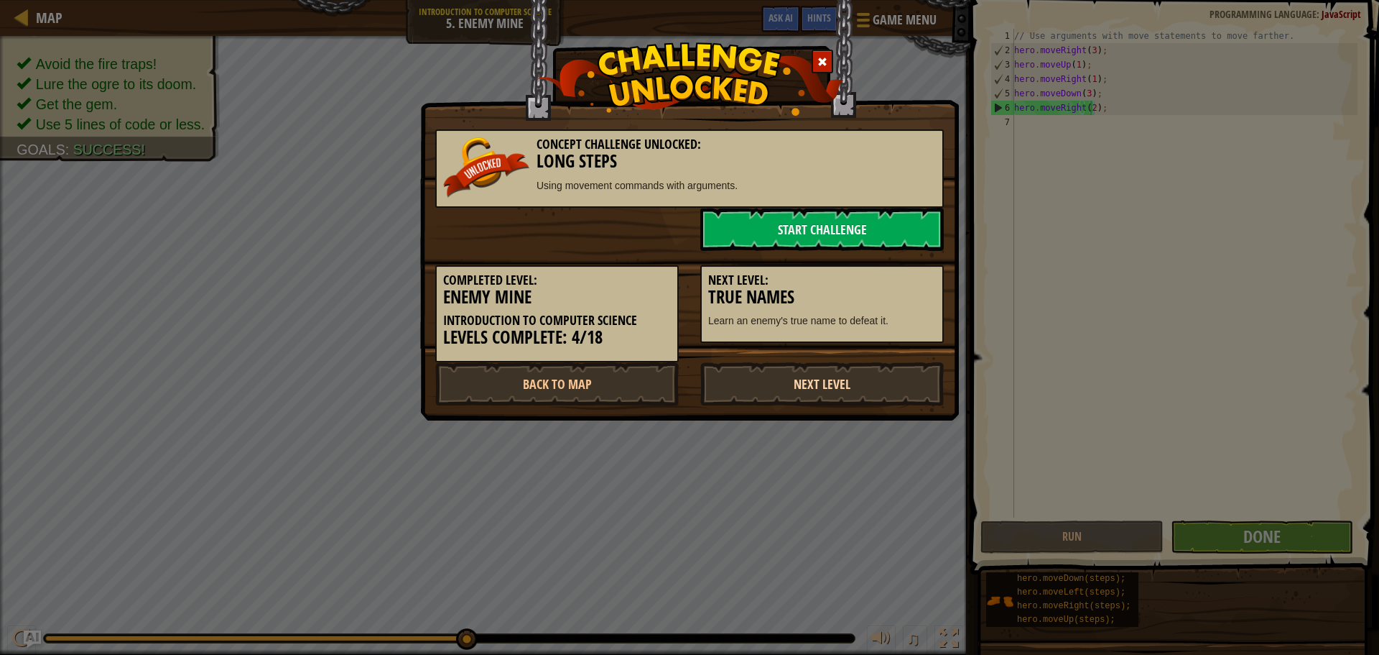
click at [797, 381] on link "Next Level" at bounding box center [822, 383] width 244 height 43
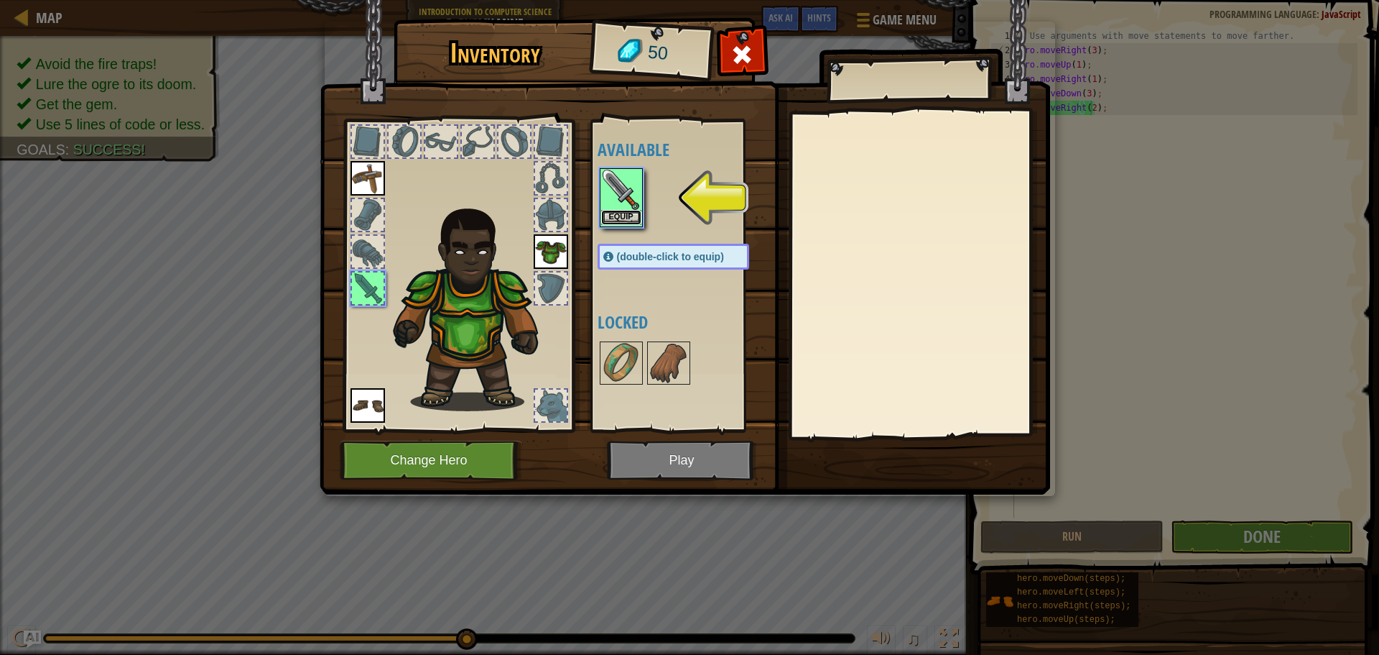
click at [606, 219] on button "Equip" at bounding box center [621, 217] width 40 height 15
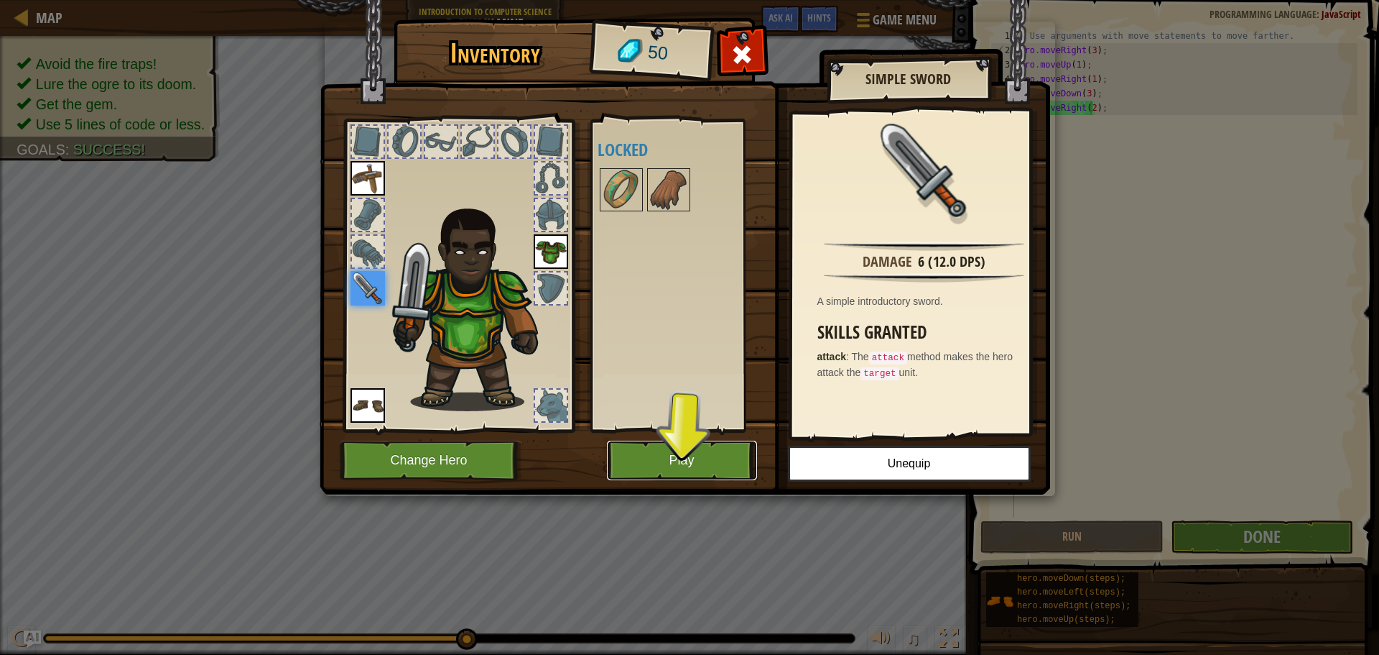
click at [722, 461] on button "Play" at bounding box center [682, 460] width 150 height 40
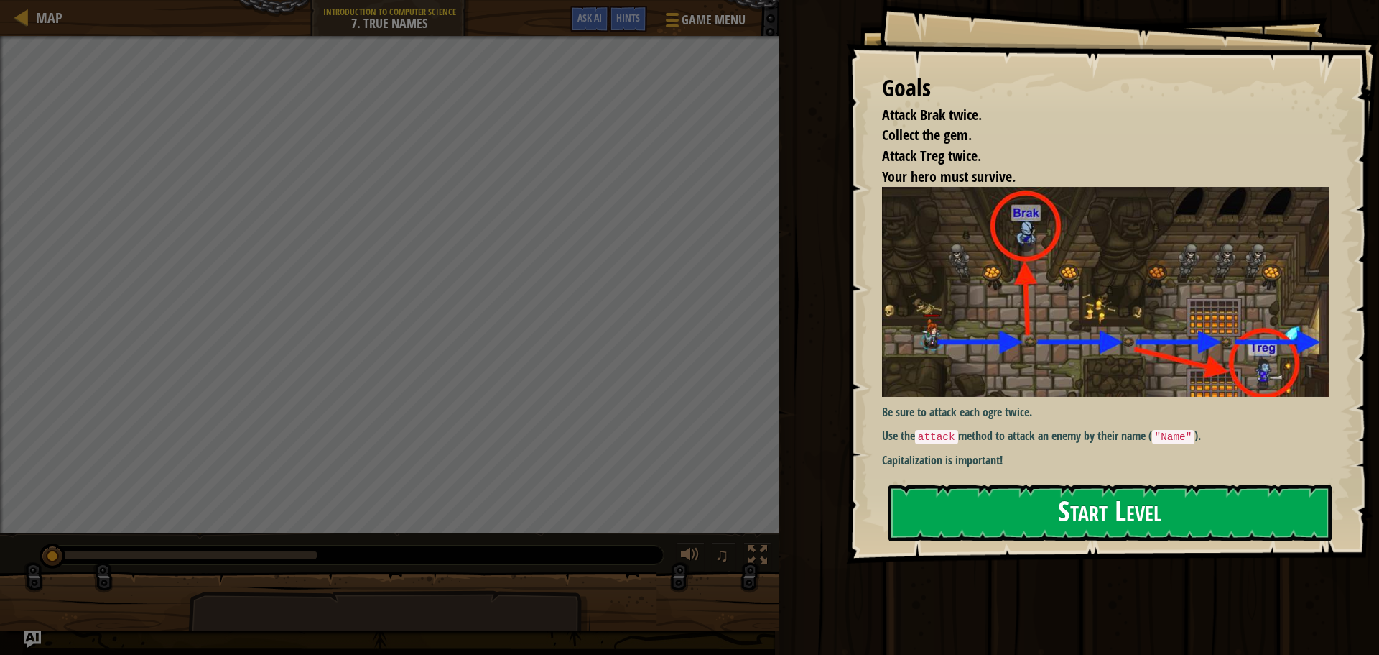
click at [992, 484] on button "Start Level" at bounding box center [1110, 512] width 443 height 57
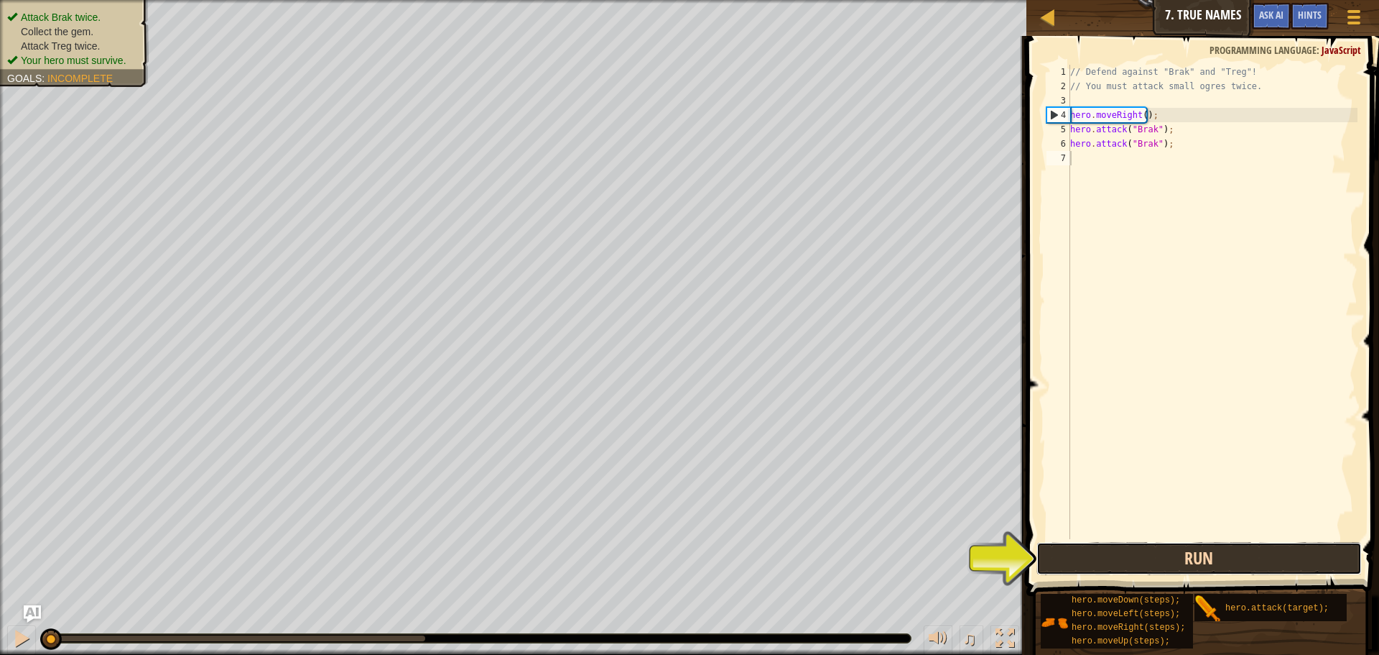
click at [1077, 550] on button "Run" at bounding box center [1199, 558] width 325 height 33
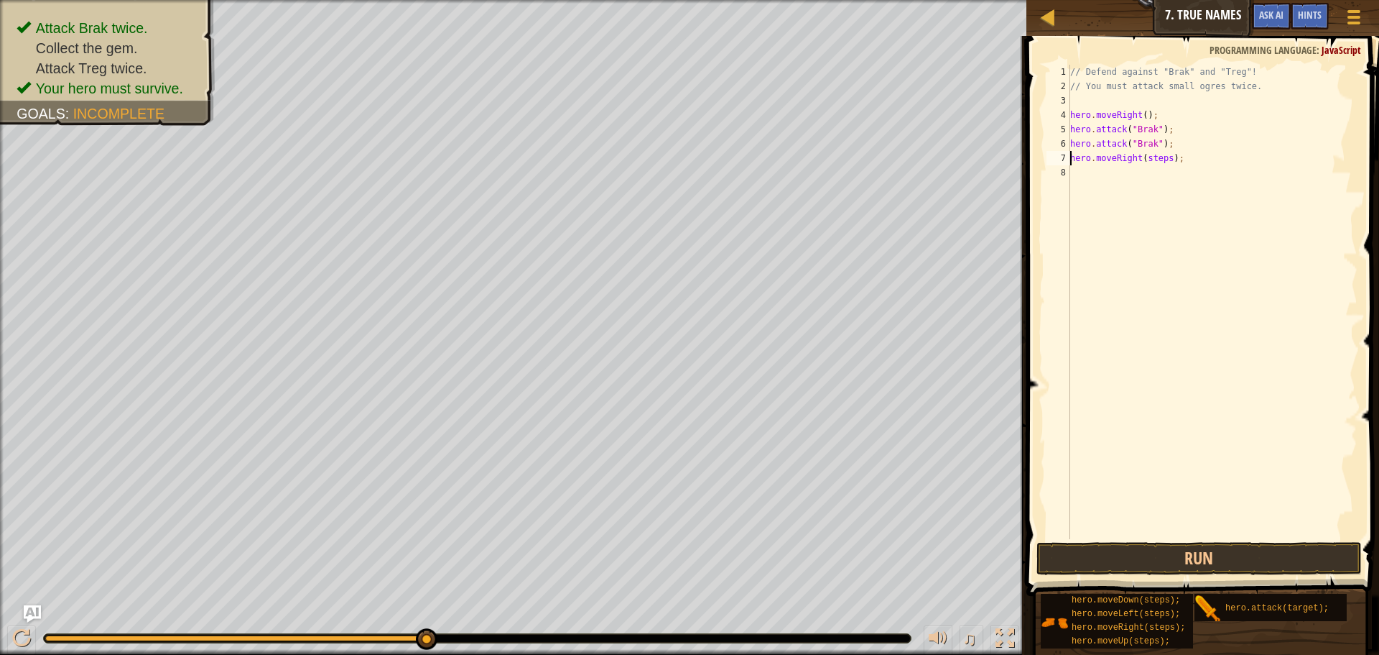
click at [1167, 157] on div "// Defend against "Brak" and "Treg"! // You must attack small ogres twice. hero…" at bounding box center [1213, 316] width 290 height 503
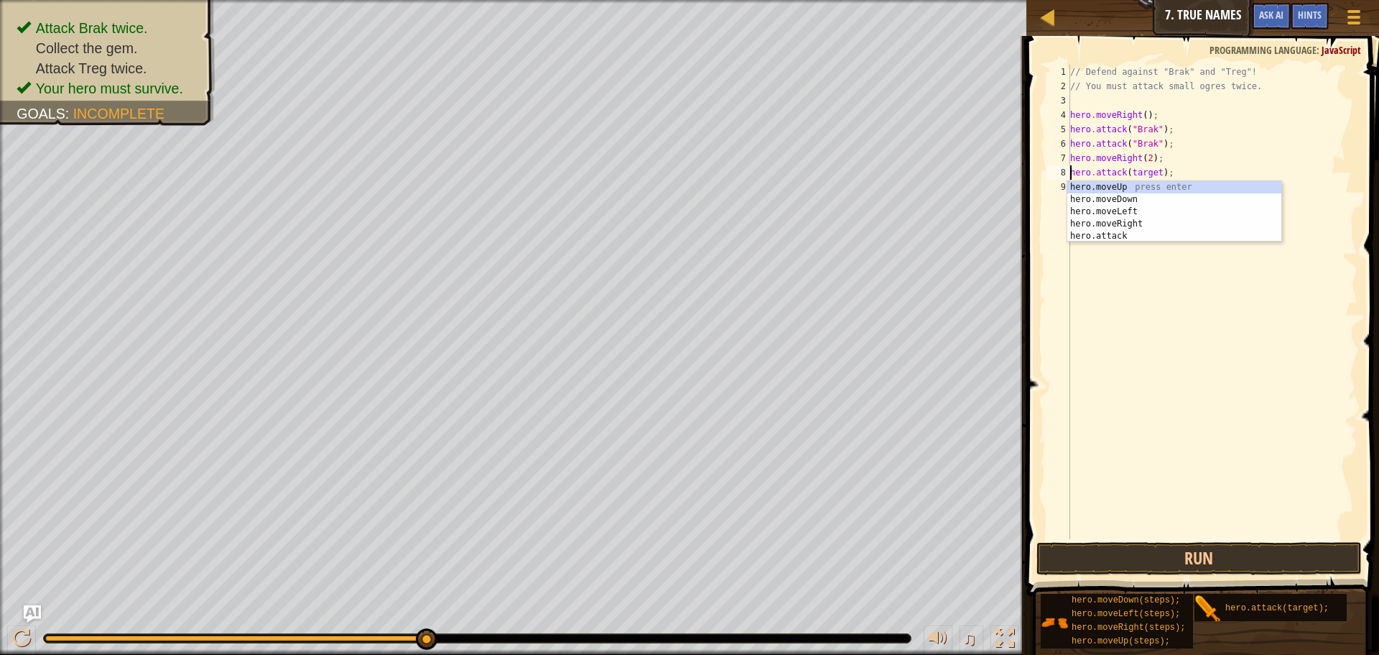
click at [1154, 173] on div "// Defend against "Brak" and "Treg"! // You must attack small ogres twice. hero…" at bounding box center [1213, 316] width 290 height 503
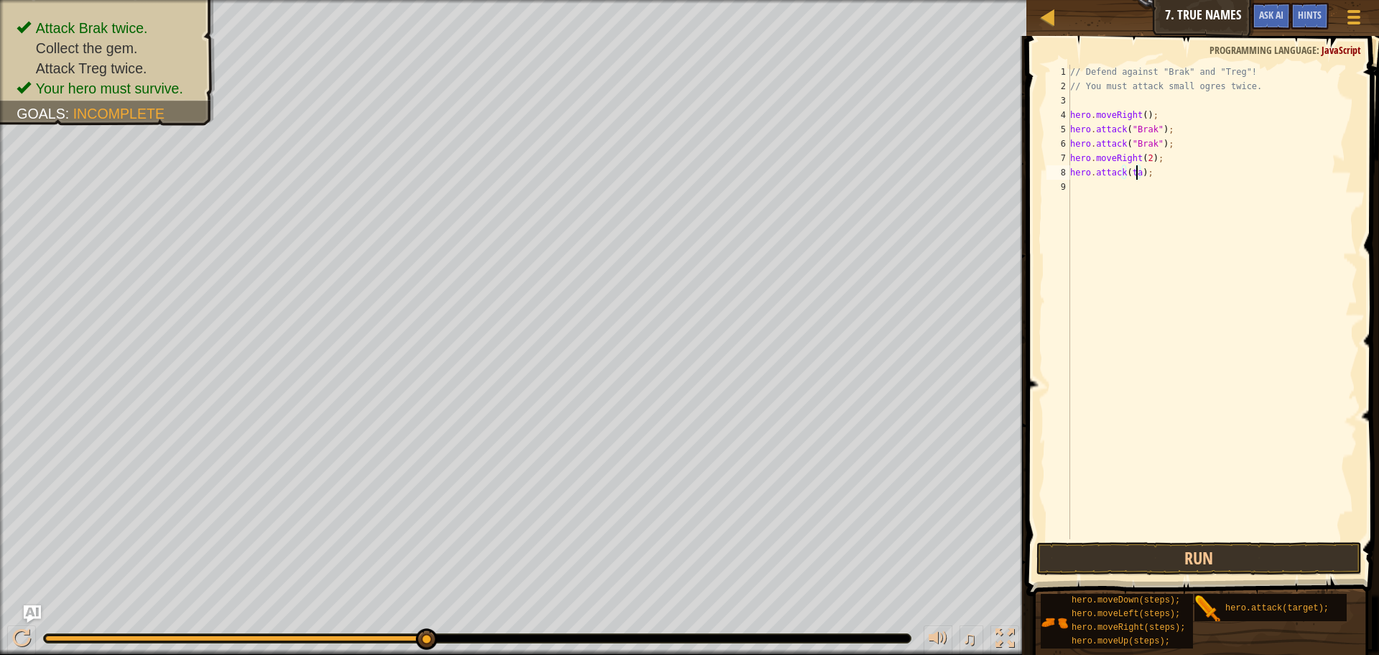
scroll to position [6, 5]
type textarea "hero.attack(Treg);"
drag, startPoint x: 1173, startPoint y: 175, endPoint x: 1071, endPoint y: 173, distance: 102.0
click at [1071, 173] on div "// Defend against "Brak" and "Treg"! // You must attack small ogres twice. hero…" at bounding box center [1213, 316] width 290 height 503
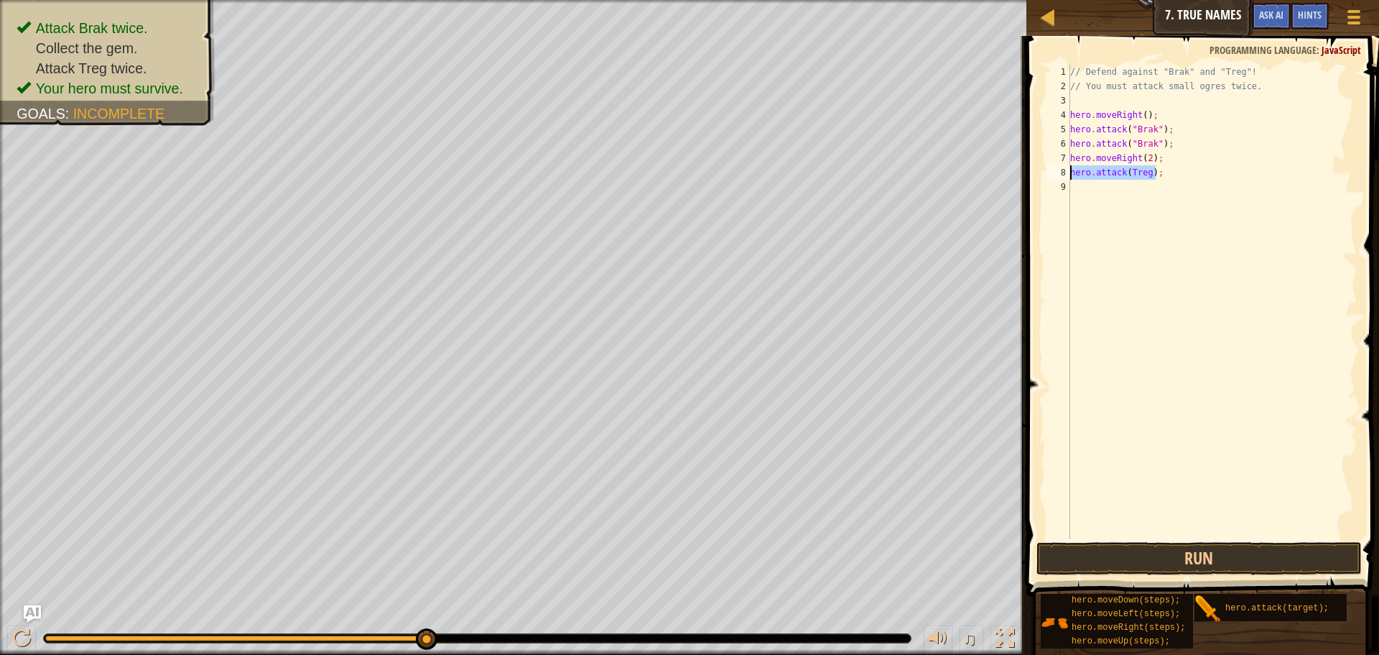
click at [1111, 193] on div "// Defend against "Brak" and "Treg"! // You must attack small ogres twice. hero…" at bounding box center [1213, 316] width 290 height 503
paste textarea "hero.attack(Treg);"
type textarea "hero.attack(Treg);"
click at [1147, 452] on div "// Defend against "Brak" and "Treg"! // You must attack small ogres twice. hero…" at bounding box center [1215, 316] width 286 height 503
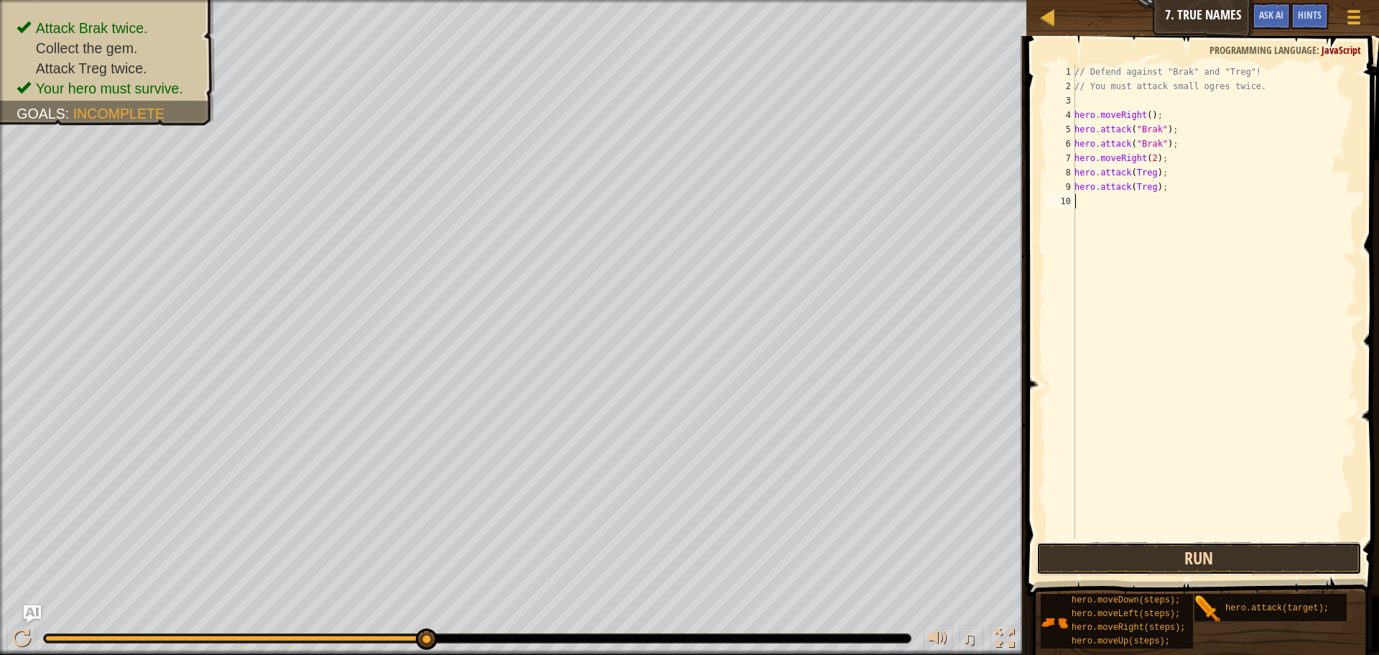
click at [1162, 556] on button "Run" at bounding box center [1199, 558] width 325 height 33
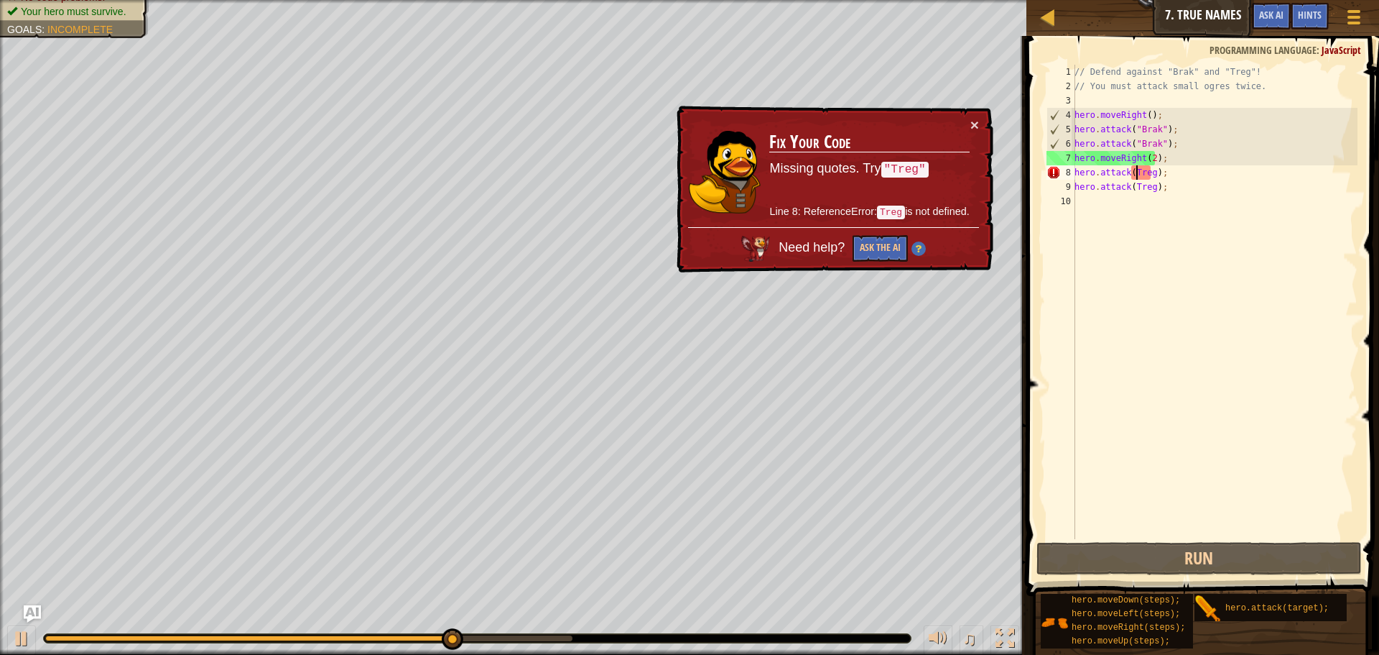
click at [1134, 172] on div "// Defend against "Brak" and "Treg"! // You must attack small ogres twice. hero…" at bounding box center [1215, 316] width 286 height 503
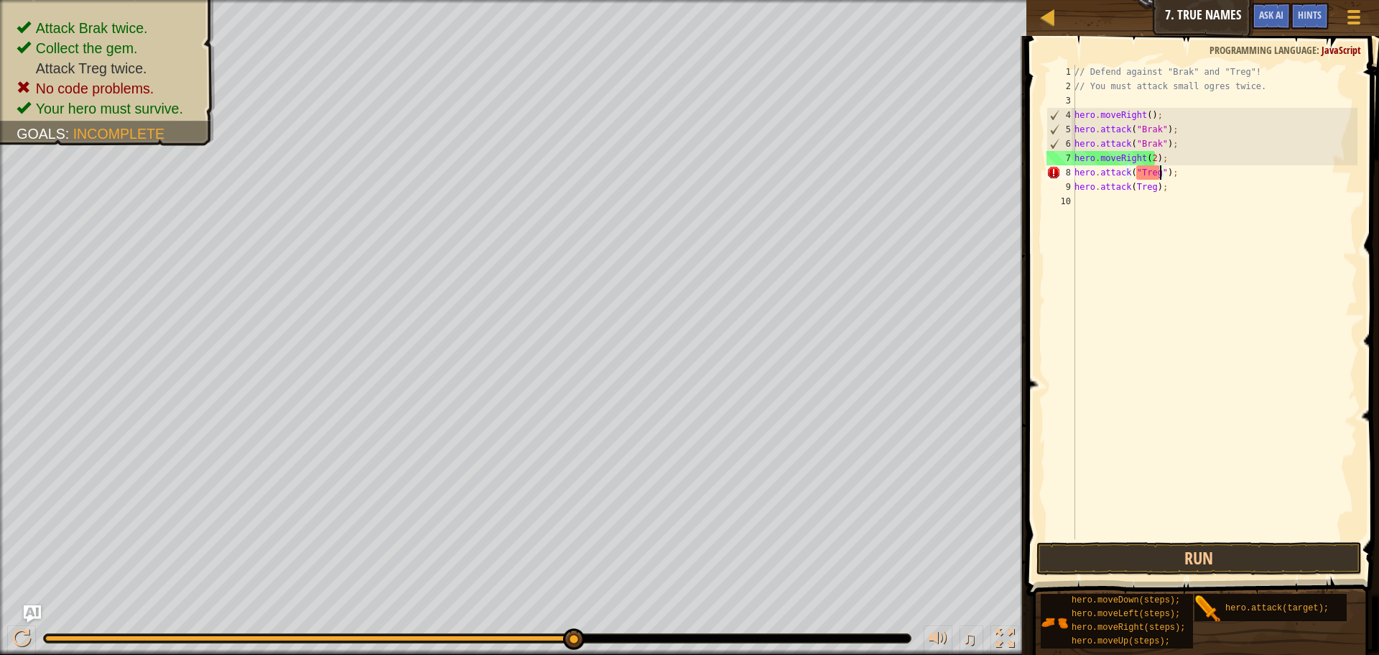
type textarea "hero.attack(Treg);"
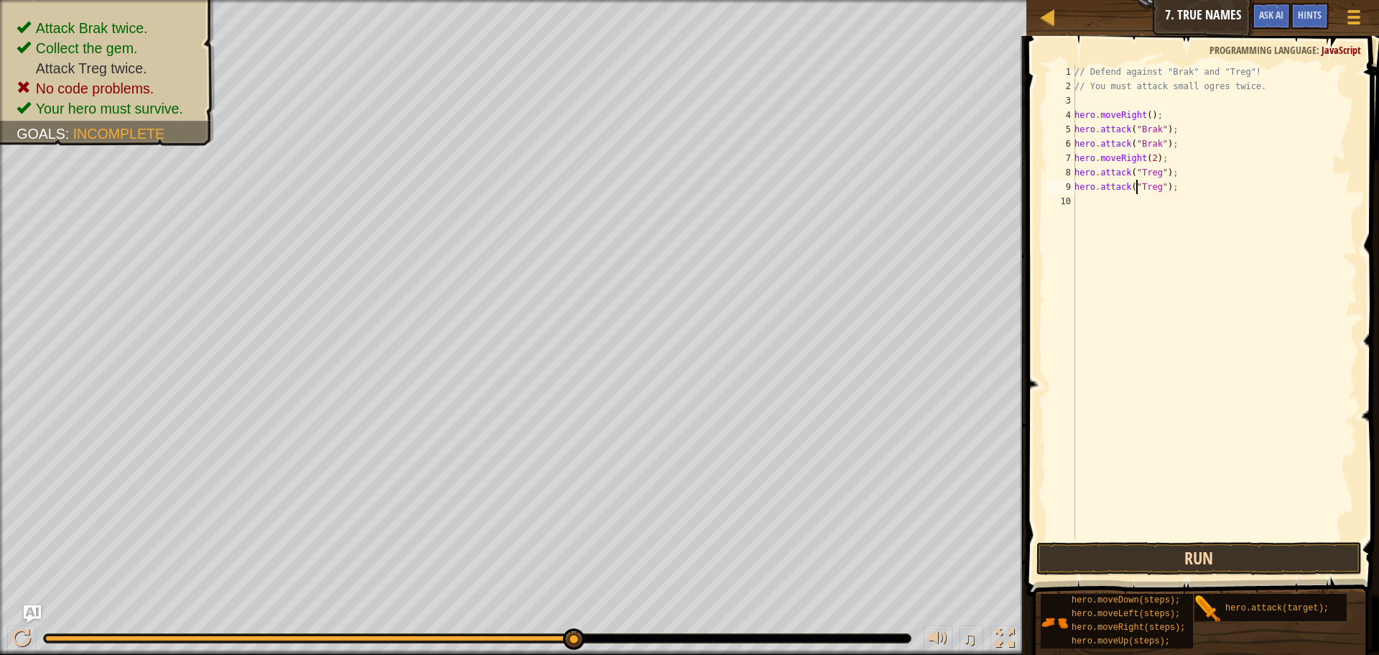
type textarea "hero.attack("Treg");"
click at [1171, 560] on button "Run" at bounding box center [1199, 558] width 325 height 33
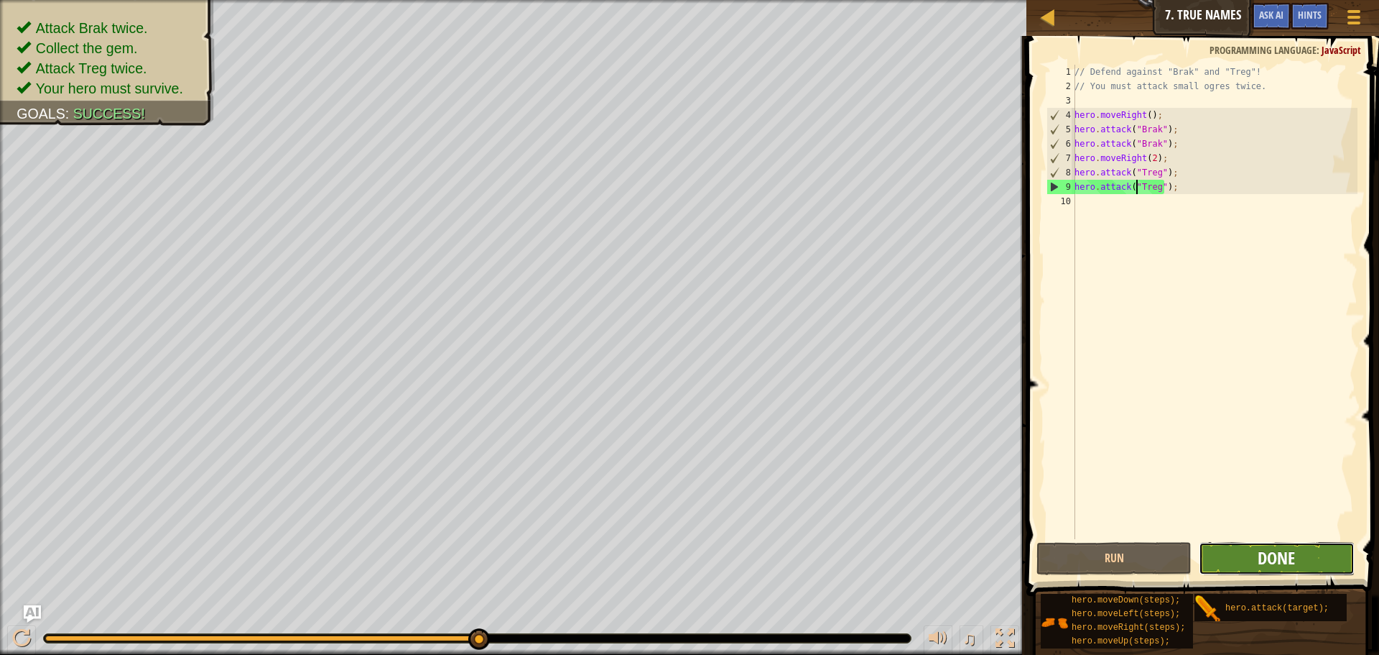
click at [1281, 560] on span "Done" at bounding box center [1276, 557] width 37 height 23
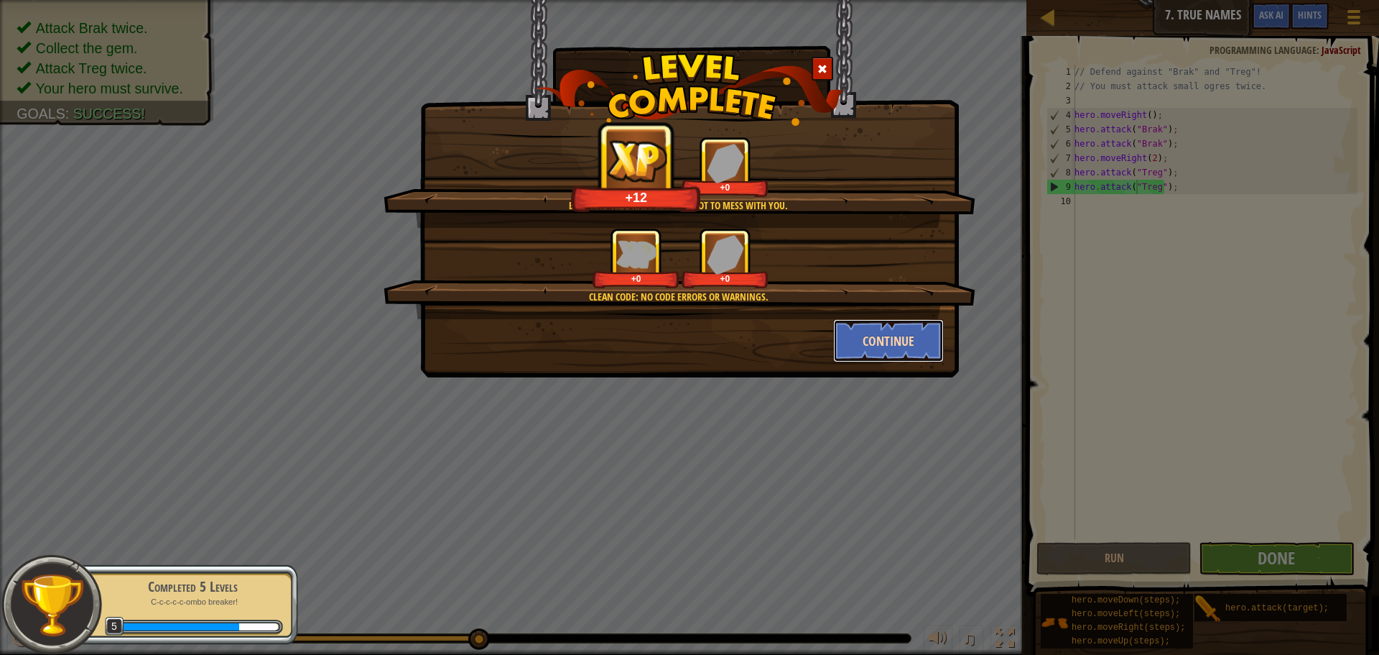
click at [883, 354] on button "Continue" at bounding box center [888, 340] width 111 height 43
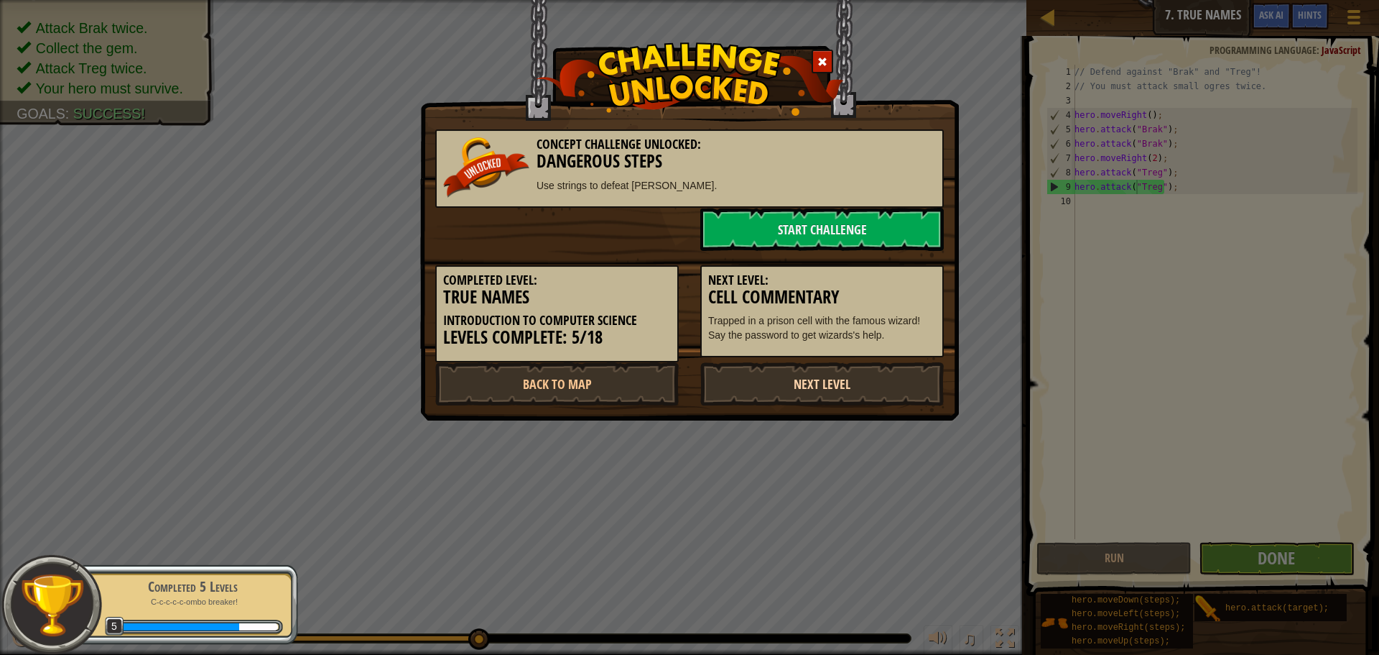
click at [809, 376] on link "Next Level" at bounding box center [822, 383] width 244 height 43
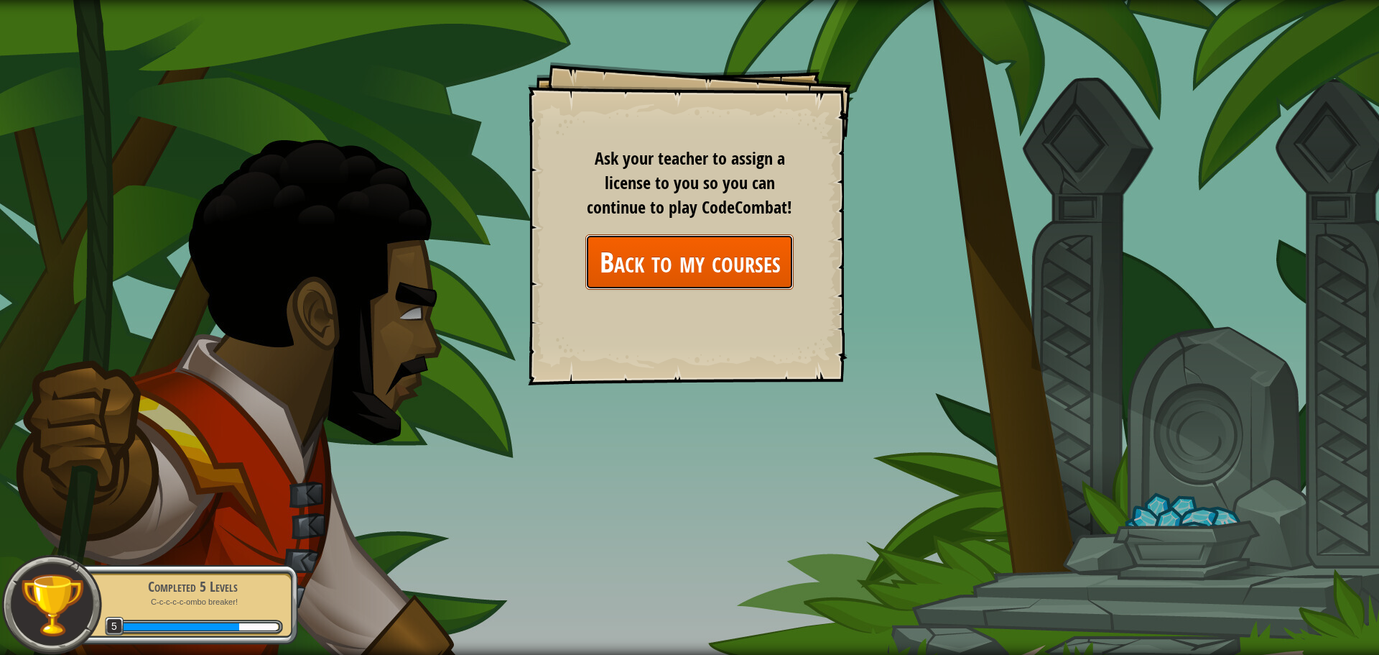
click at [687, 274] on link "Back to my courses" at bounding box center [690, 261] width 208 height 55
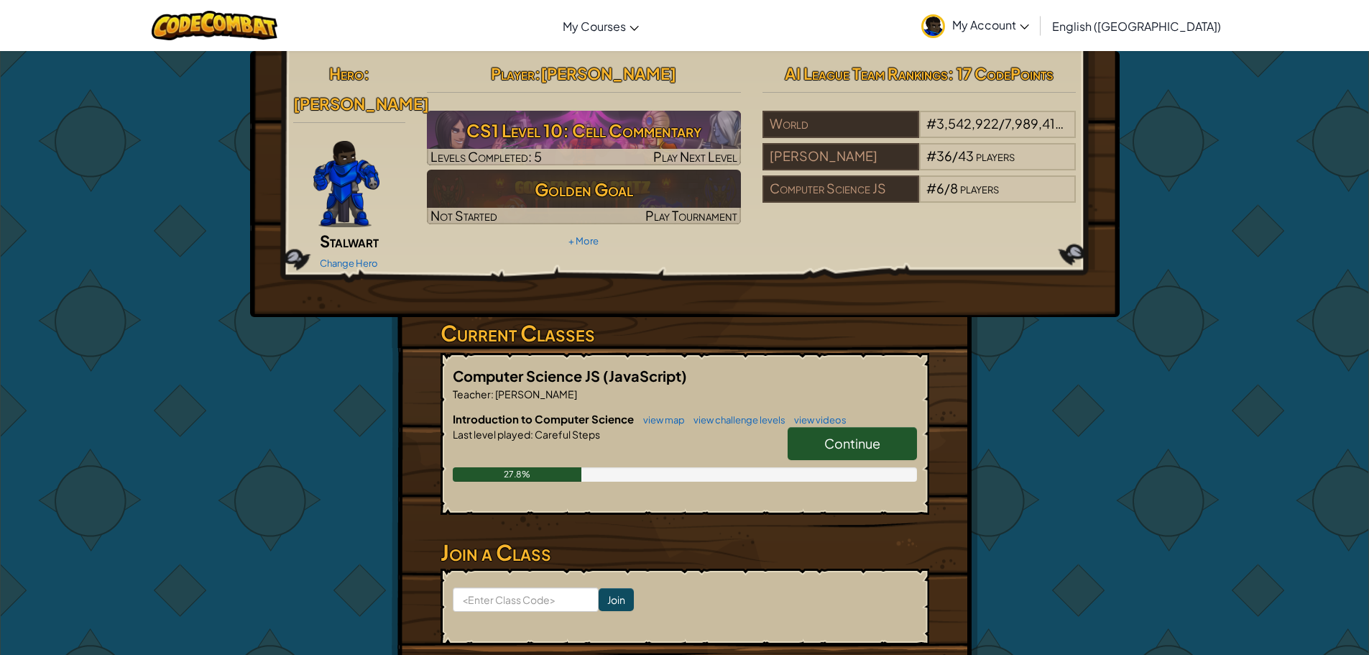
click at [794, 427] on link "Continue" at bounding box center [851, 443] width 129 height 33
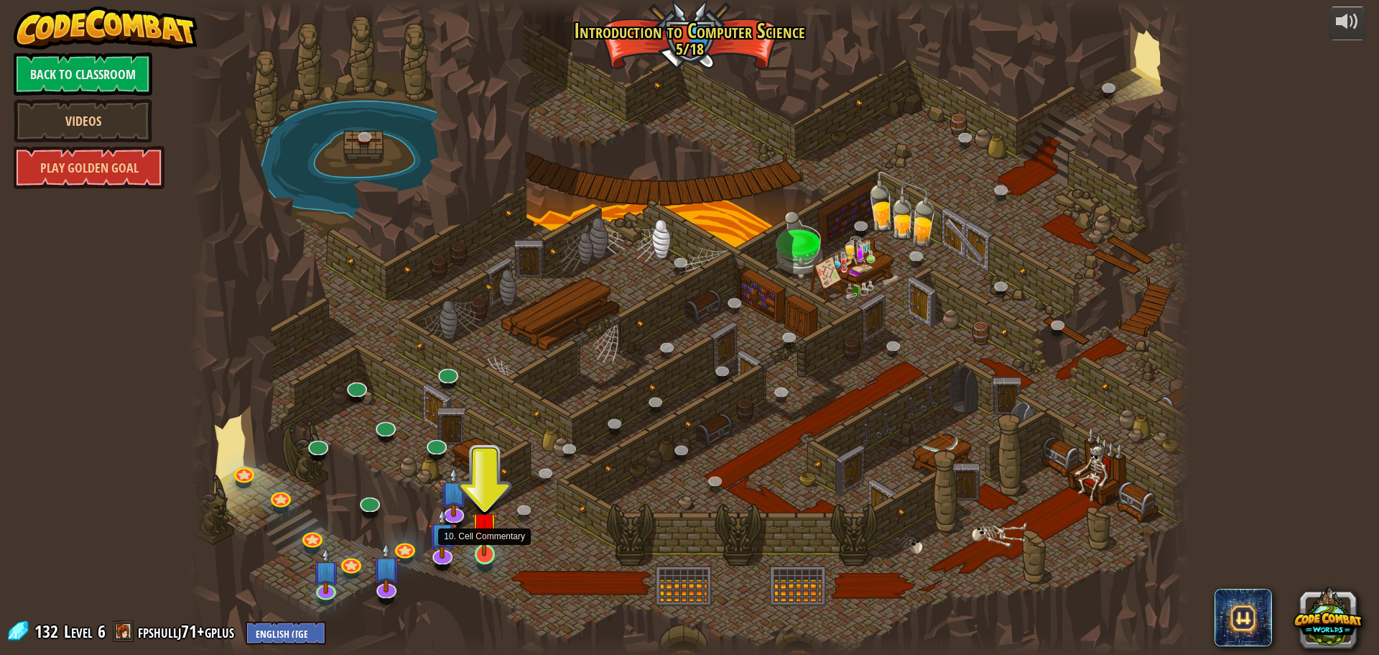
click at [486, 546] on img at bounding box center [484, 524] width 27 height 61
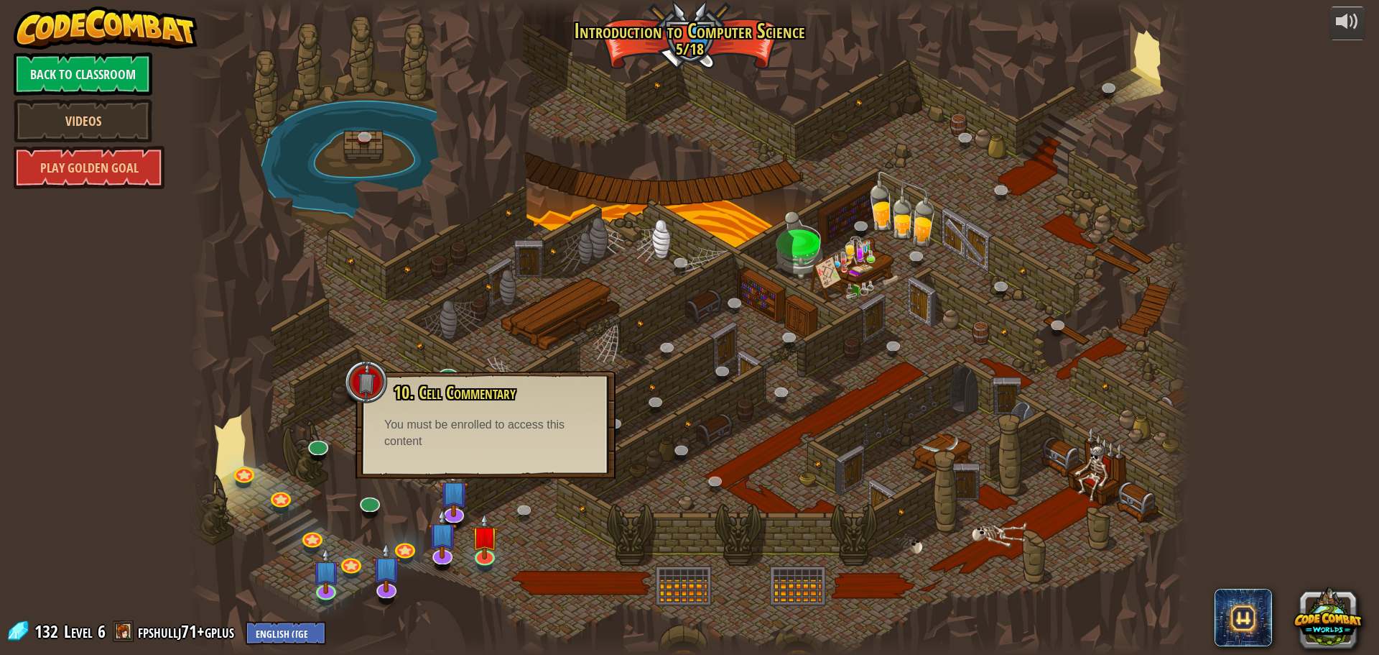
click at [121, 628] on span at bounding box center [124, 631] width 22 height 22
click at [88, 175] on link "Play Golden Goal" at bounding box center [89, 167] width 151 height 43
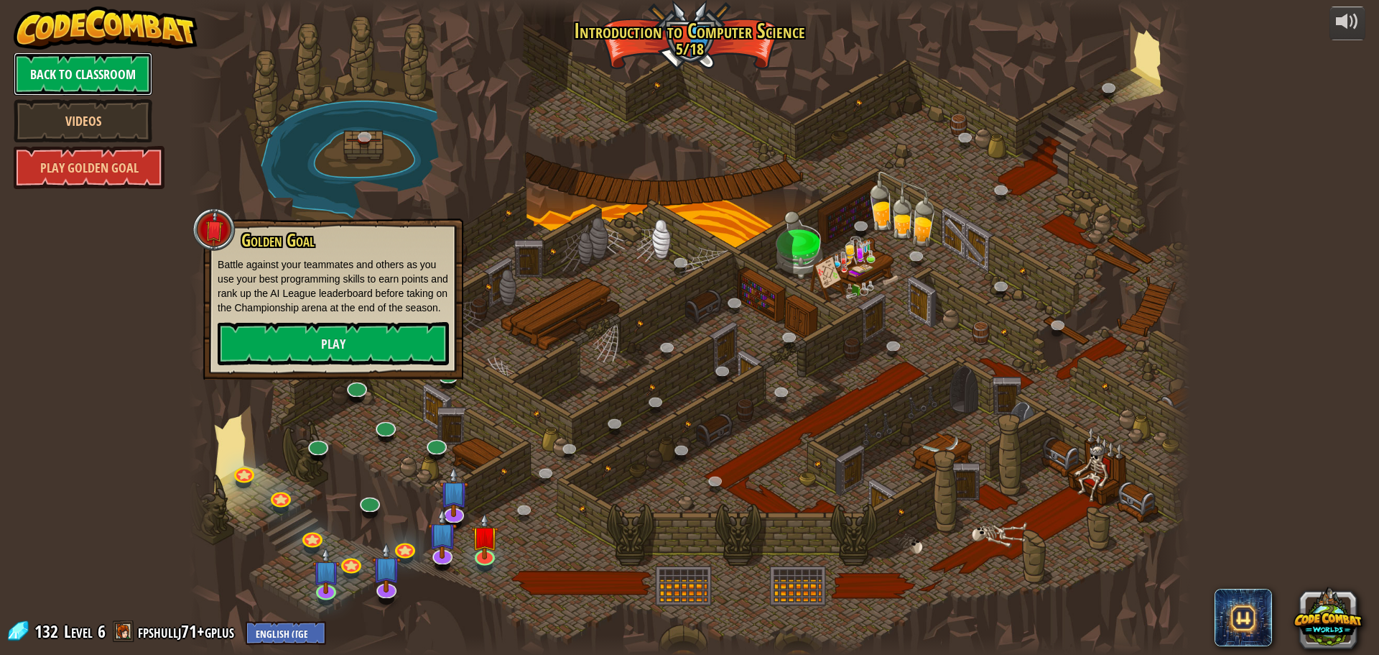
click at [106, 76] on link "Back to Classroom" at bounding box center [83, 73] width 139 height 43
